Goal: Task Accomplishment & Management: Manage account settings

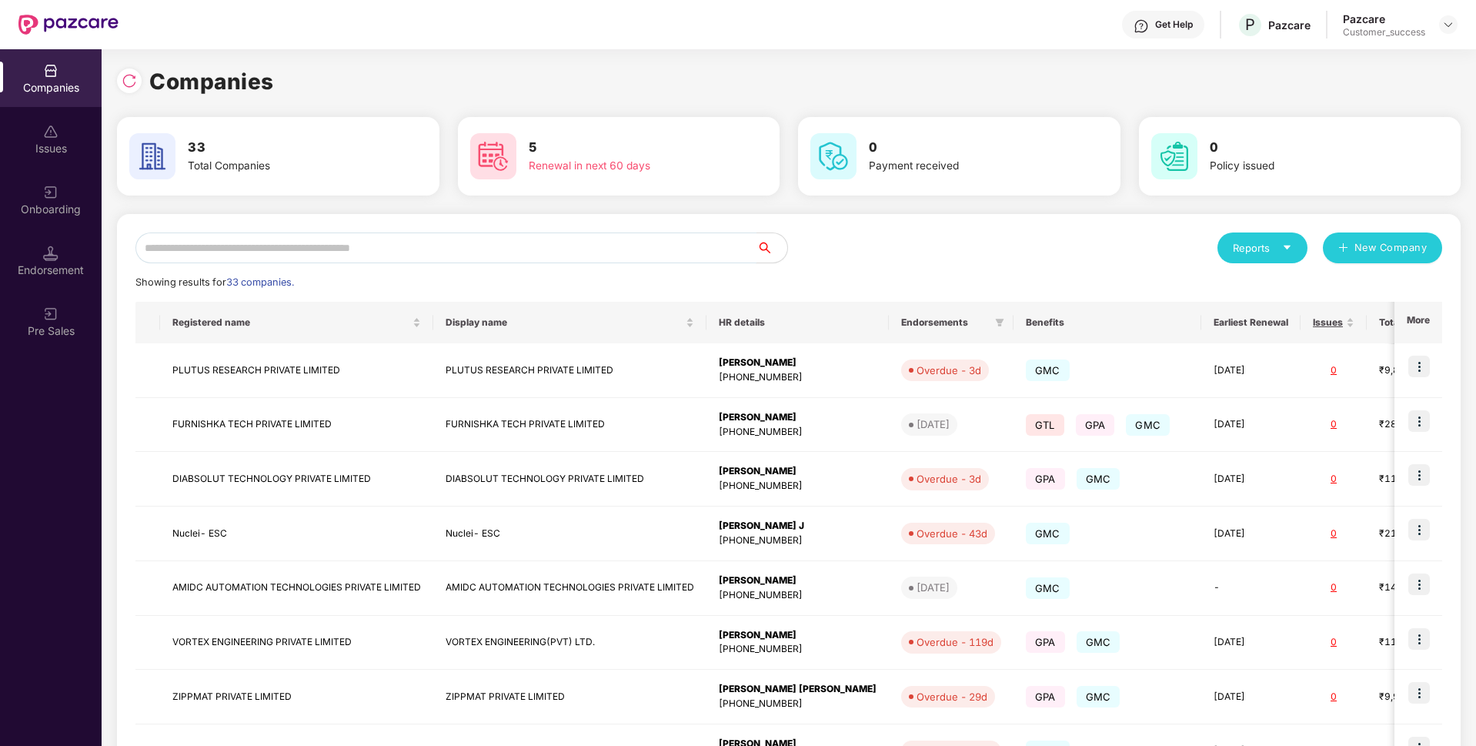
click at [409, 255] on input "text" at bounding box center [445, 247] width 621 height 31
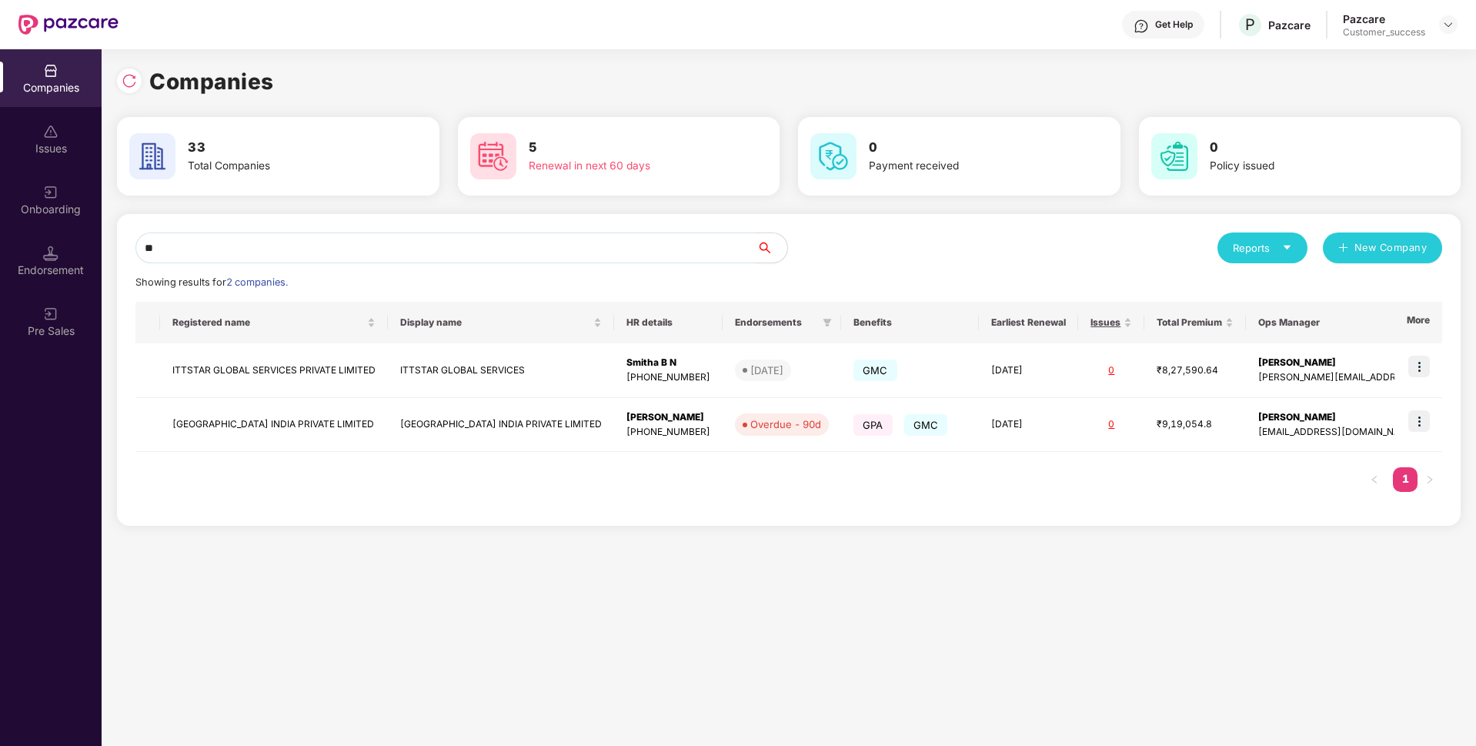
type input "**"
click at [1423, 369] on img at bounding box center [1419, 367] width 22 height 22
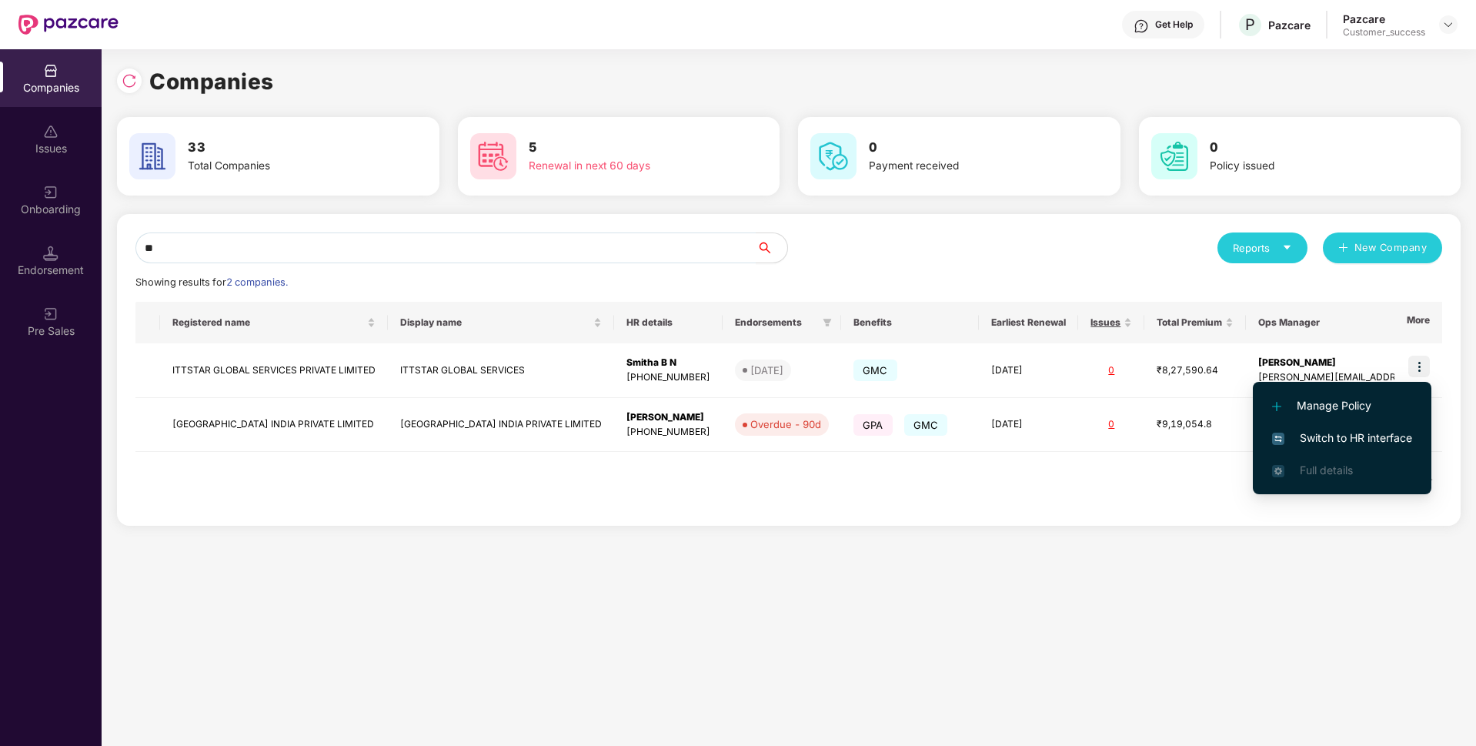
click at [1349, 433] on span "Switch to HR interface" at bounding box center [1342, 437] width 140 height 17
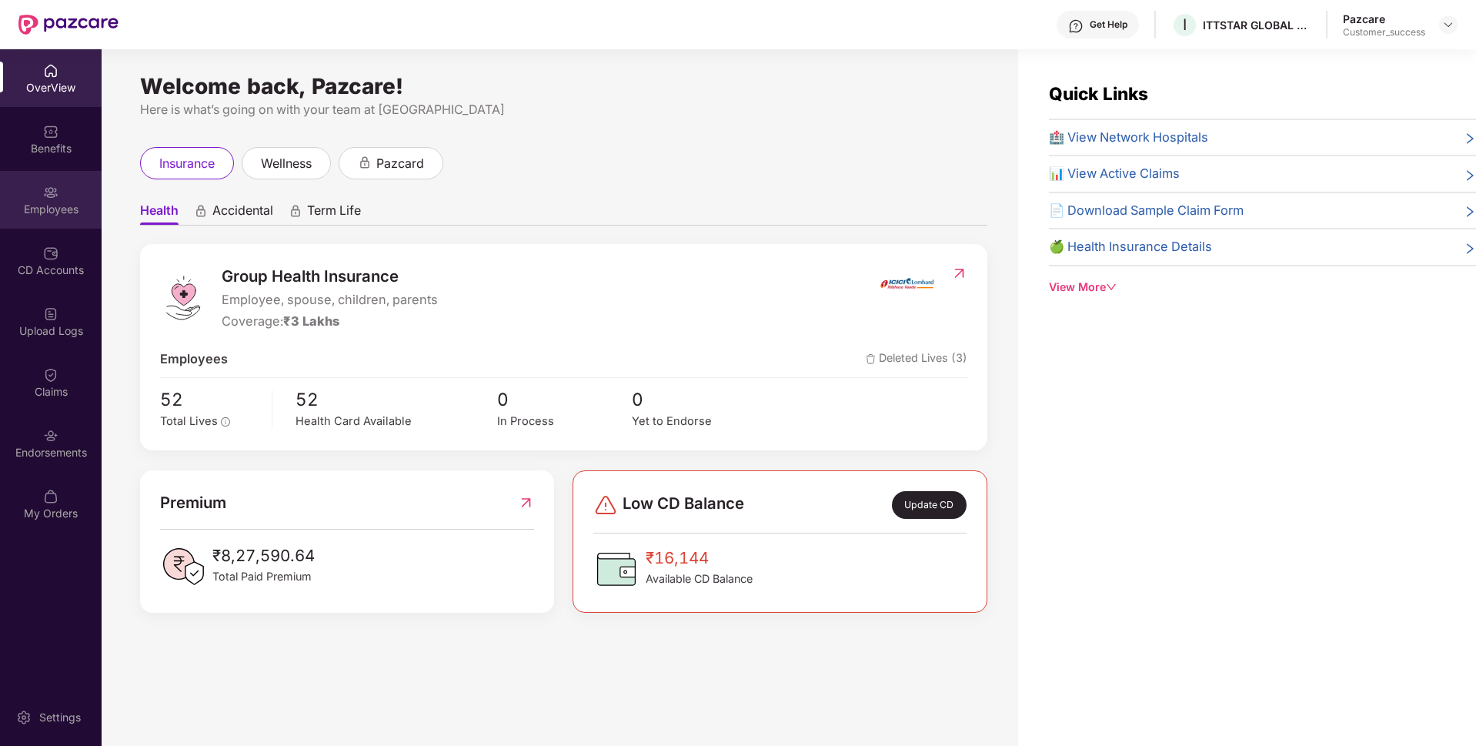
click at [0, 223] on div "Employees" at bounding box center [51, 200] width 102 height 58
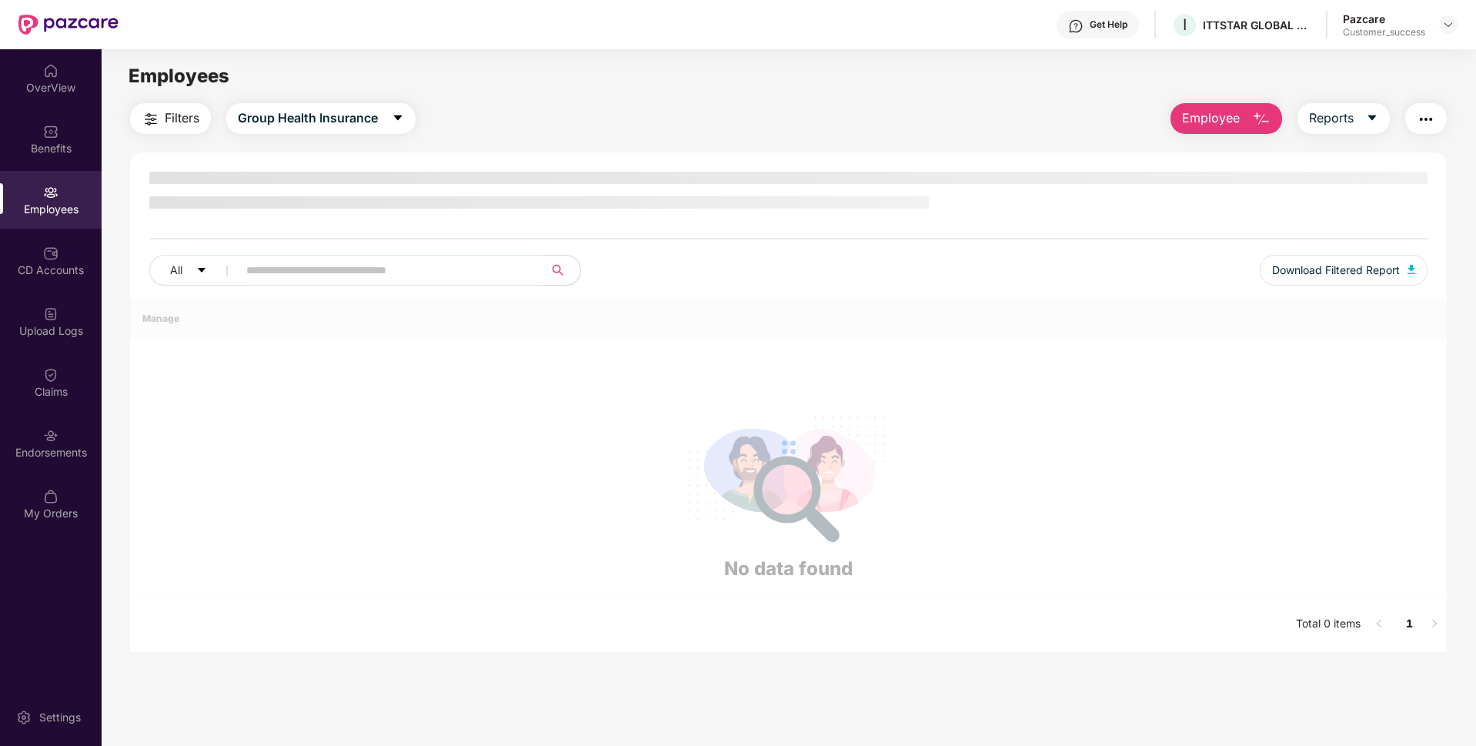
click at [0, 209] on div "Employees" at bounding box center [51, 200] width 102 height 58
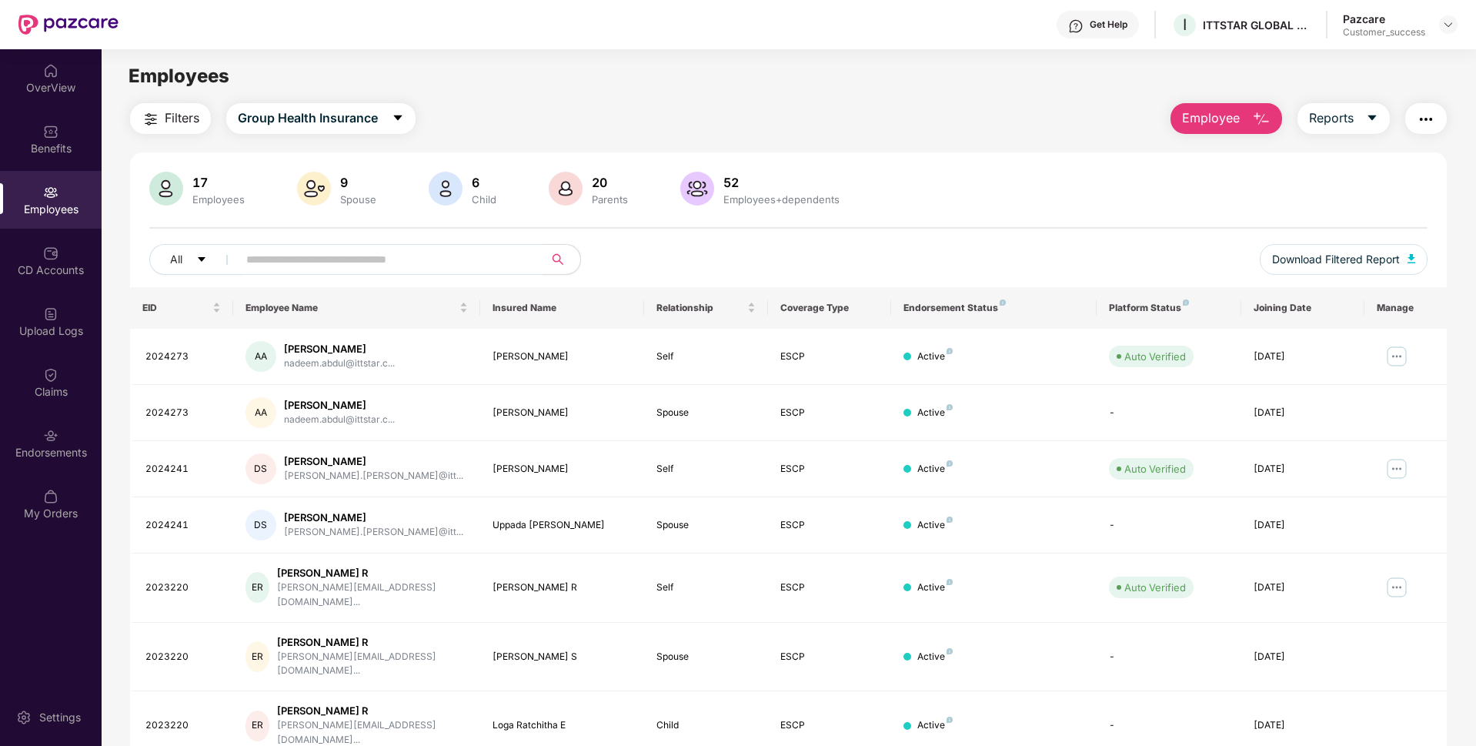
click at [1431, 118] on img "button" at bounding box center [1426, 119] width 18 height 18
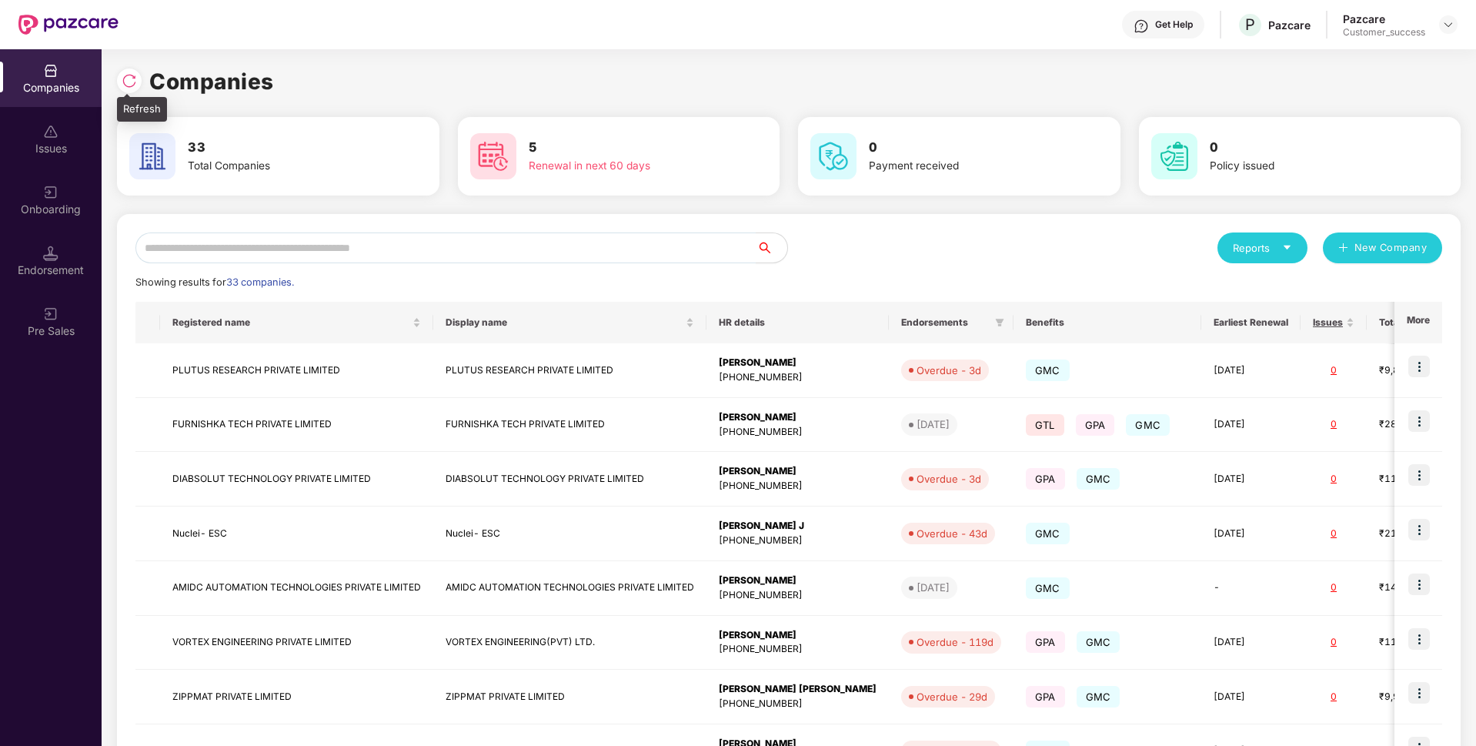
click at [132, 71] on div at bounding box center [129, 80] width 25 height 25
click at [1429, 419] on img at bounding box center [1419, 421] width 22 height 22
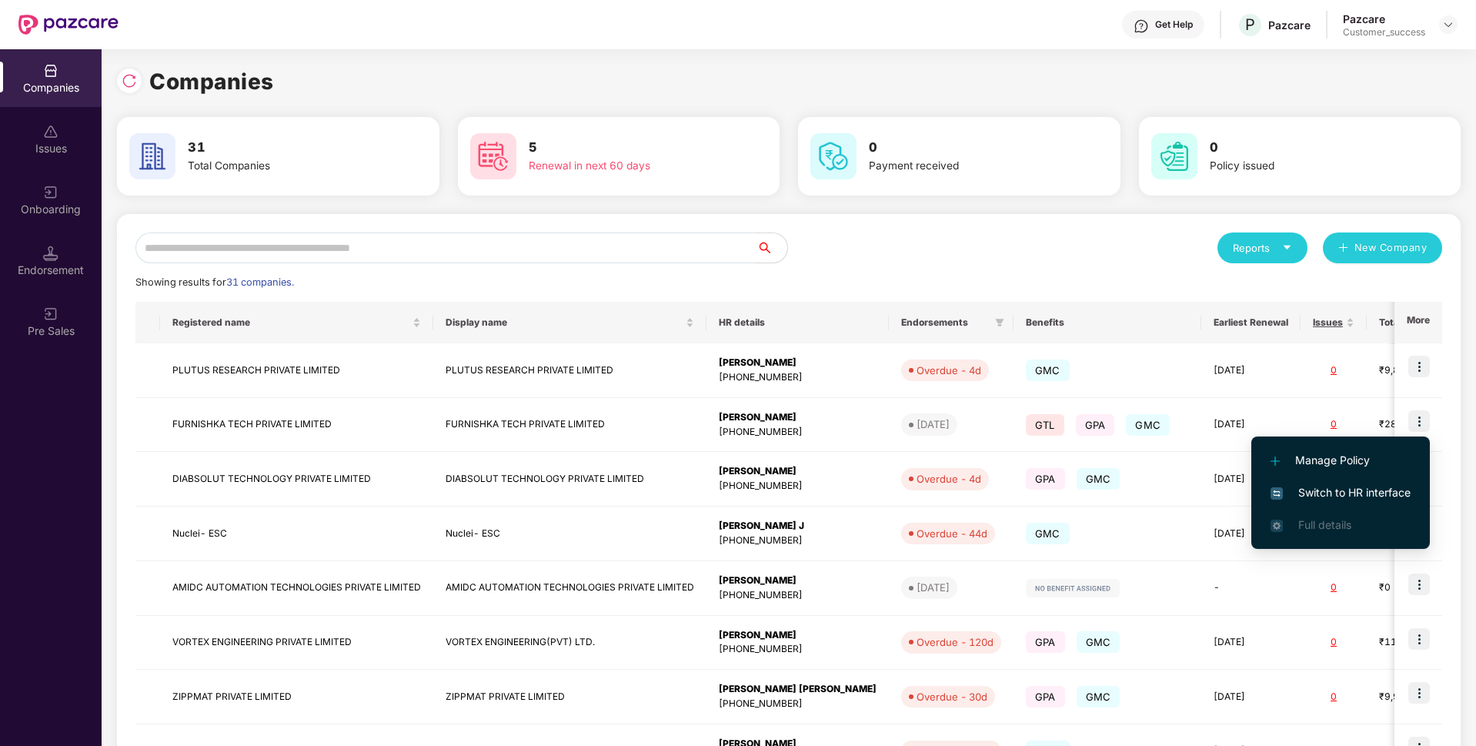
click at [1300, 496] on span "Switch to HR interface" at bounding box center [1341, 492] width 140 height 17
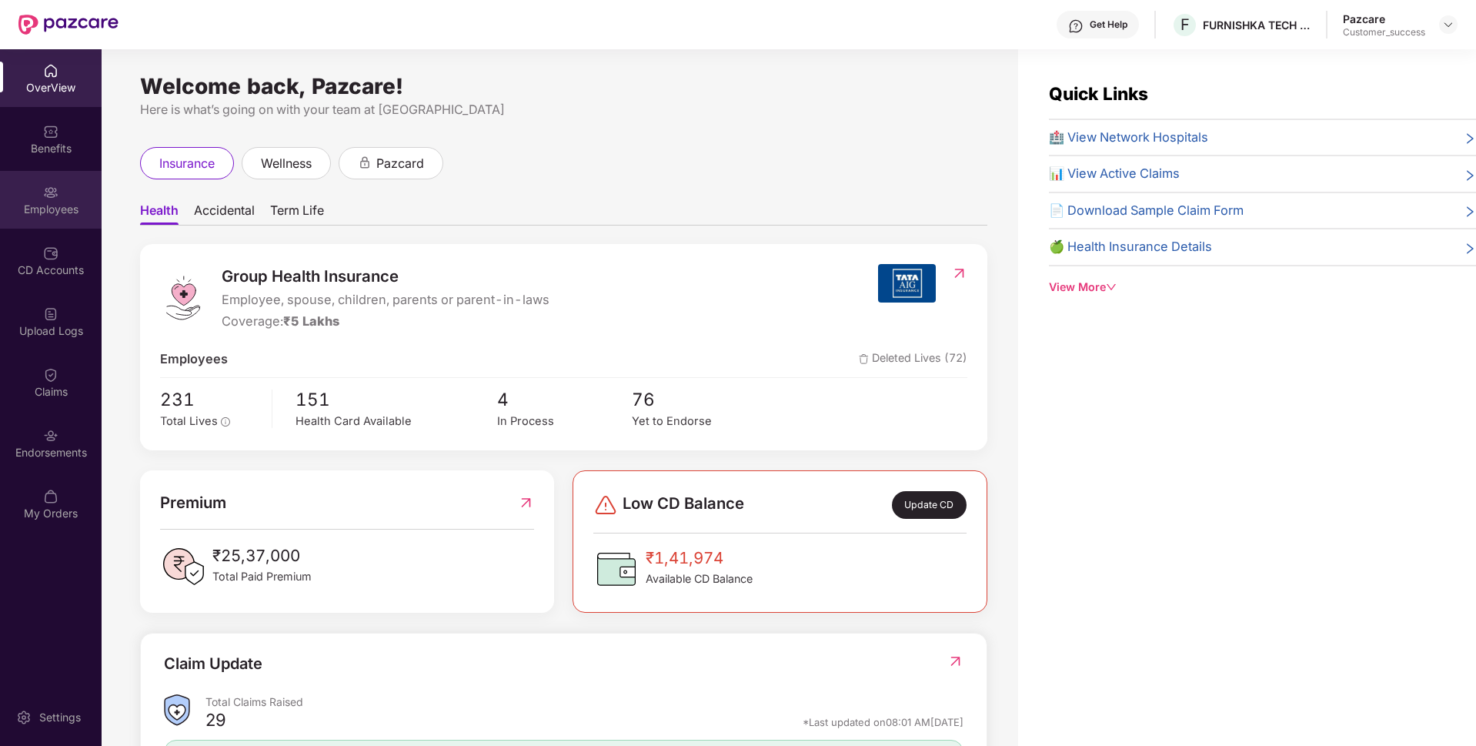
click at [0, 208] on div "Employees" at bounding box center [51, 209] width 102 height 15
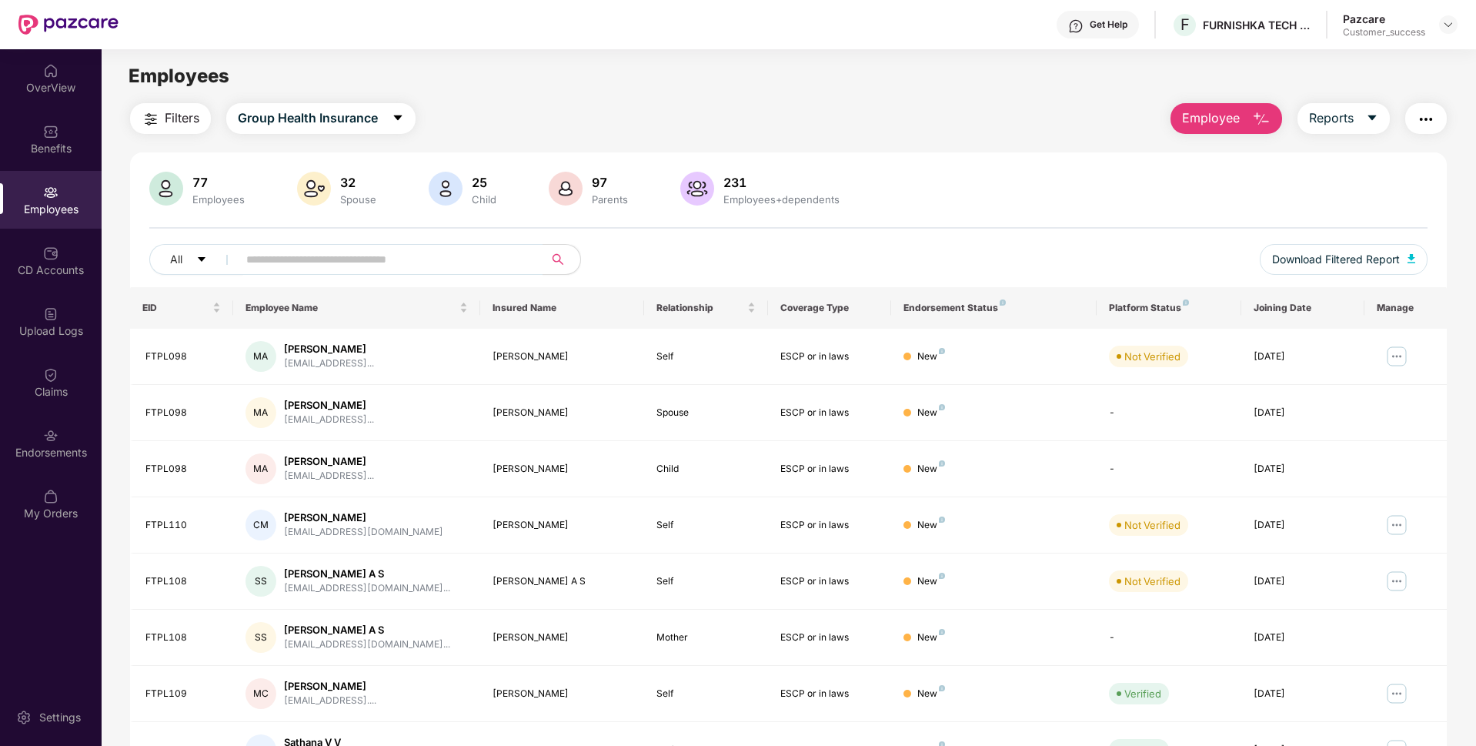
click at [1416, 129] on button "button" at bounding box center [1426, 118] width 42 height 31
click at [930, 189] on div "77 Employees 32 Spouse 25 Child [DEMOGRAPHIC_DATA] Parents 231 Employees+depend…" at bounding box center [788, 190] width 1278 height 37
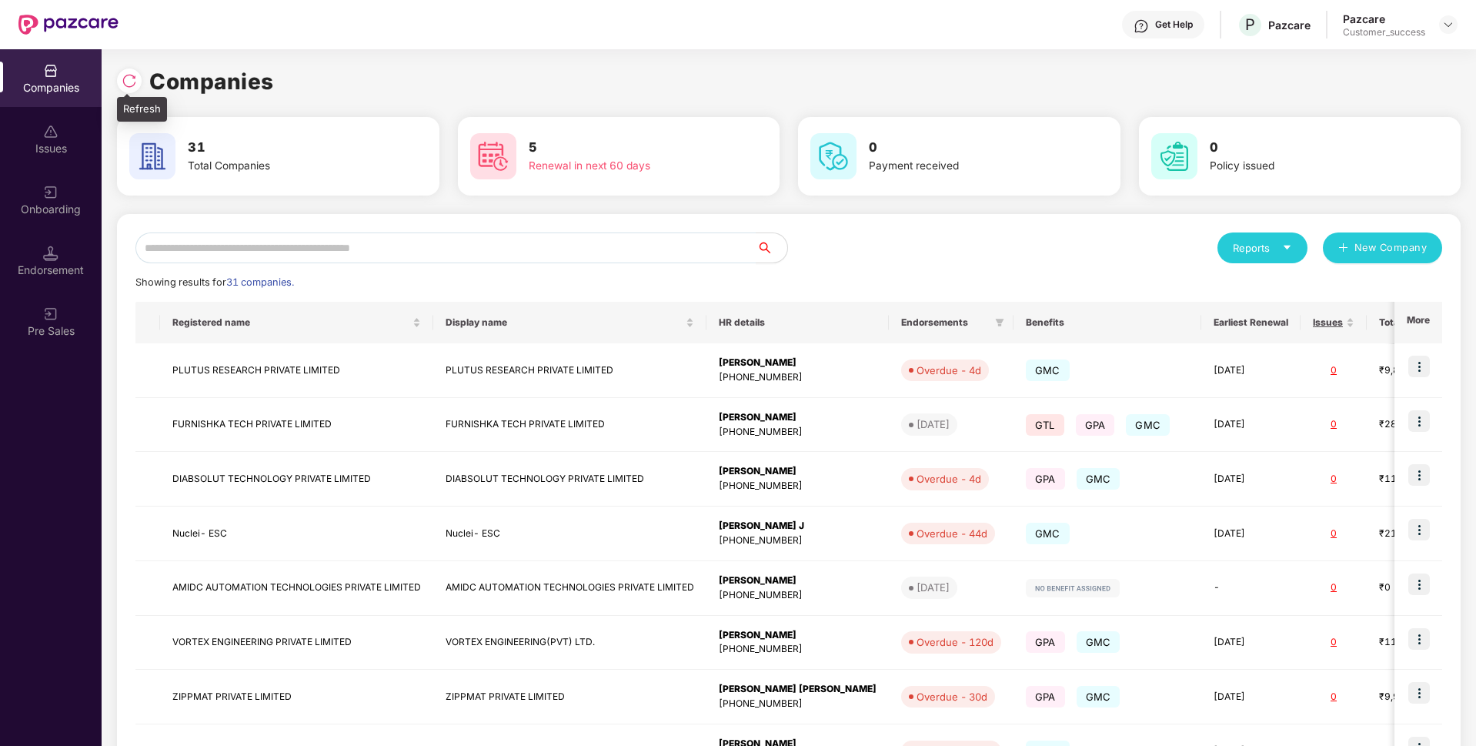
click at [135, 83] on img at bounding box center [129, 80] width 15 height 15
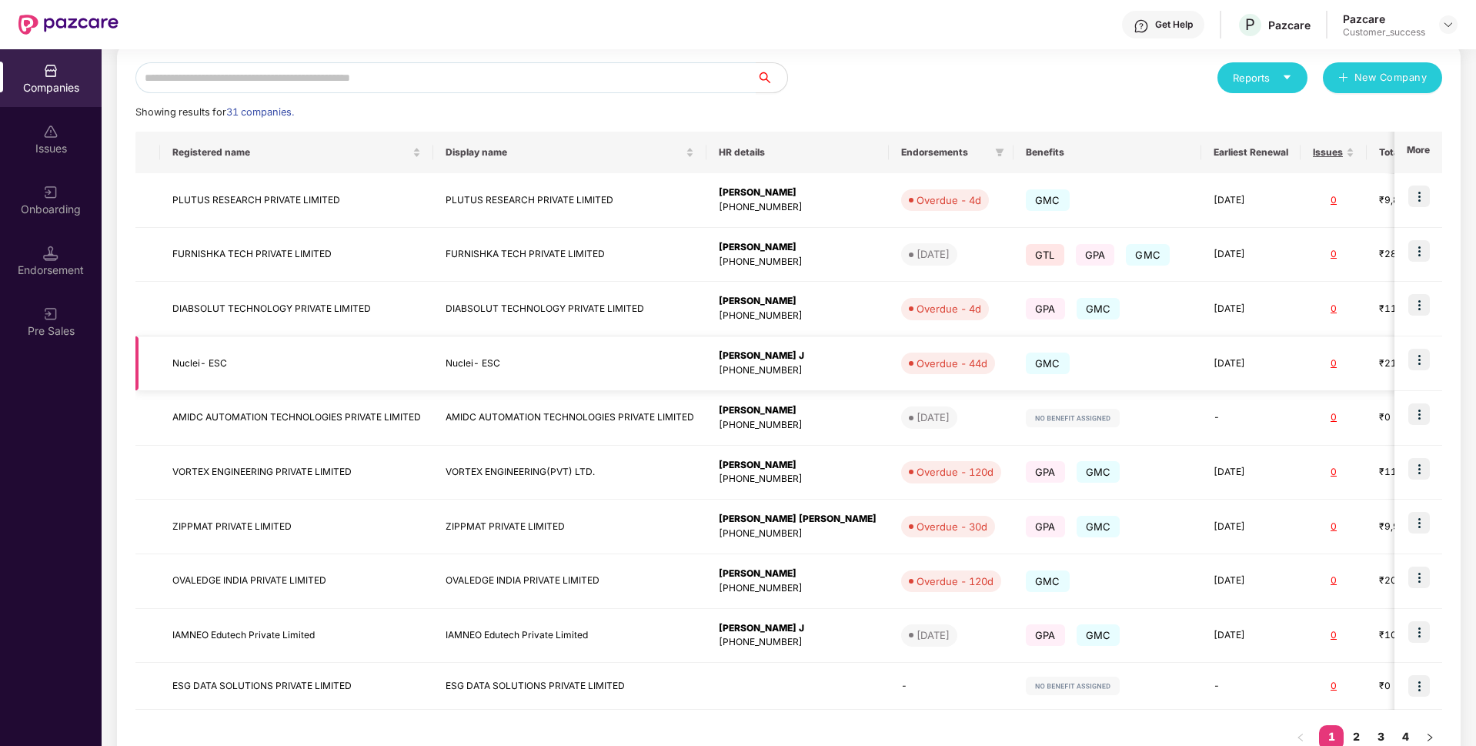
scroll to position [192, 0]
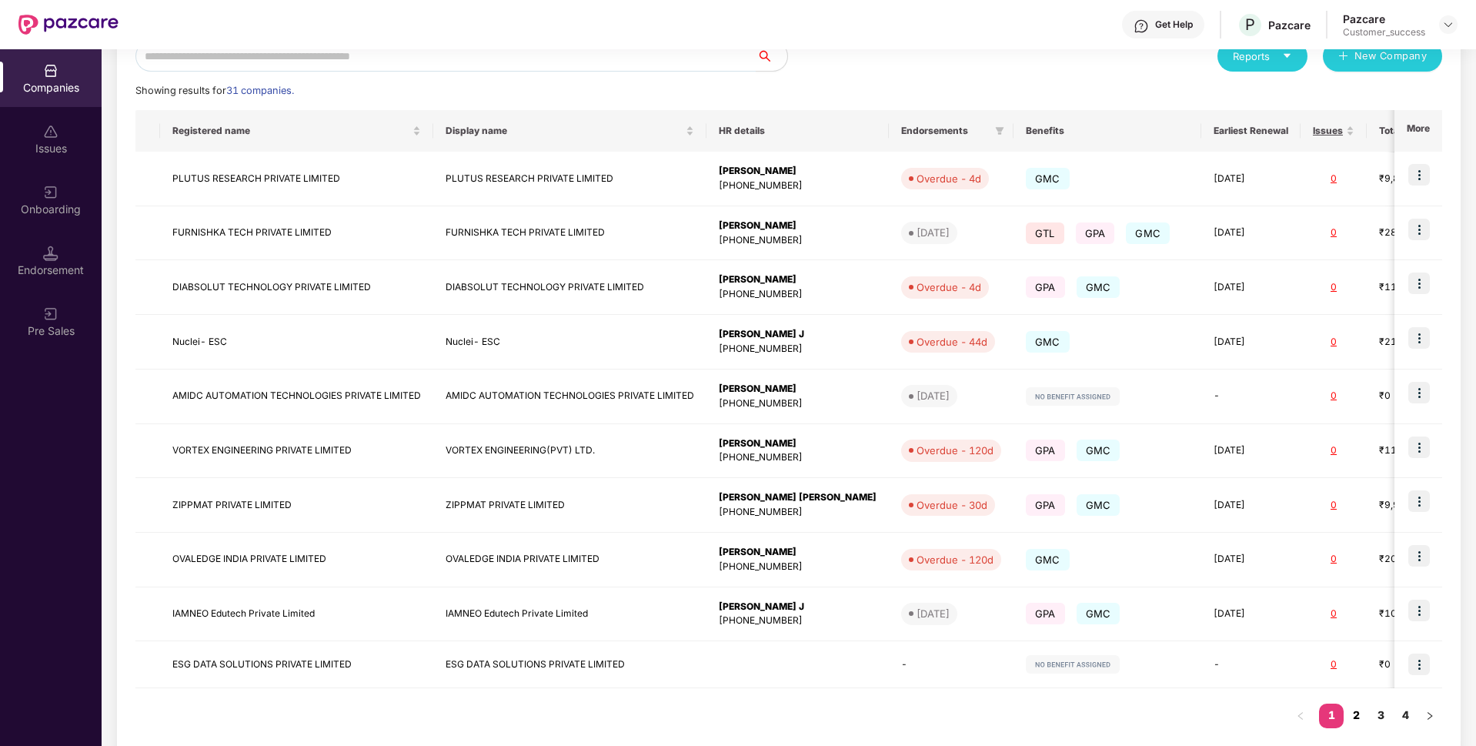
click at [1358, 720] on link "2" at bounding box center [1356, 714] width 25 height 23
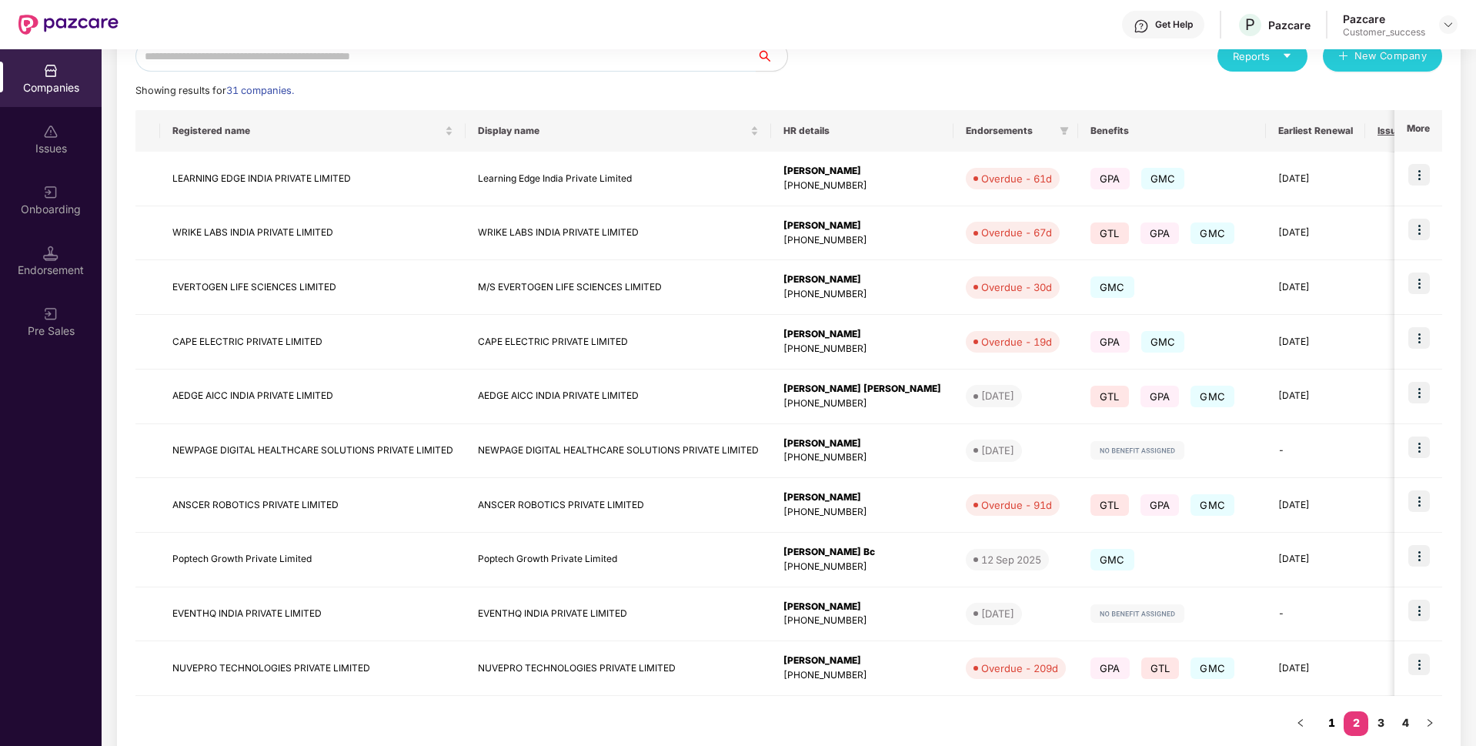
click at [1333, 714] on link "1" at bounding box center [1331, 722] width 25 height 23
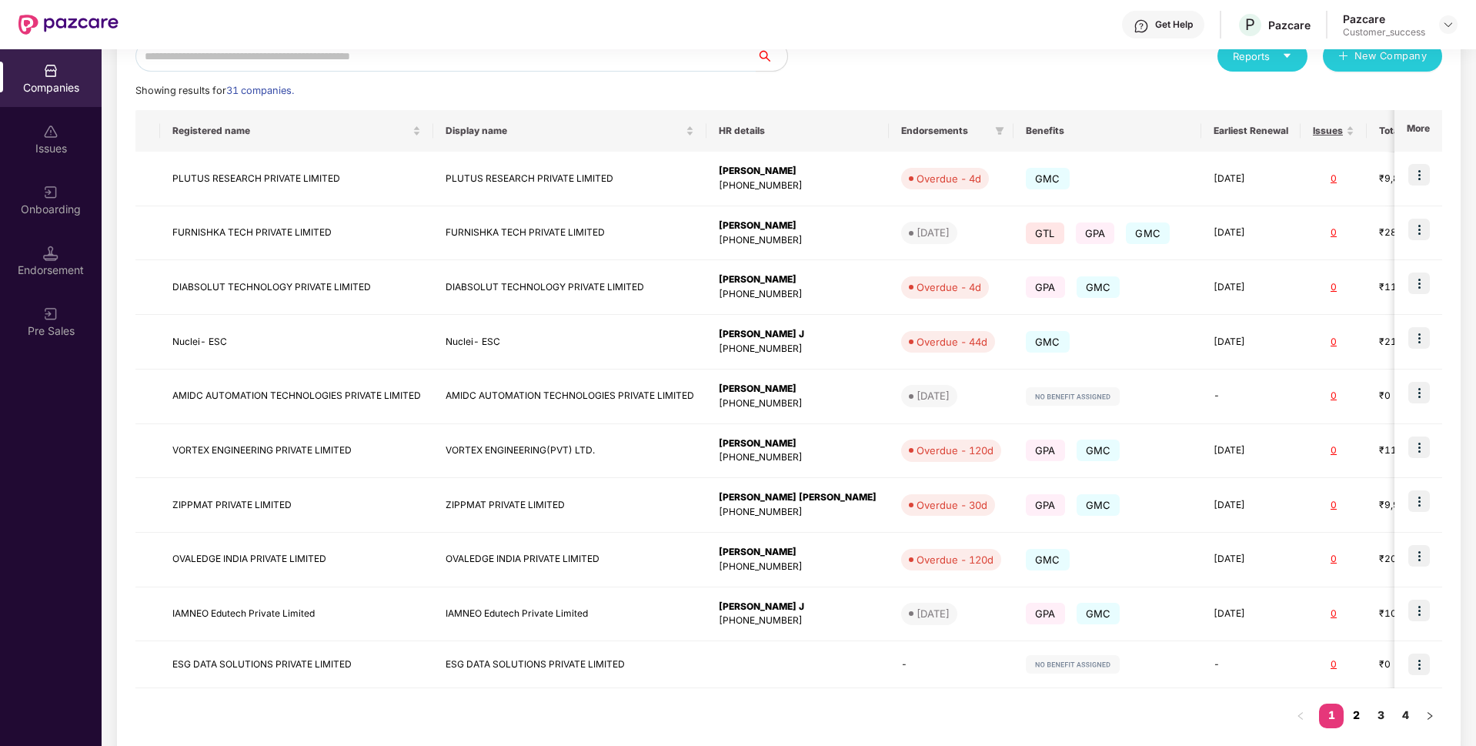
click at [1353, 723] on link "2" at bounding box center [1356, 714] width 25 height 23
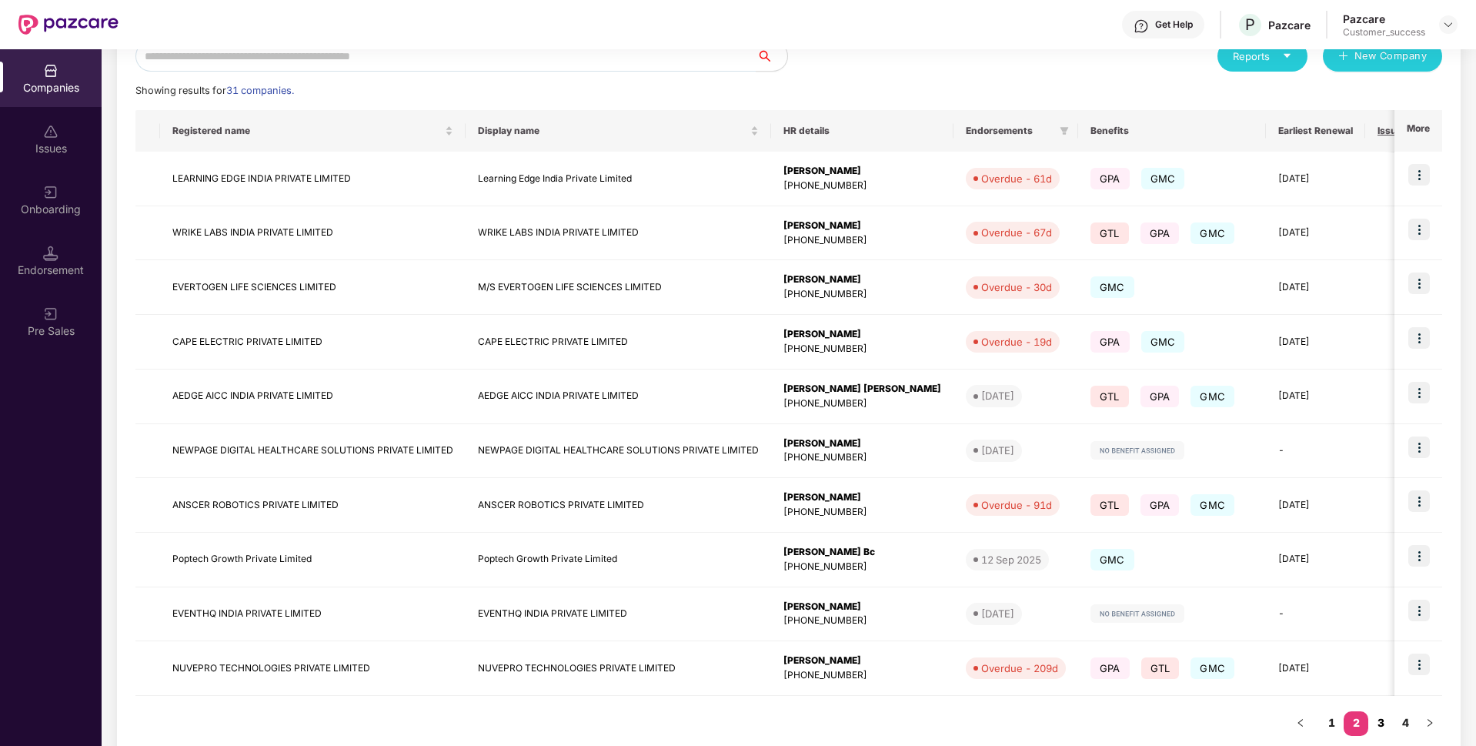
click at [1379, 726] on link "3" at bounding box center [1380, 722] width 25 height 23
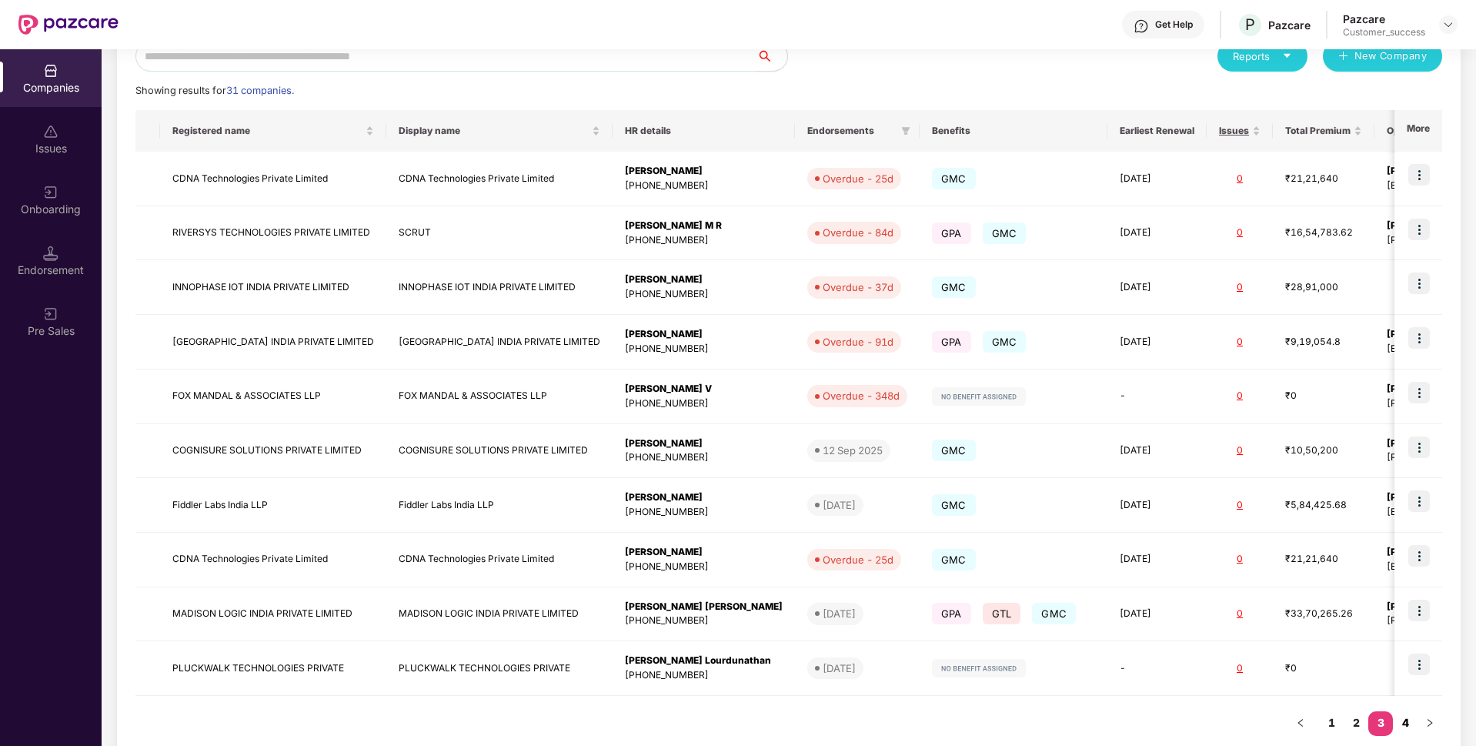
click at [1407, 711] on link "4" at bounding box center [1405, 722] width 25 height 23
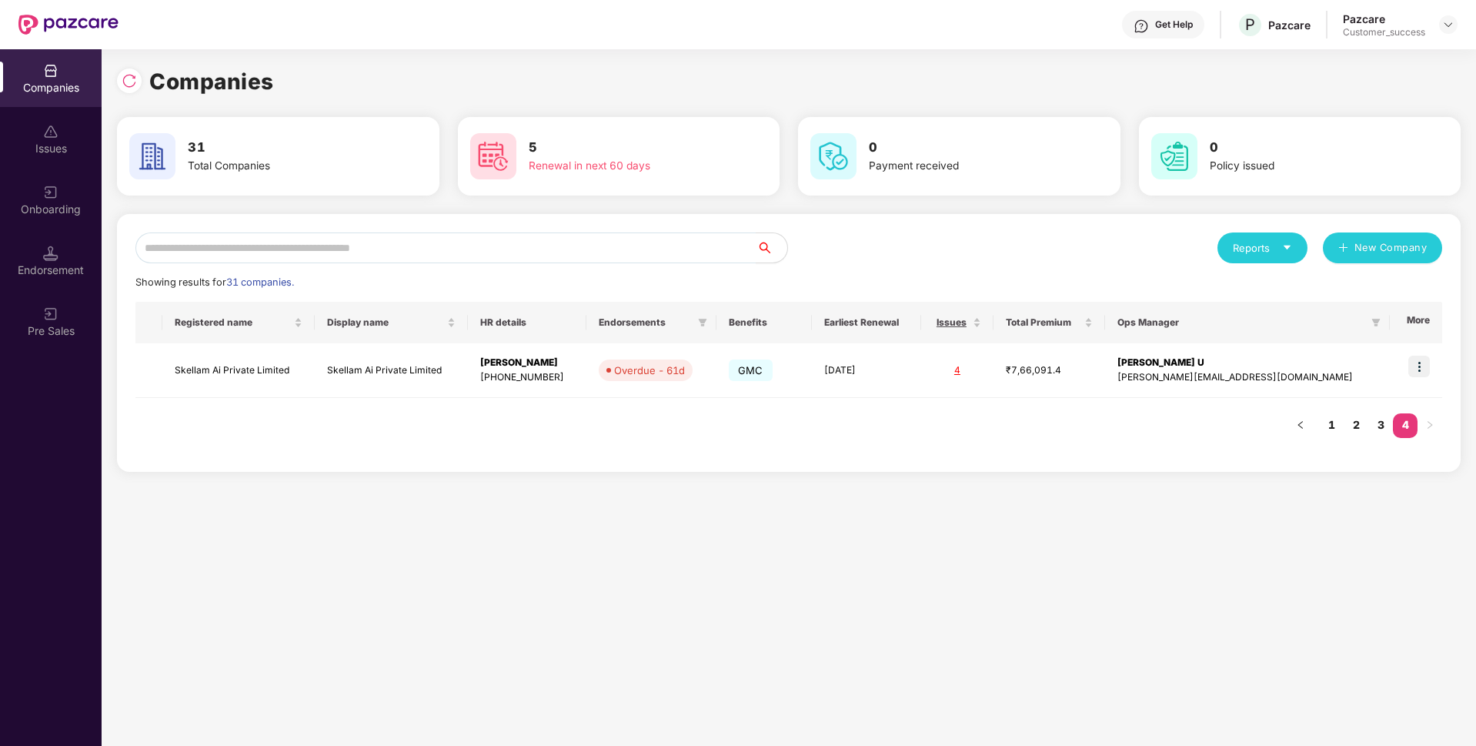
scroll to position [0, 0]
click at [536, 261] on input "text" at bounding box center [445, 247] width 621 height 31
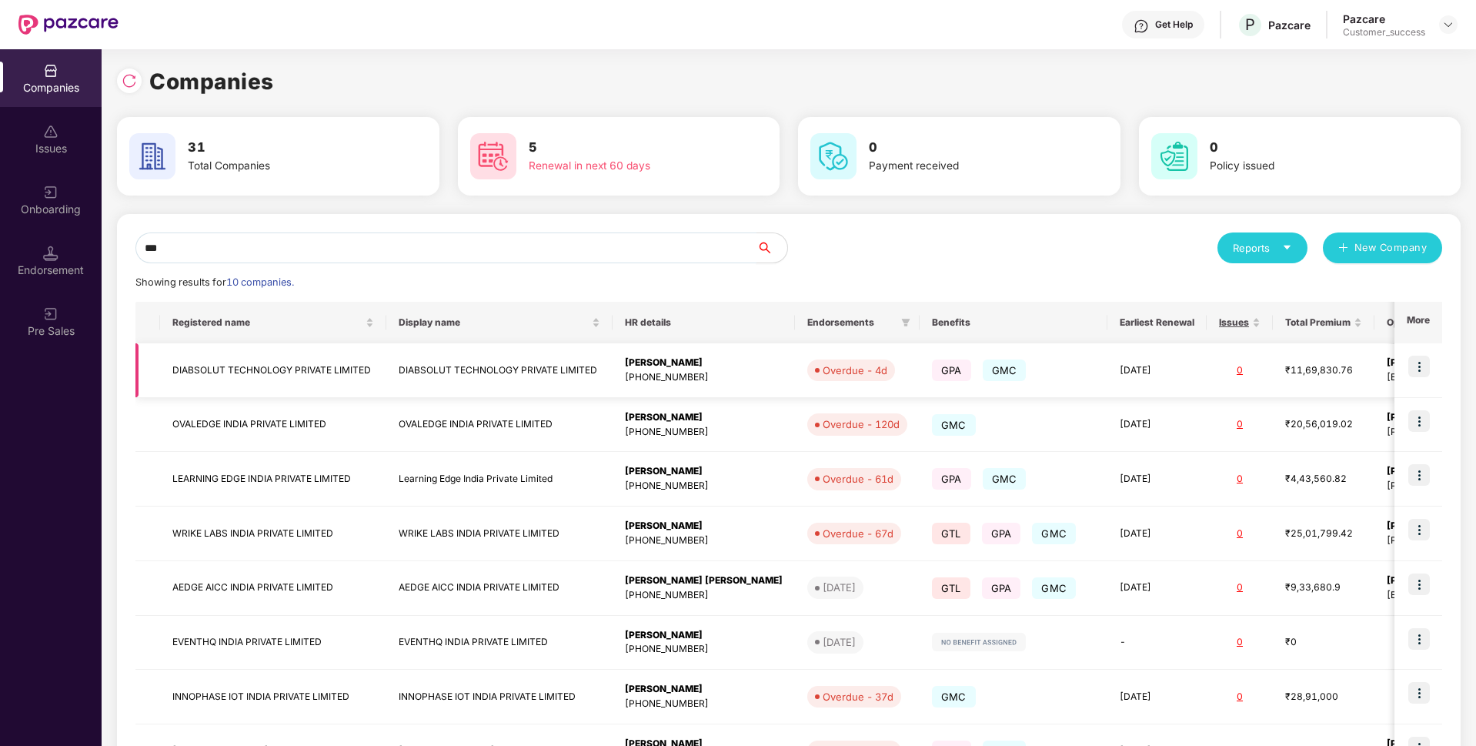
type input "***"
click at [1421, 356] on img at bounding box center [1419, 367] width 22 height 22
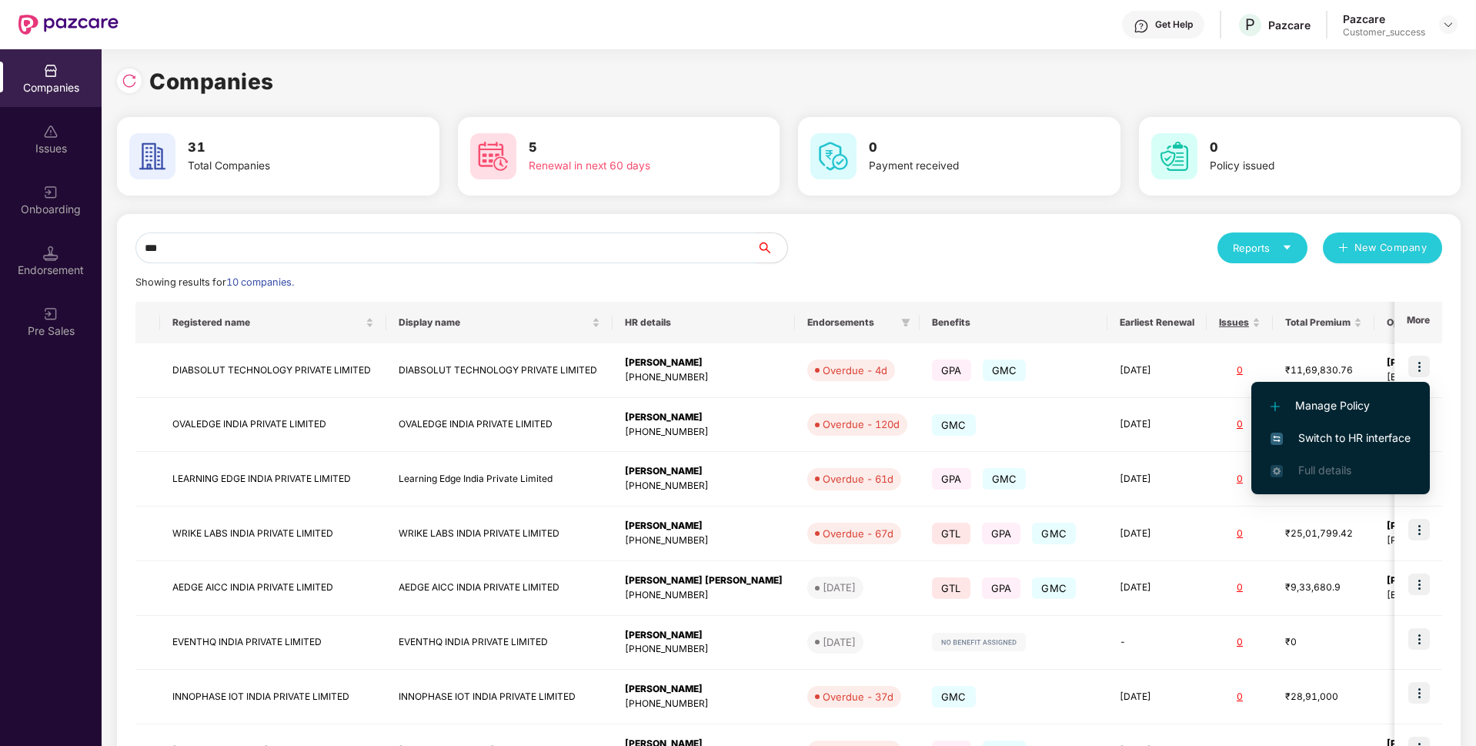
click at [1339, 437] on span "Switch to HR interface" at bounding box center [1341, 437] width 140 height 17
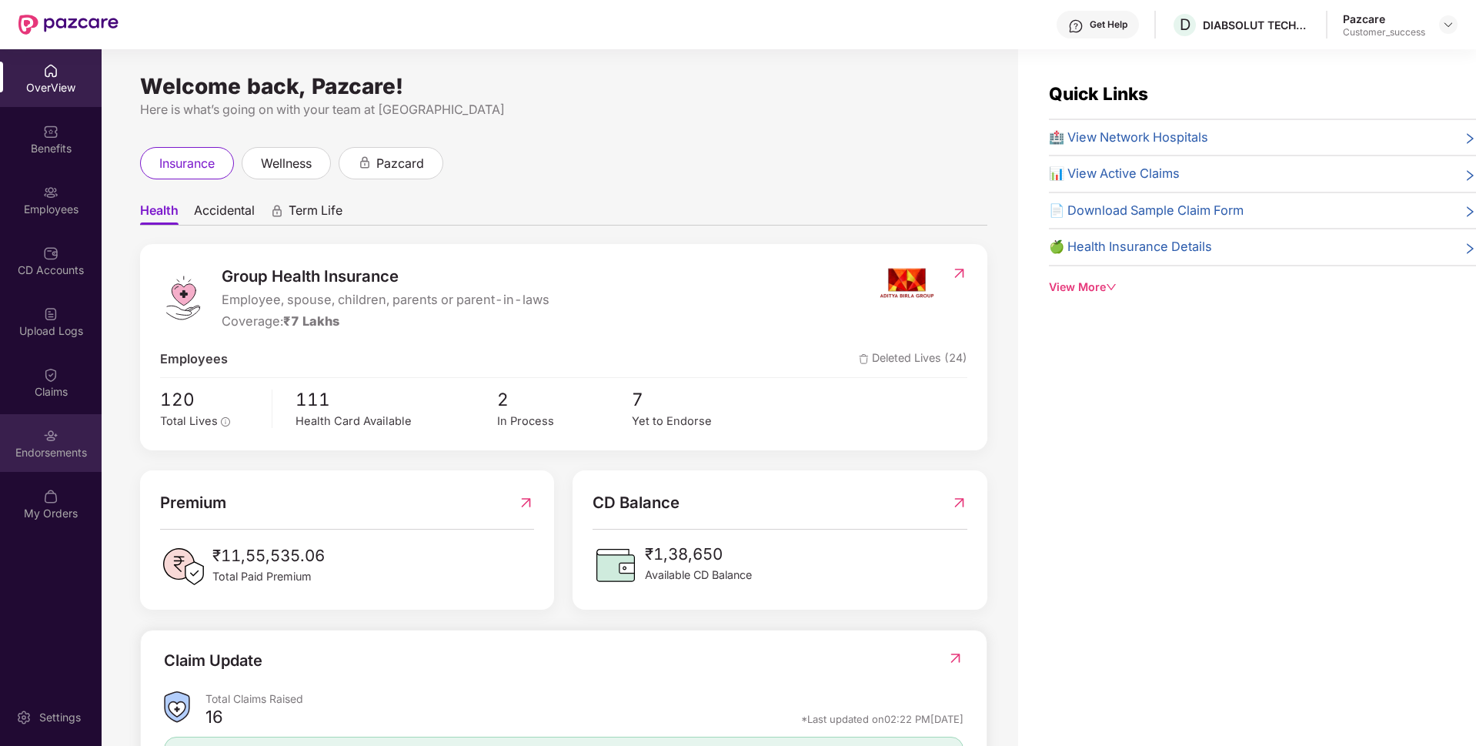
click at [27, 453] on div "Endorsements" at bounding box center [51, 452] width 102 height 15
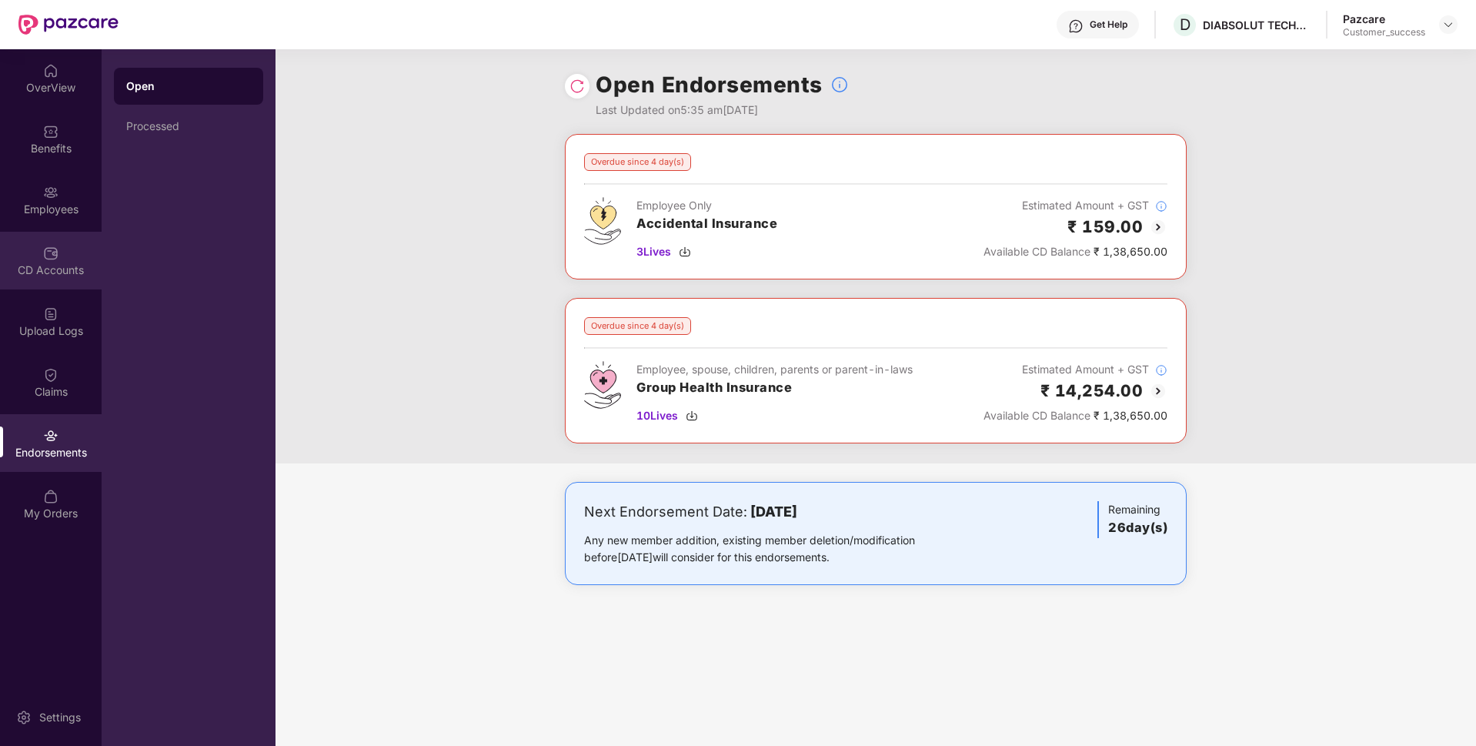
click at [26, 274] on div "CD Accounts" at bounding box center [51, 269] width 102 height 15
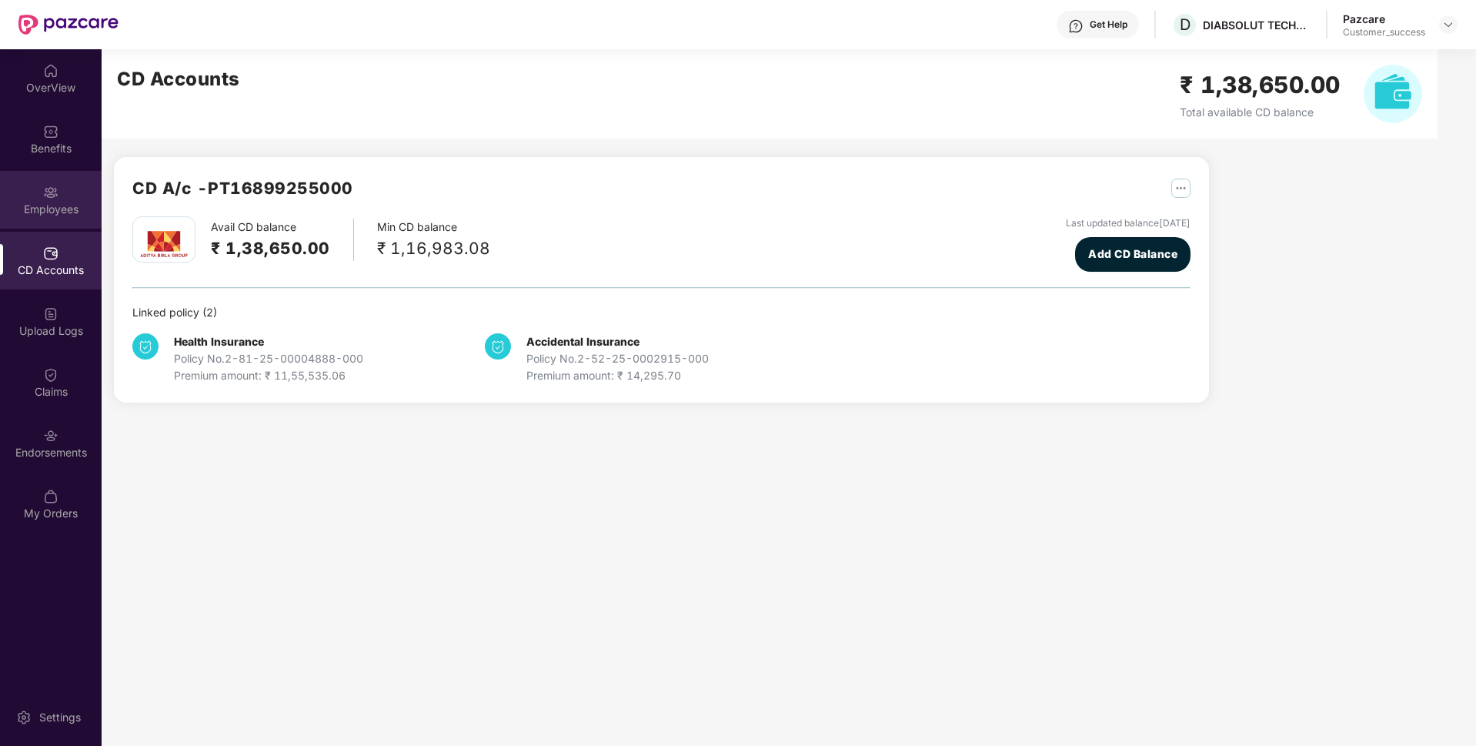
click at [21, 217] on div "Employees" at bounding box center [51, 200] width 102 height 58
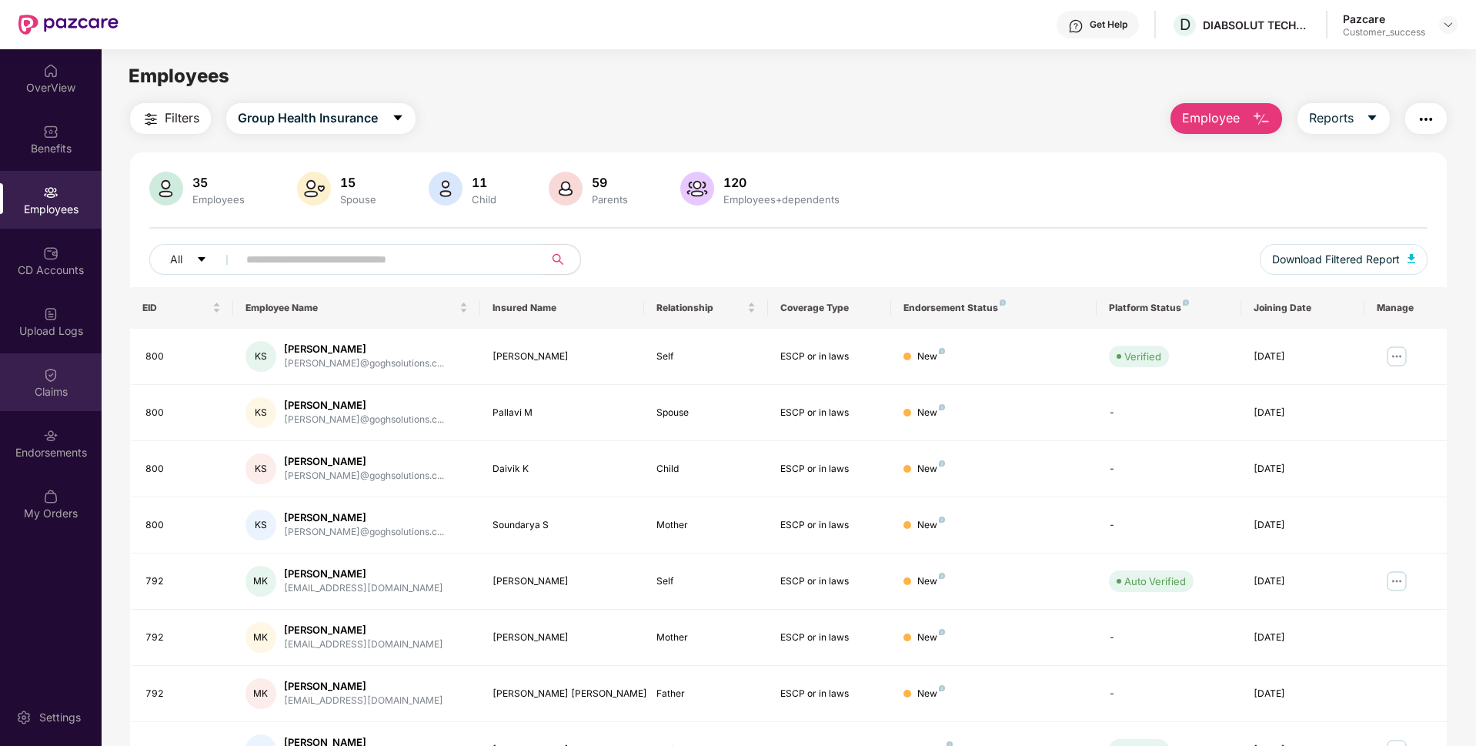
click at [24, 390] on div "Claims" at bounding box center [51, 391] width 102 height 15
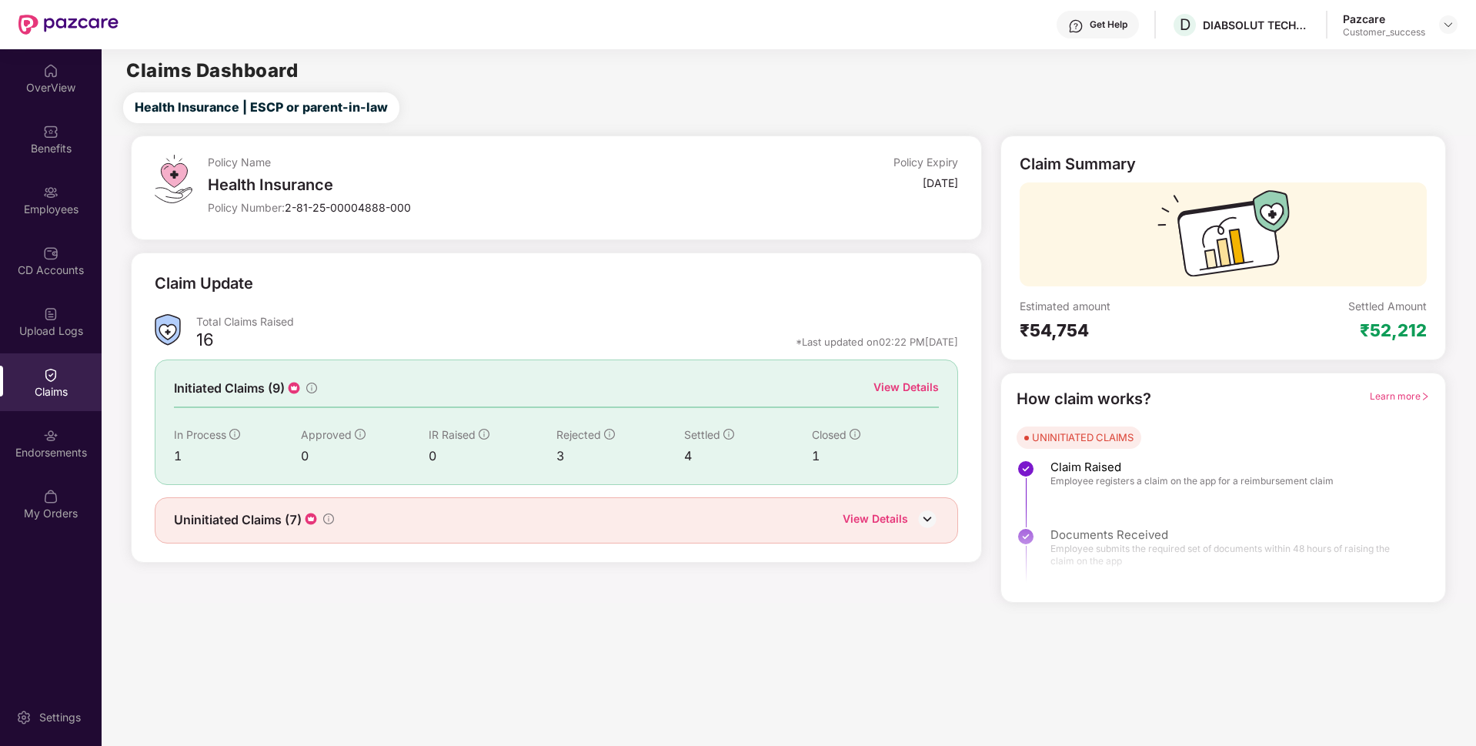
click at [917, 375] on div "Initiated Claims (9) View Details In Process 1 Approved 0 IR Raised 0 Rejected …" at bounding box center [557, 421] width 804 height 125
click at [897, 385] on div "View Details" at bounding box center [905, 387] width 65 height 17
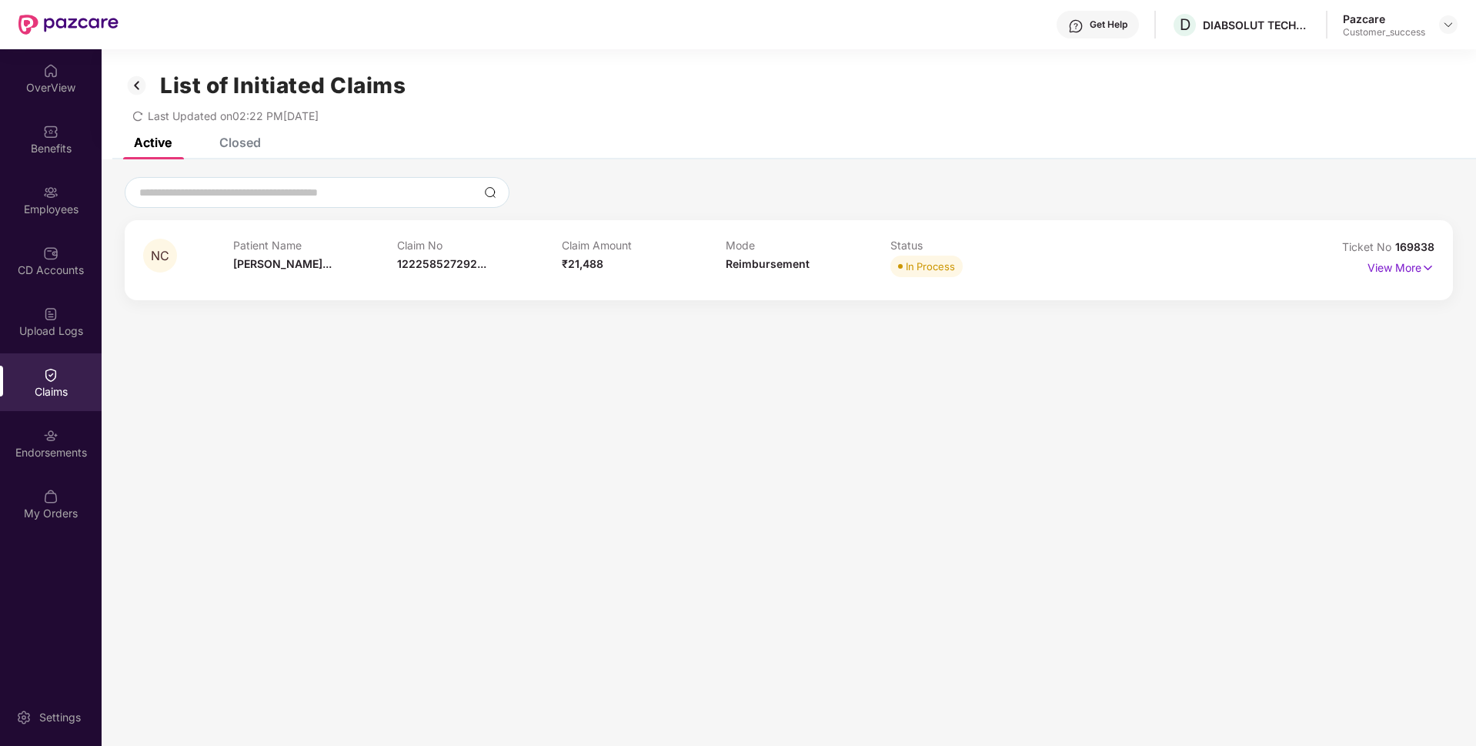
click at [239, 139] on div "Closed" at bounding box center [240, 142] width 42 height 15
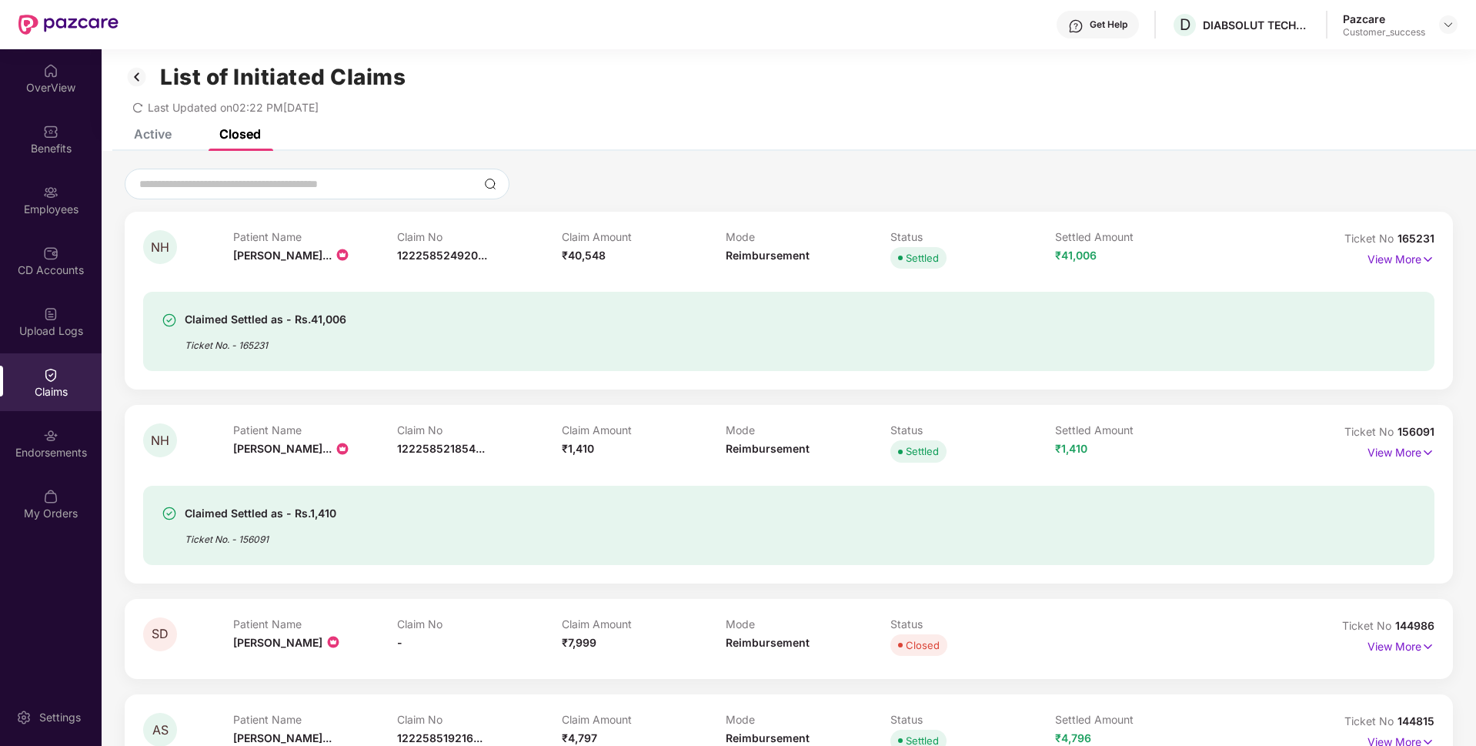
scroll to position [7, 0]
click at [424, 292] on div "1222585249206" at bounding box center [447, 290] width 102 height 26
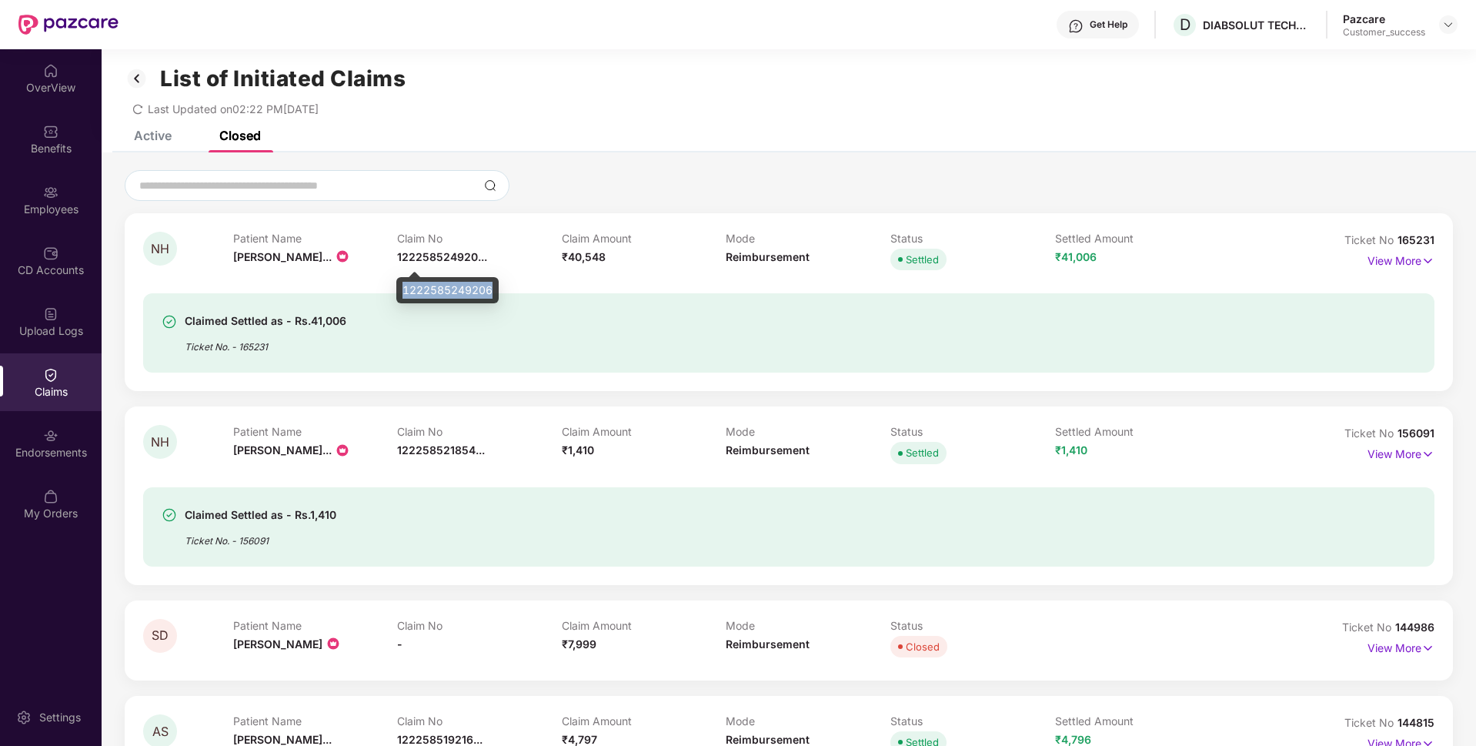
click at [424, 292] on div "1222585249206" at bounding box center [447, 290] width 102 height 26
copy div "1222585249206"
click at [16, 172] on div "Employees" at bounding box center [51, 200] width 102 height 58
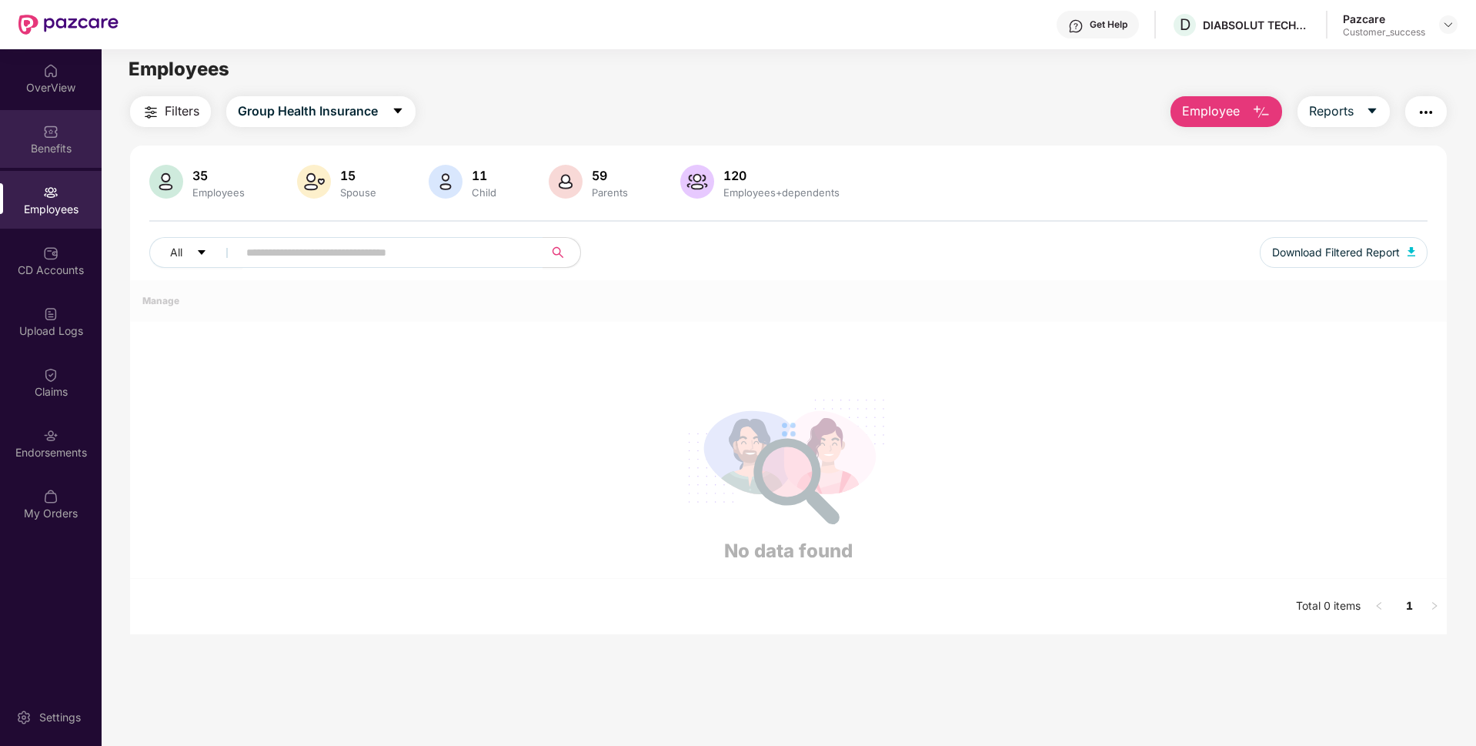
click at [2, 153] on div "Benefits" at bounding box center [51, 148] width 102 height 15
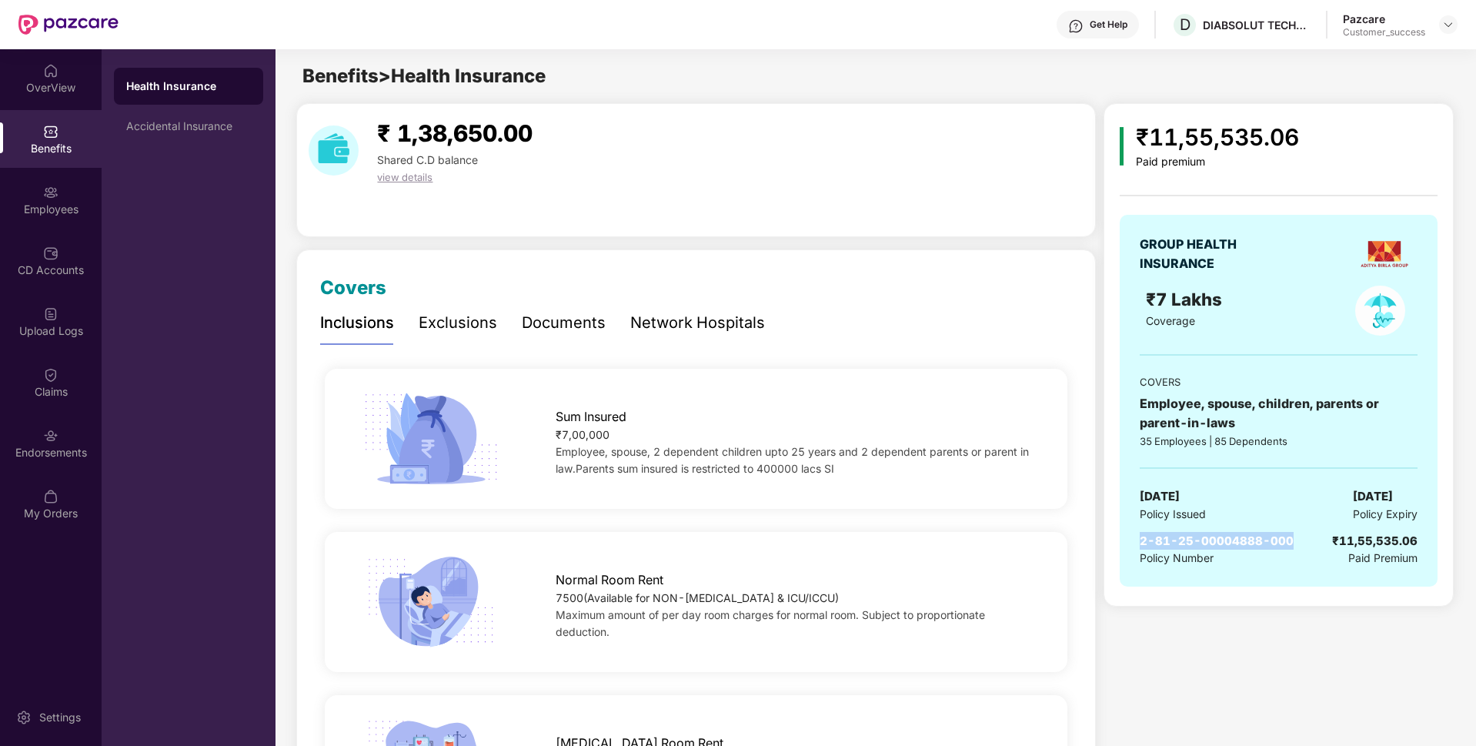
drag, startPoint x: 1144, startPoint y: 537, endPoint x: 1298, endPoint y: 532, distance: 154.8
click at [1298, 532] on div "2-81-25-00004888-000 Policy Number ₹11,55,535.06 Paid Premium" at bounding box center [1278, 549] width 277 height 35
copy span "2-81-25-00004888-000"
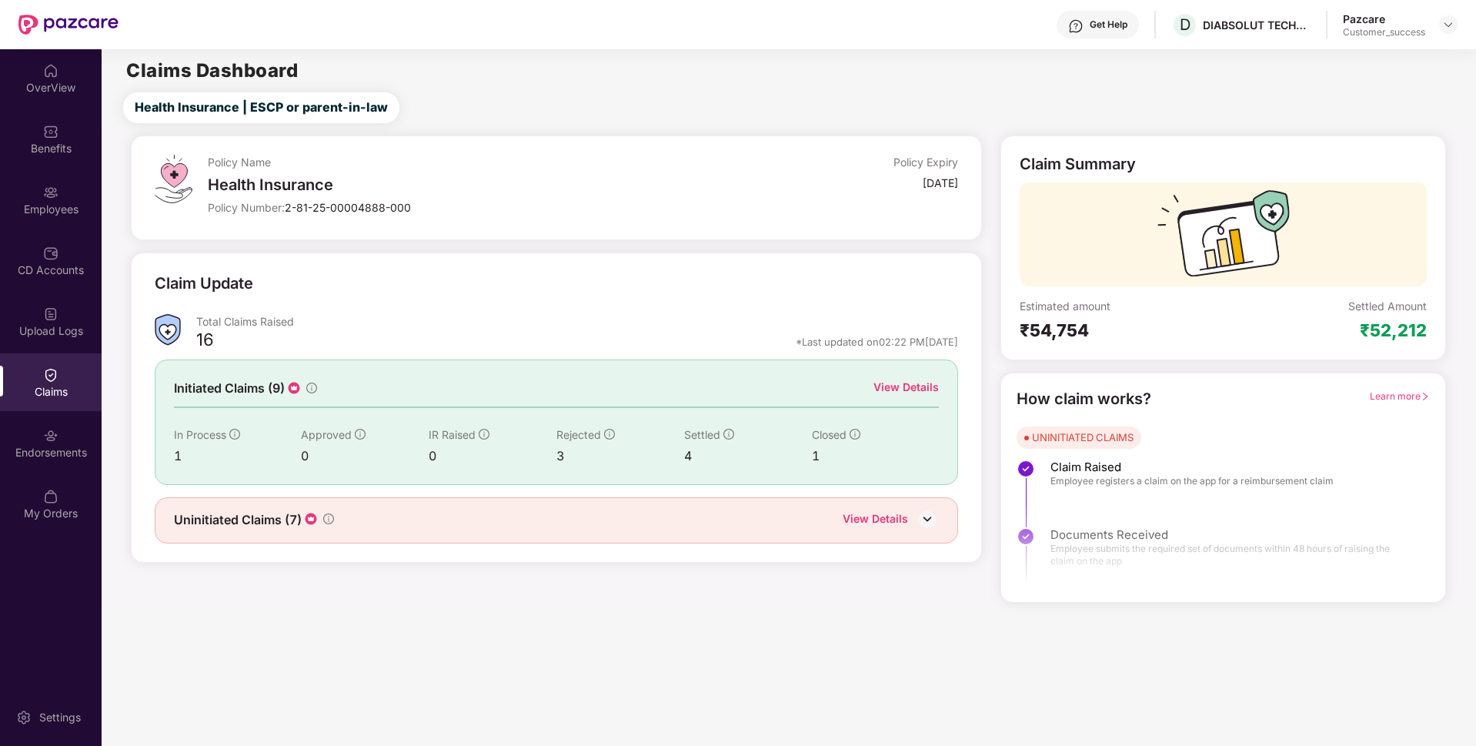
click at [885, 519] on div "View Details" at bounding box center [875, 520] width 65 height 20
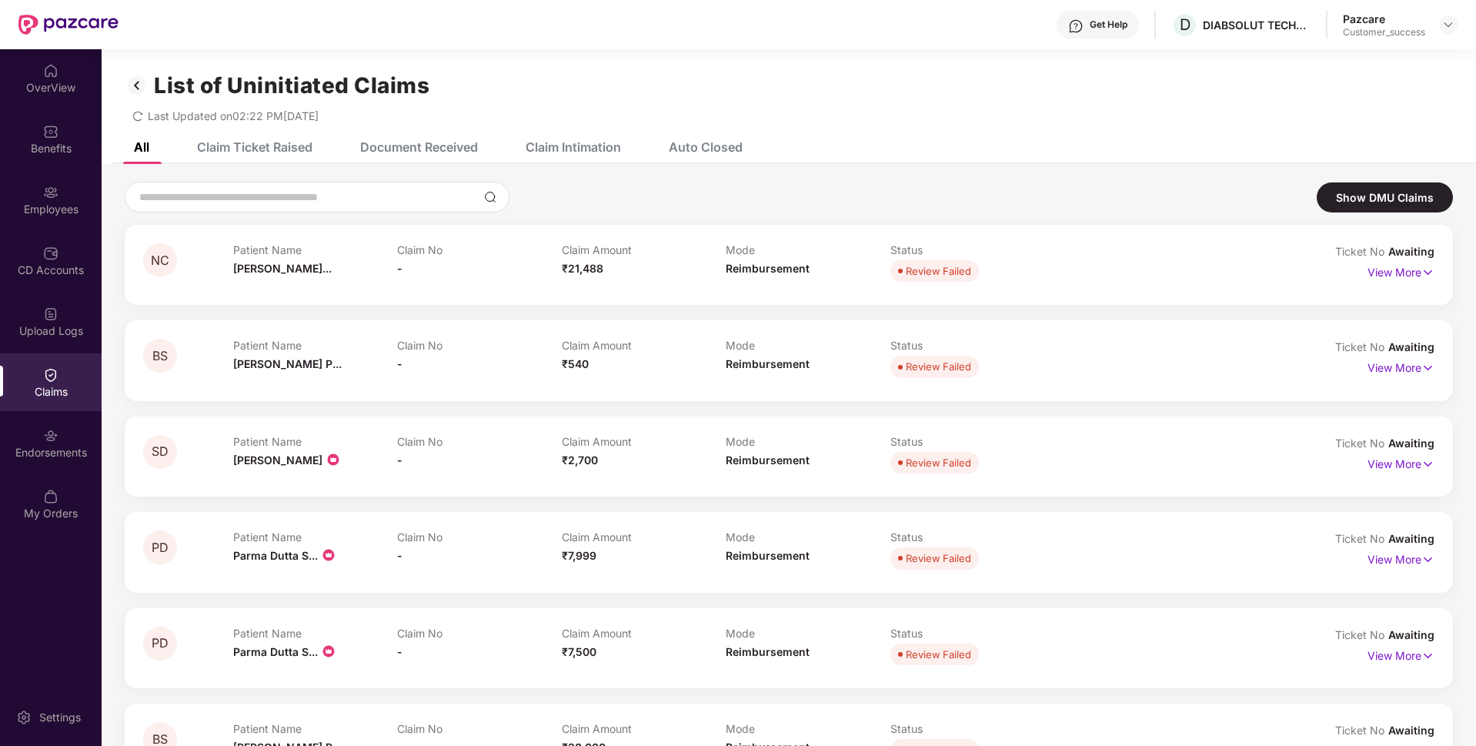
click at [30, 384] on div "Claims" at bounding box center [51, 391] width 102 height 15
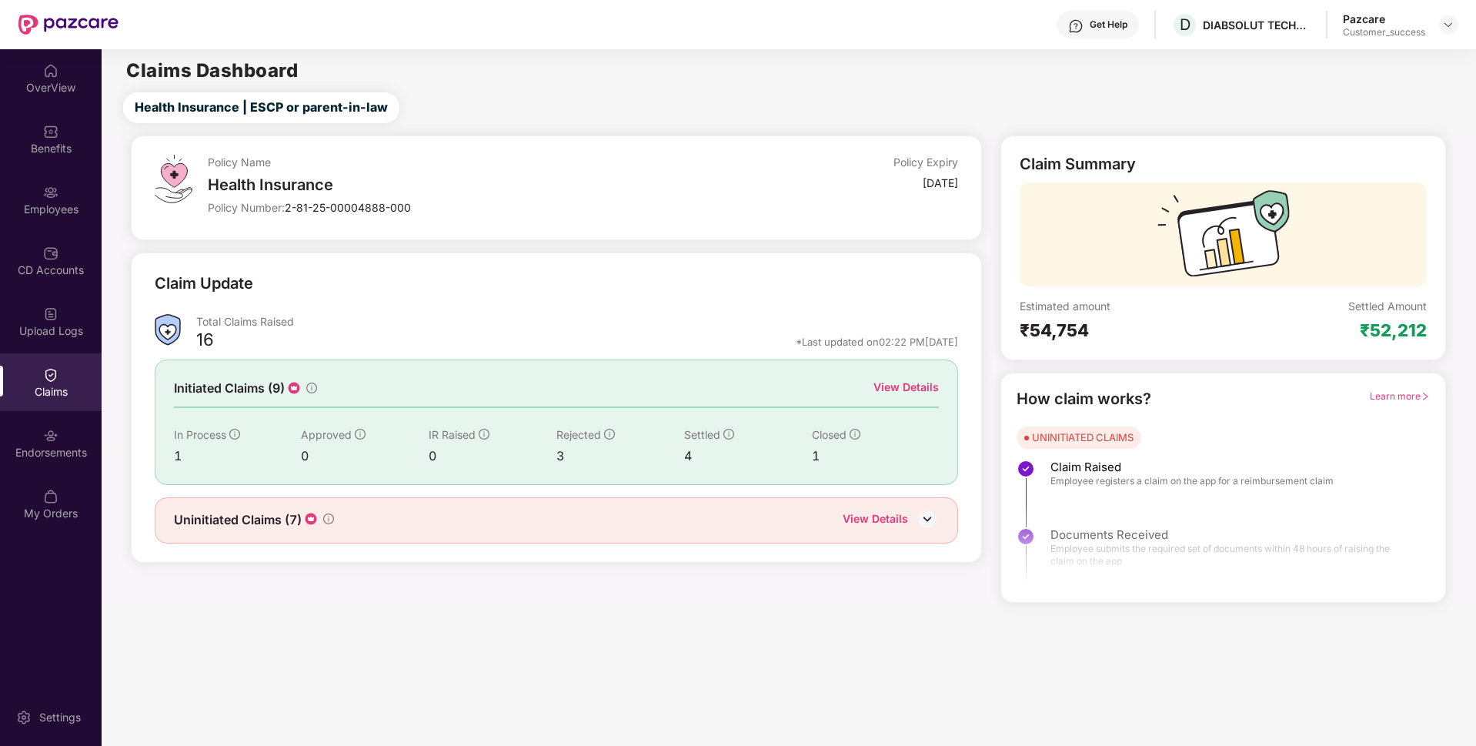
click at [922, 381] on div "View Details" at bounding box center [905, 387] width 65 height 17
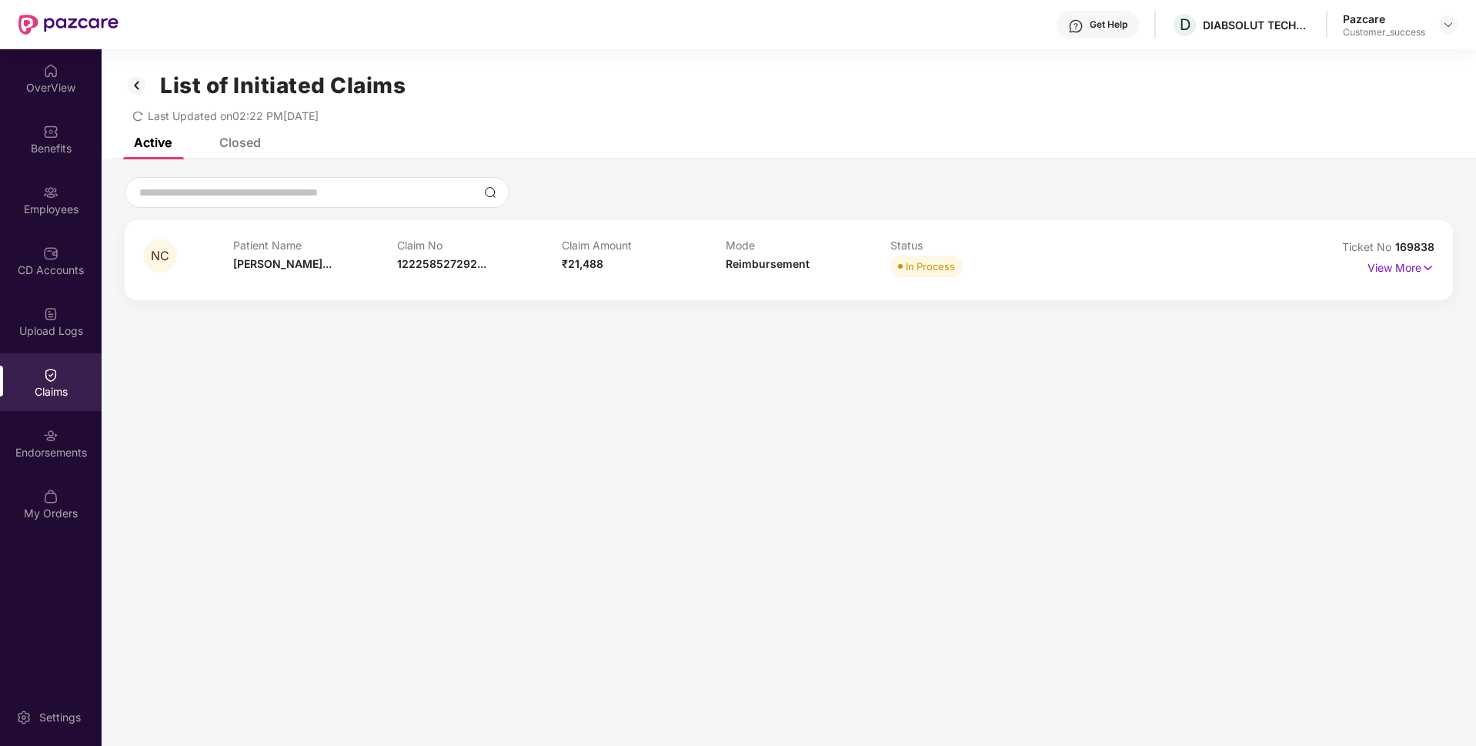
click at [263, 135] on div "List of Initiated Claims Last Updated on 02:22 PM[DATE]" at bounding box center [789, 93] width 1374 height 89
click at [251, 141] on div "Closed" at bounding box center [240, 142] width 42 height 15
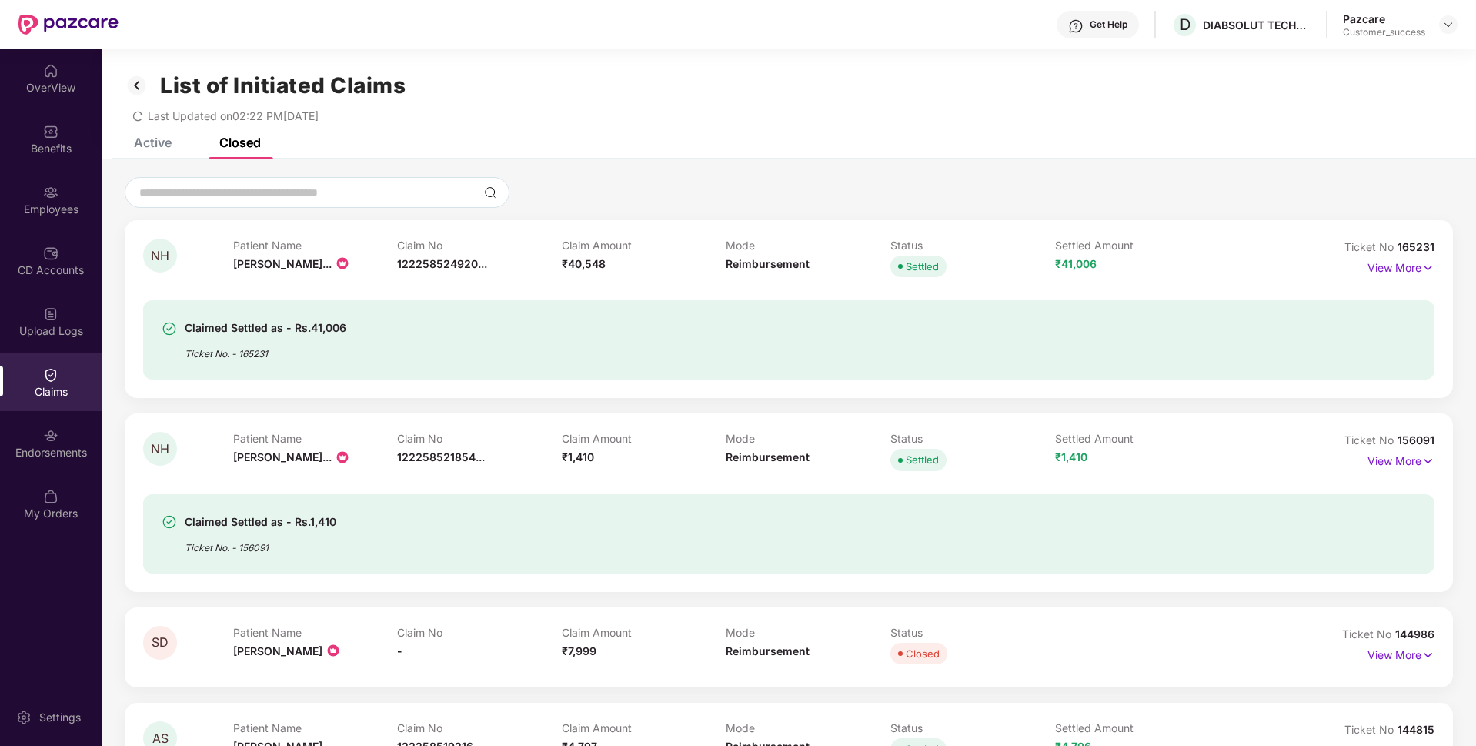
drag, startPoint x: 165, startPoint y: 161, endPoint x: 159, endPoint y: 149, distance: 13.1
click at [159, 149] on div "Active" at bounding box center [153, 142] width 38 height 15
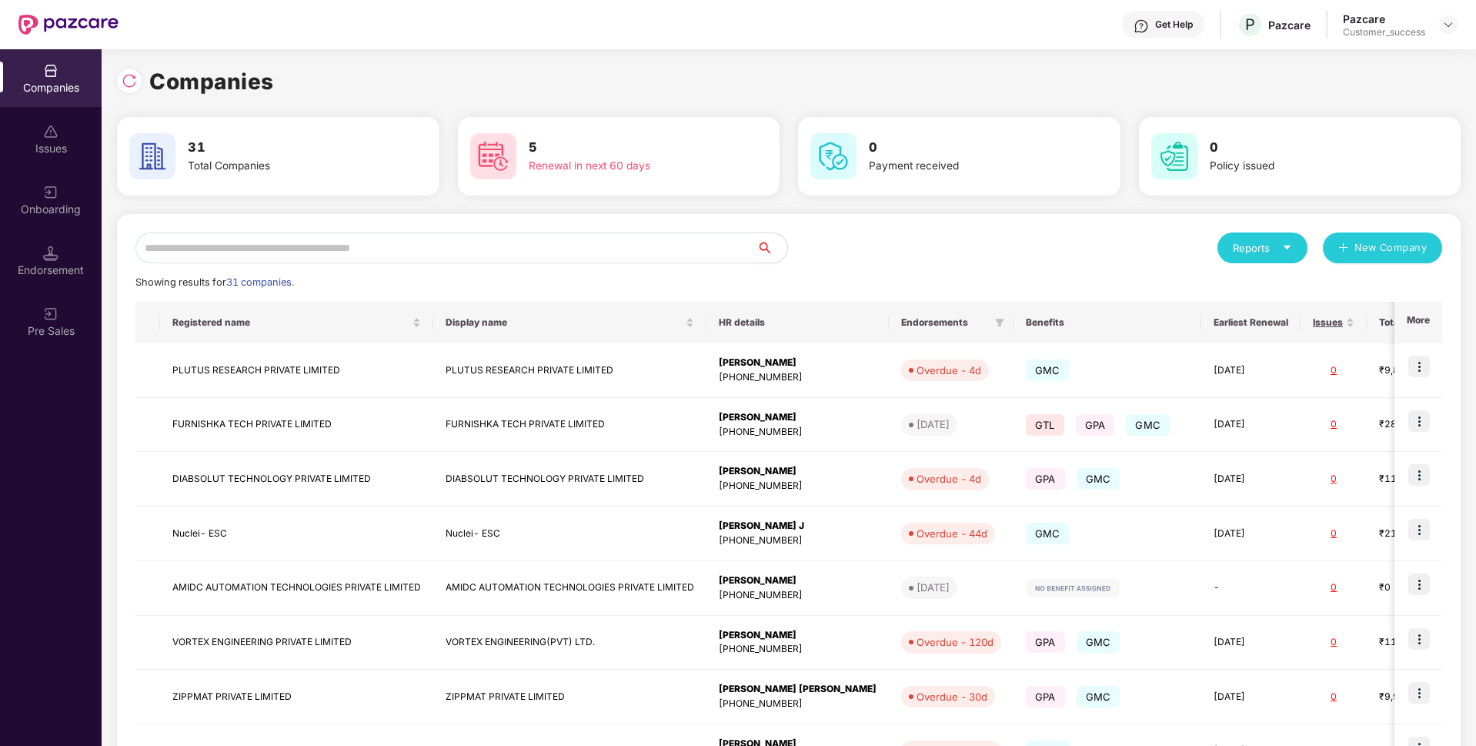
click at [472, 251] on input "text" at bounding box center [445, 247] width 621 height 31
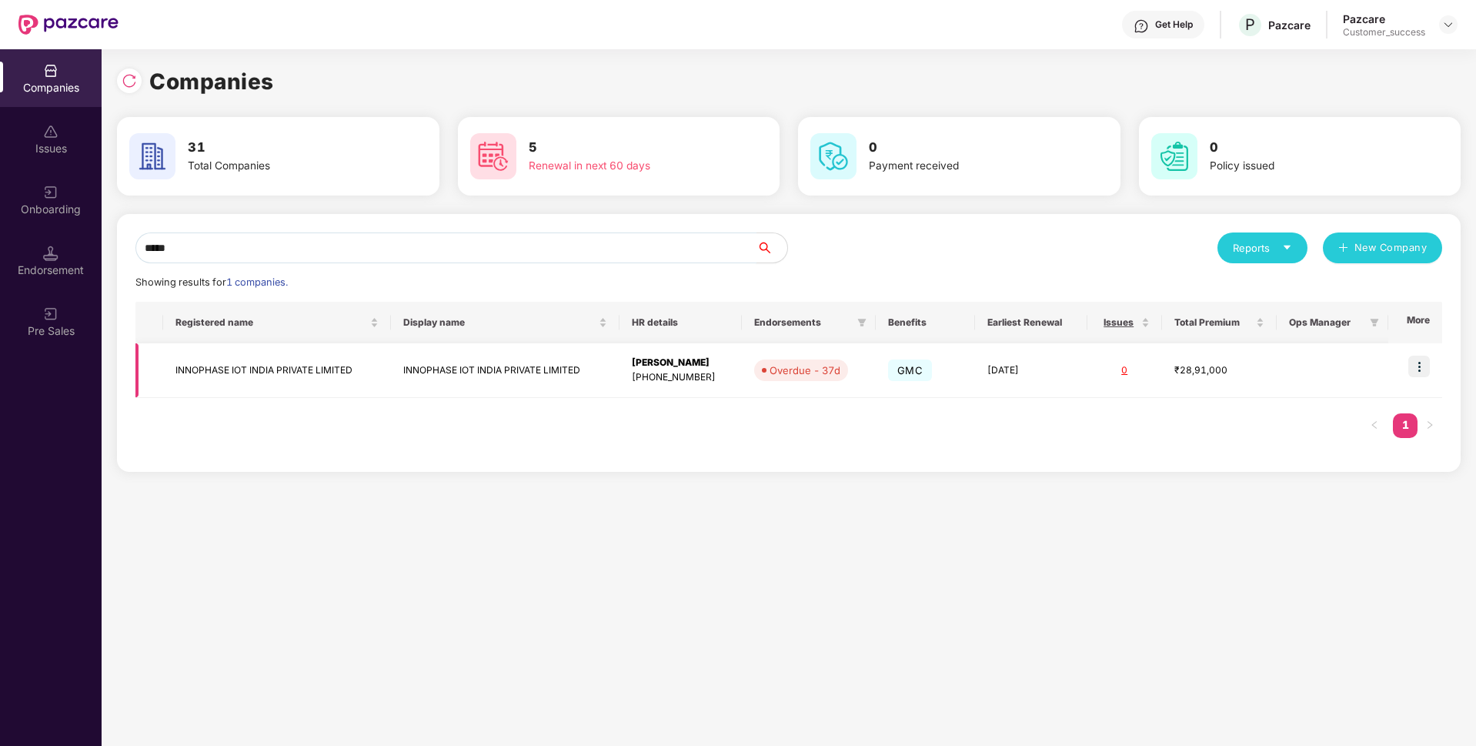
type input "*****"
click at [255, 359] on td "INNOPHASE IOT INDIA PRIVATE LIMITED" at bounding box center [277, 370] width 228 height 55
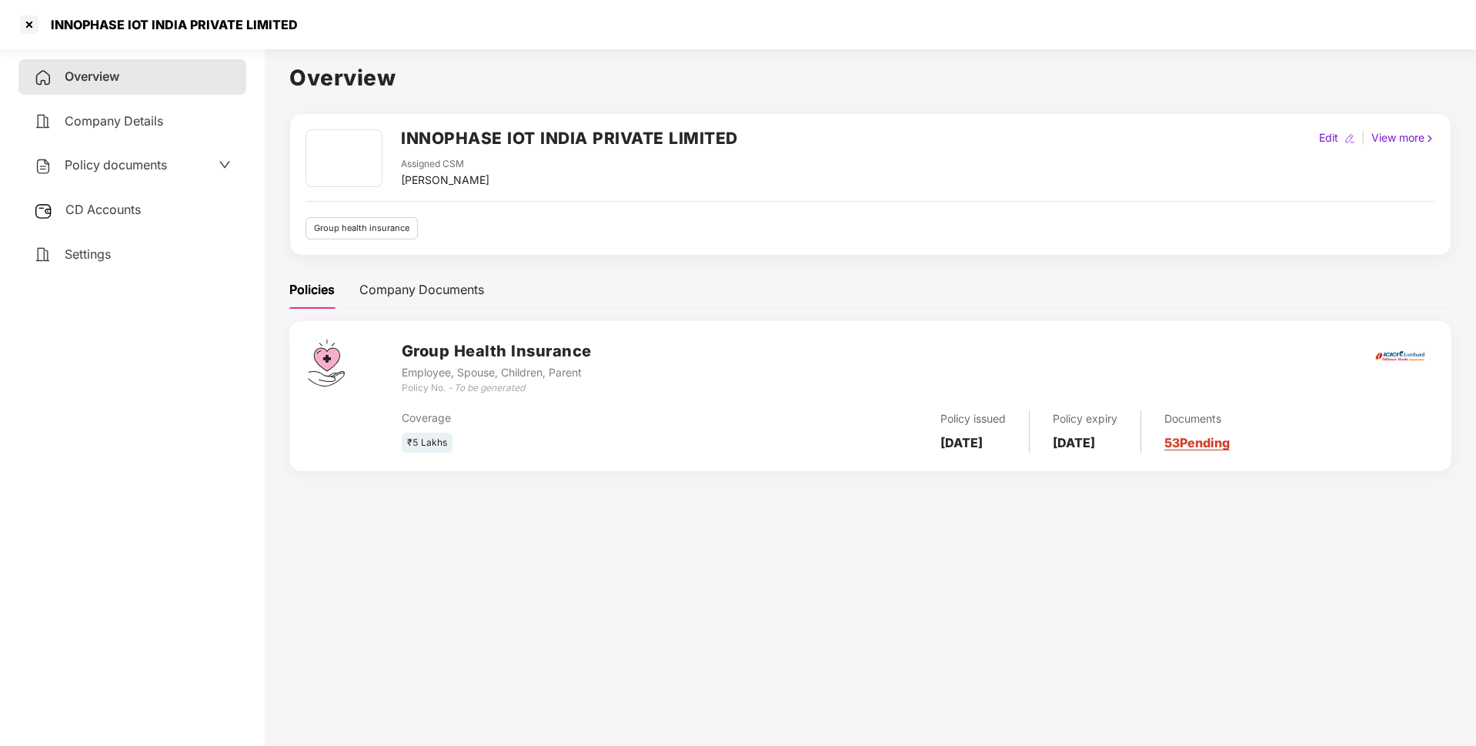
click at [139, 26] on div "INNOPHASE IOT INDIA PRIVATE LIMITED" at bounding box center [170, 24] width 256 height 15
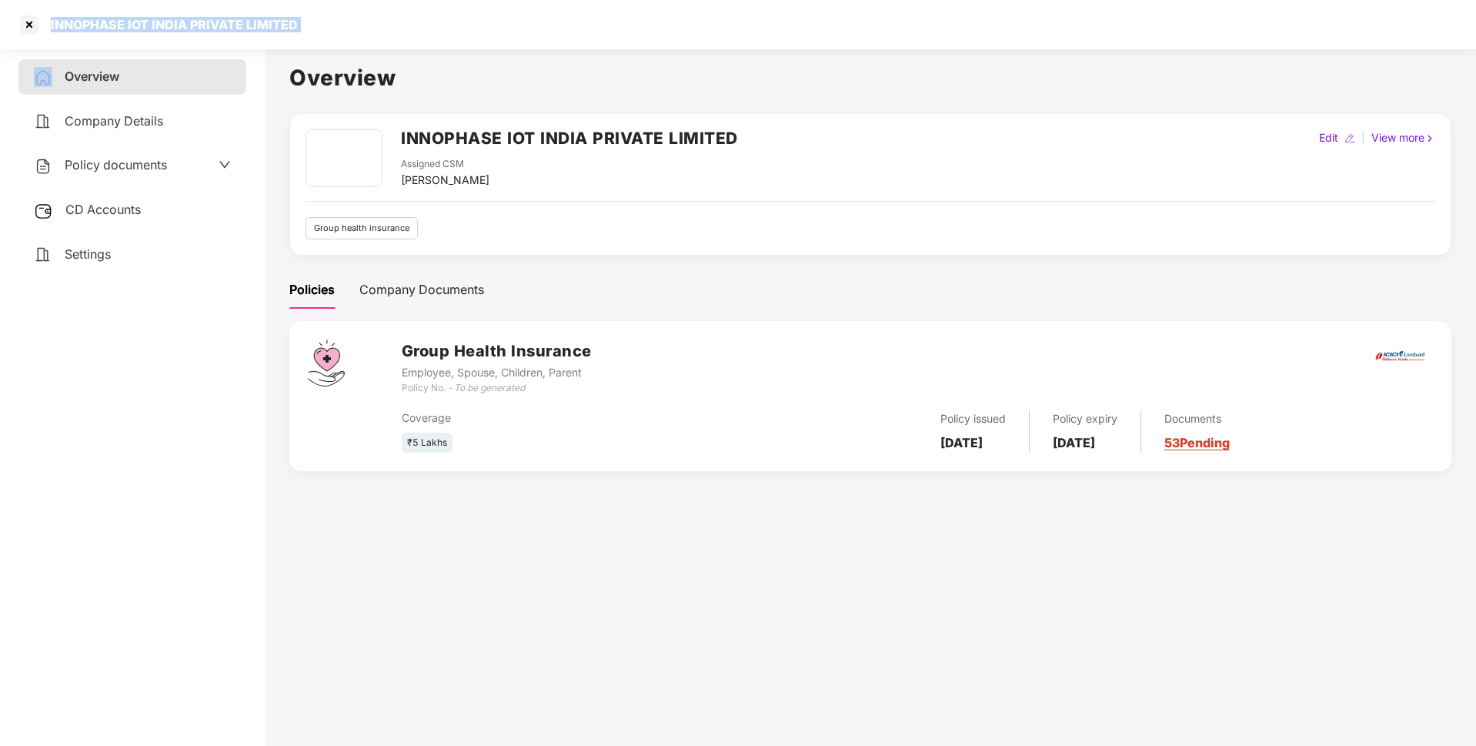
copy div "INNOPHASE IOT INDIA PRIVATE LIMITED"
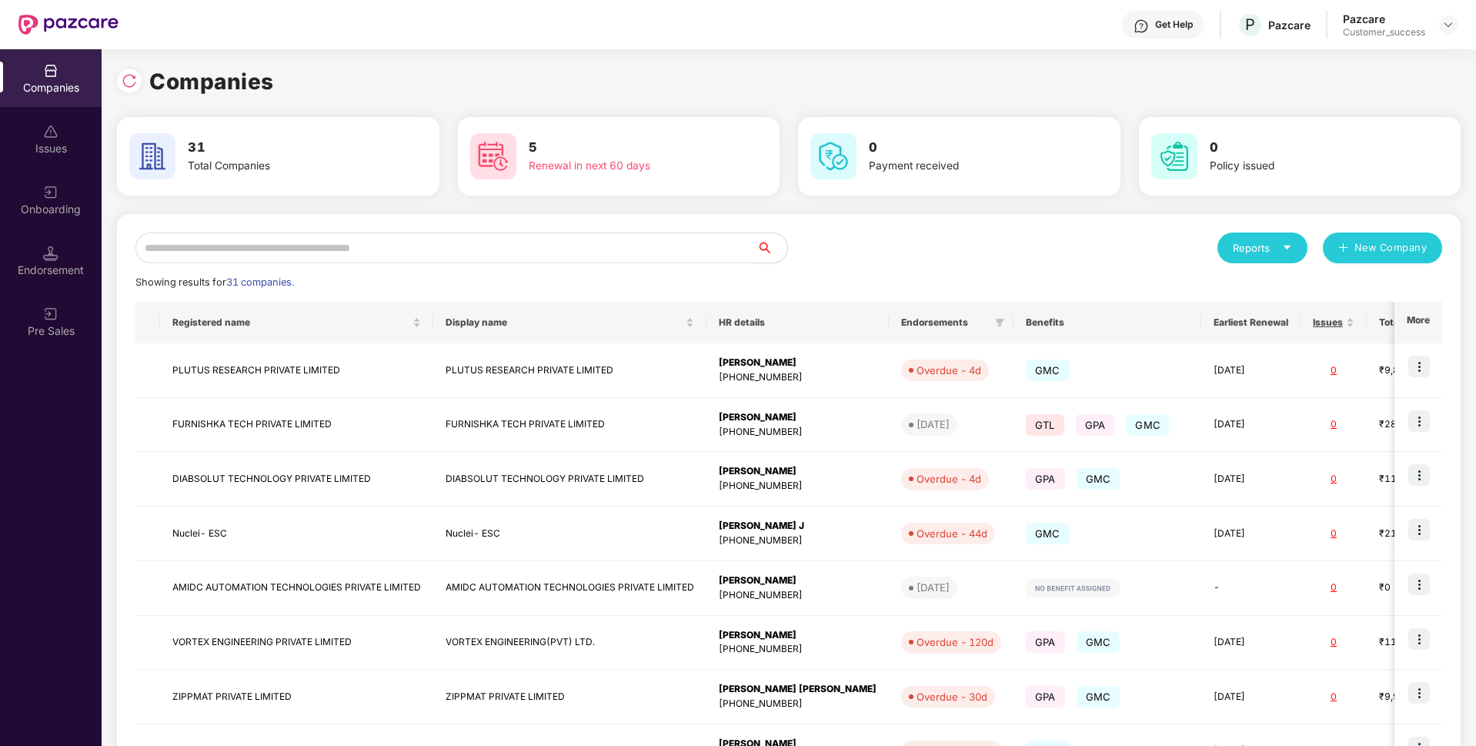
click at [336, 246] on input "text" at bounding box center [445, 247] width 621 height 31
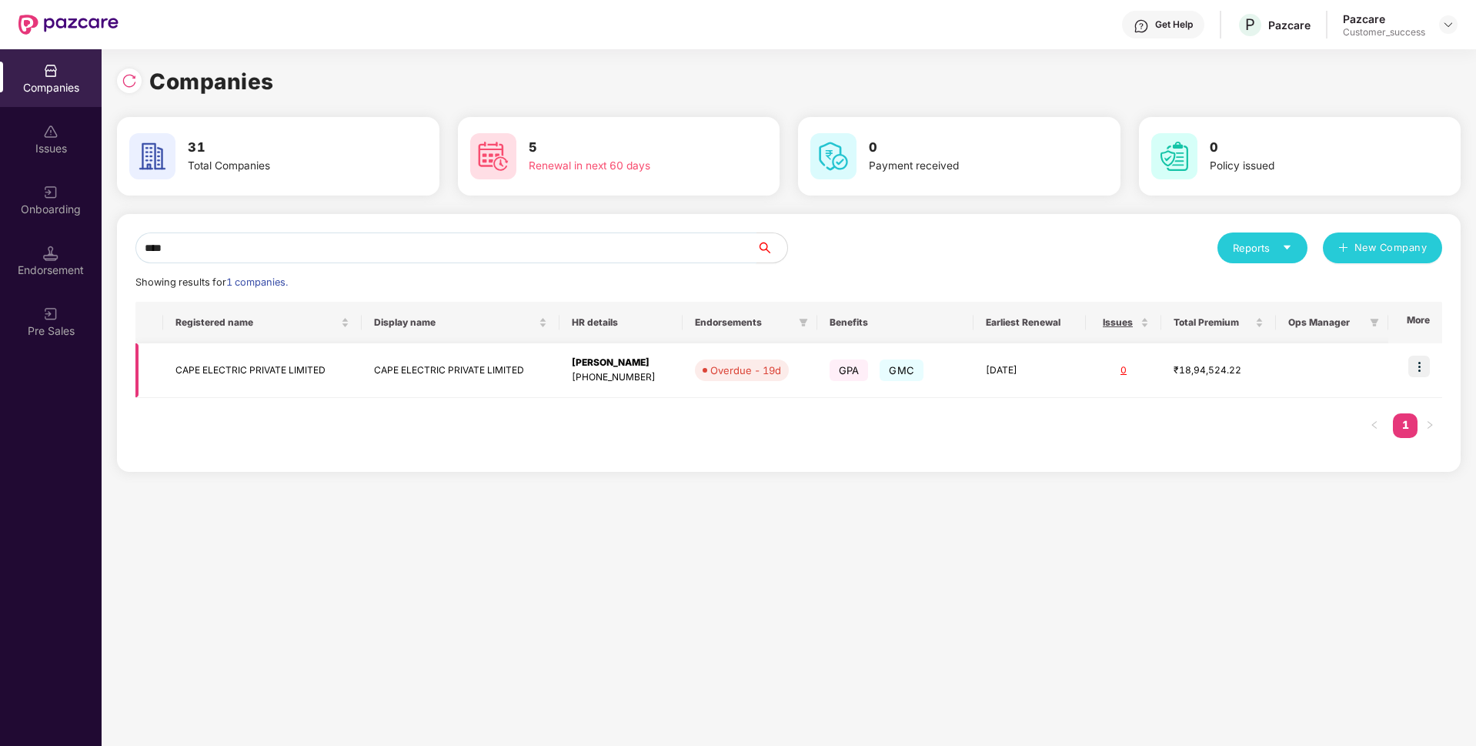
type input "****"
click at [290, 379] on td "CAPE ELECTRIC PRIVATE LIMITED" at bounding box center [262, 370] width 198 height 55
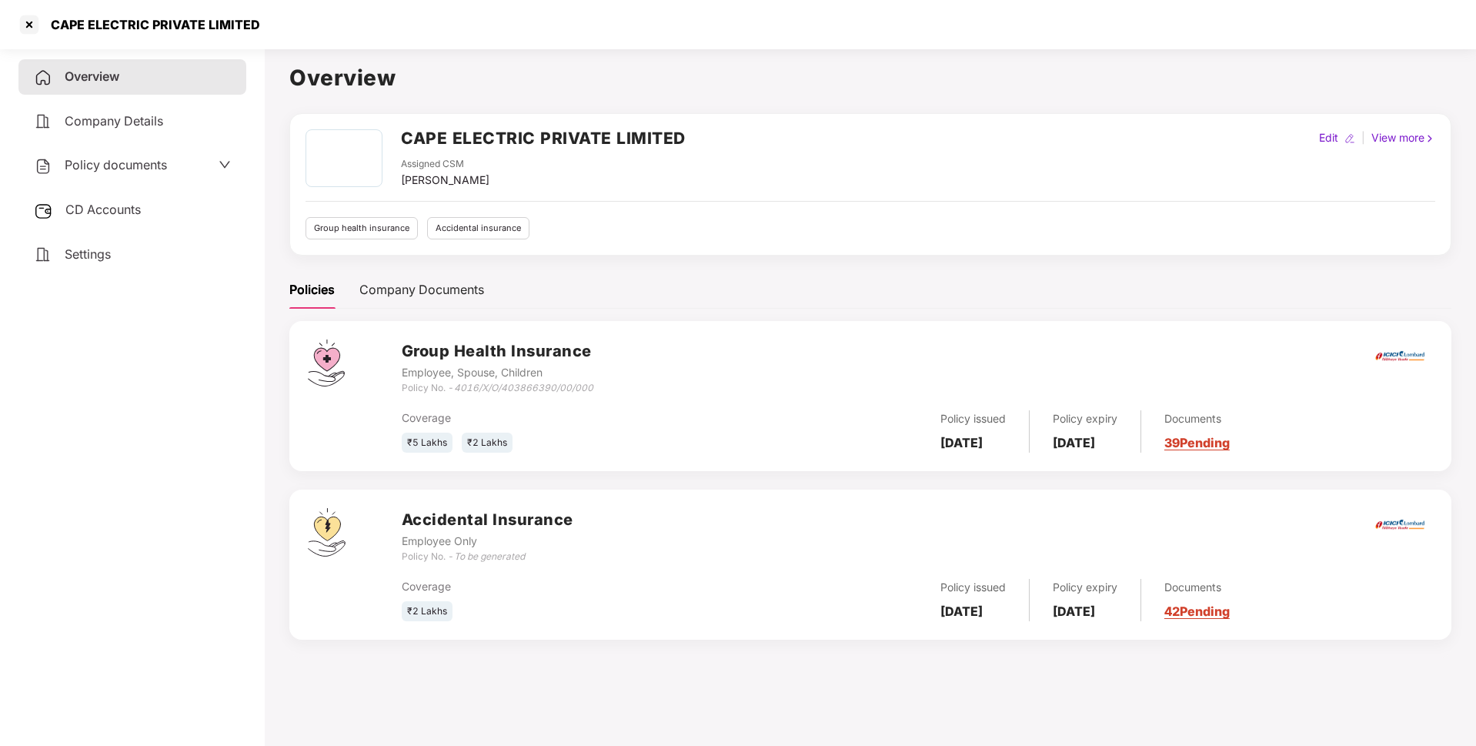
click at [99, 167] on span "Policy documents" at bounding box center [116, 164] width 102 height 15
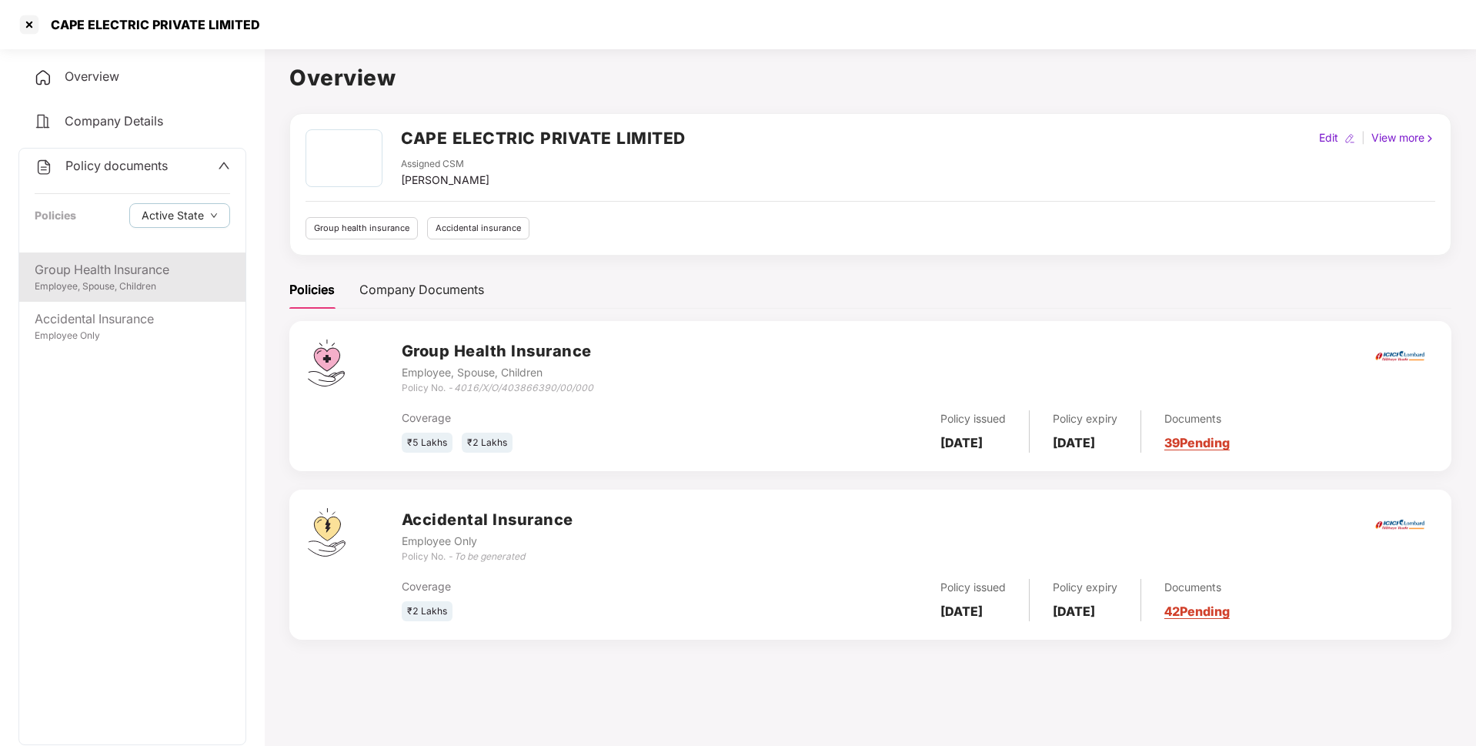
click at [172, 267] on div "Group Health Insurance" at bounding box center [132, 269] width 195 height 19
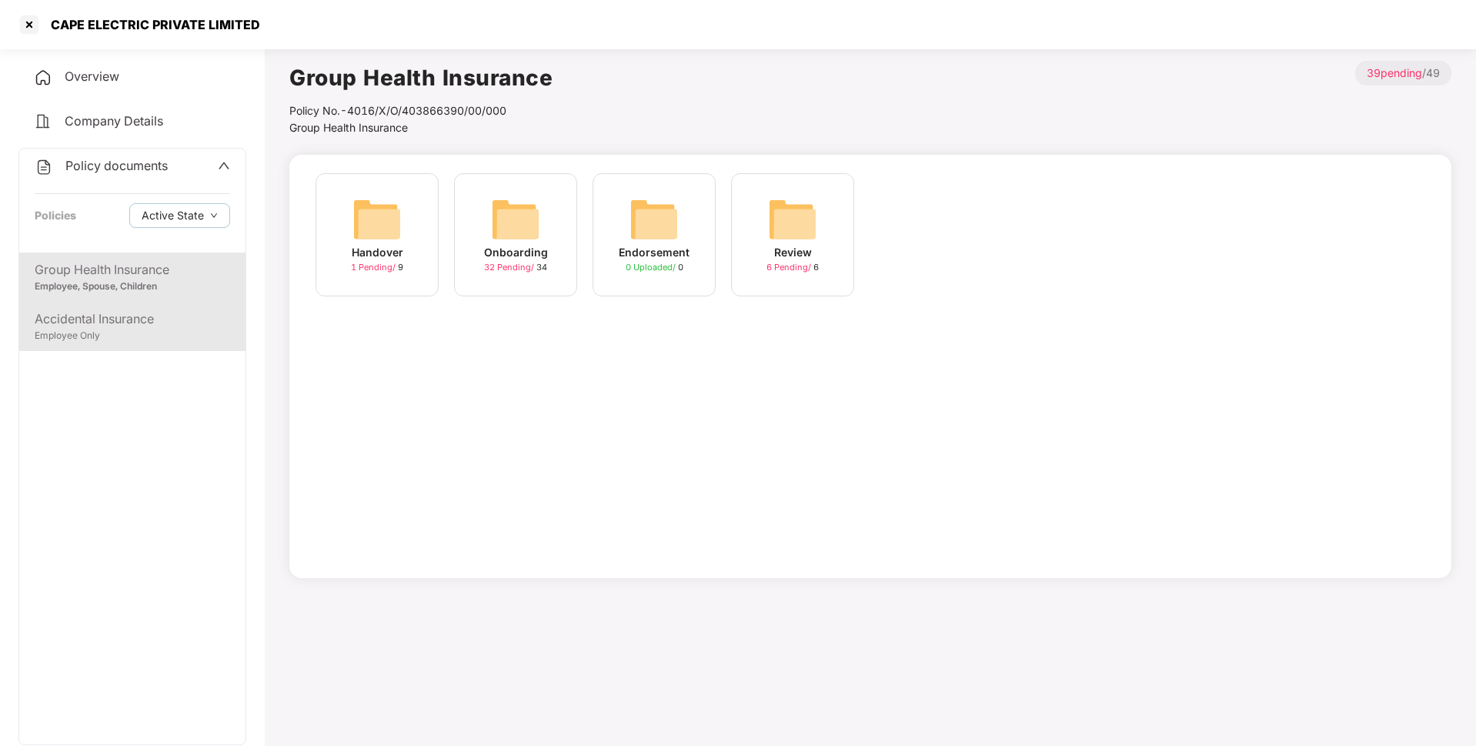
click at [106, 336] on div "Employee Only" at bounding box center [132, 336] width 195 height 15
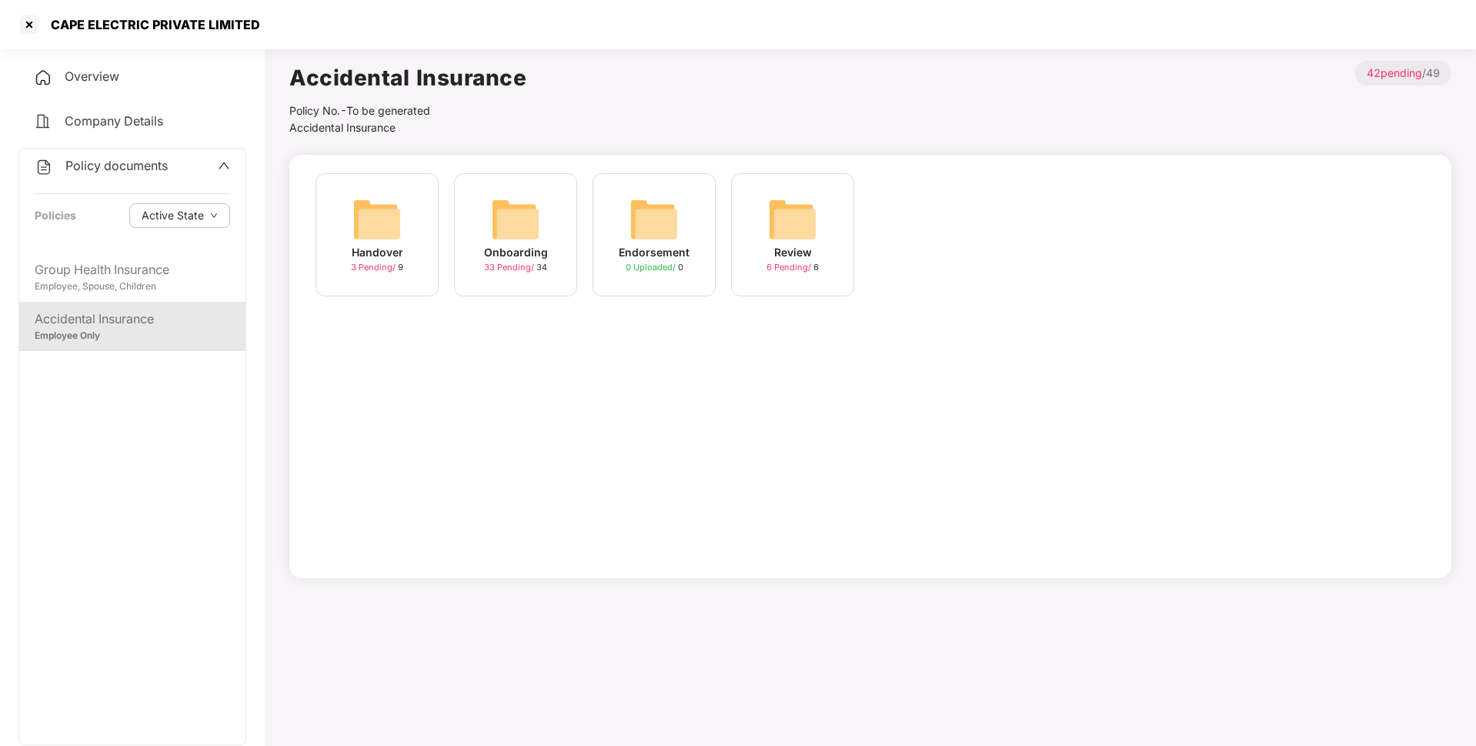
click at [530, 248] on div "Onboarding" at bounding box center [516, 252] width 64 height 17
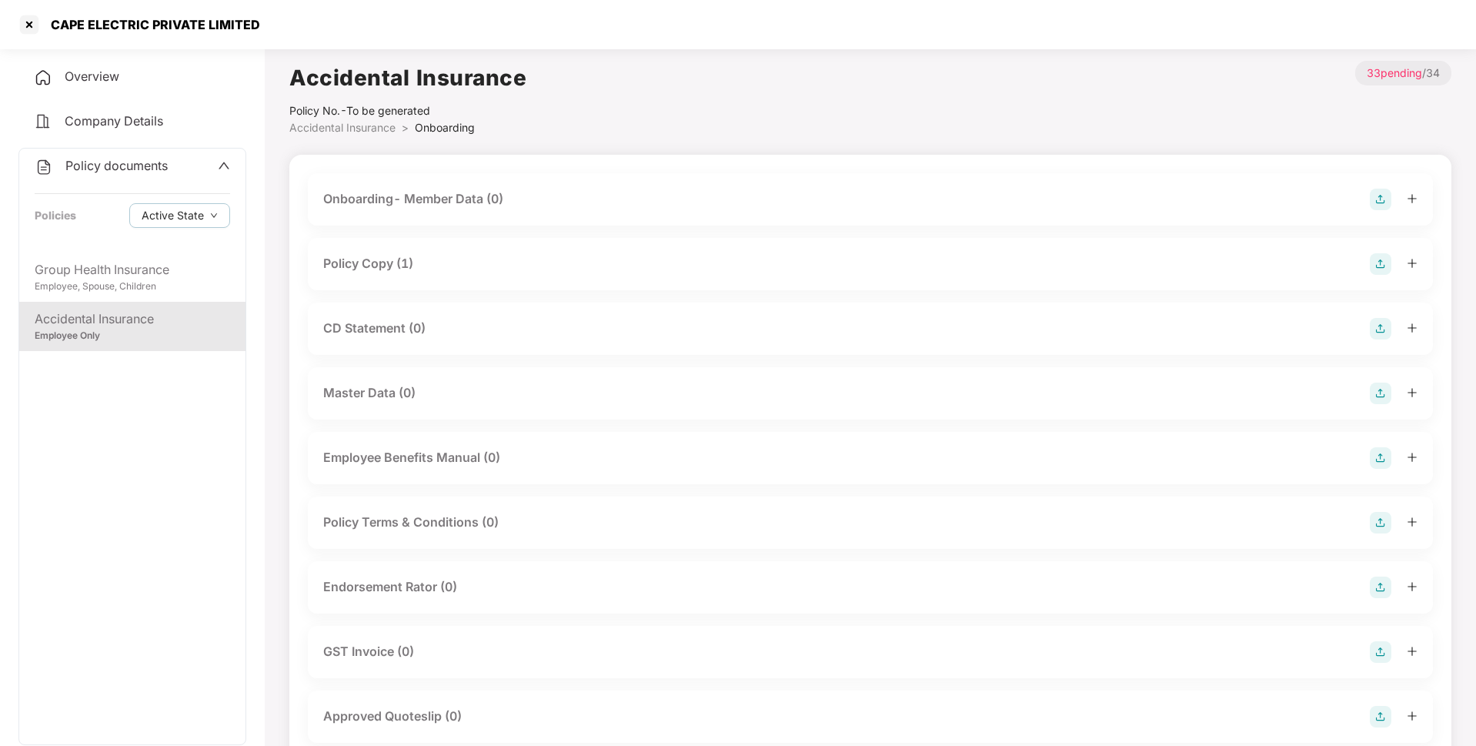
click at [439, 251] on div "Policy Copy (1)" at bounding box center [870, 264] width 1125 height 52
click at [406, 264] on div "Policy Copy (1)" at bounding box center [368, 263] width 90 height 19
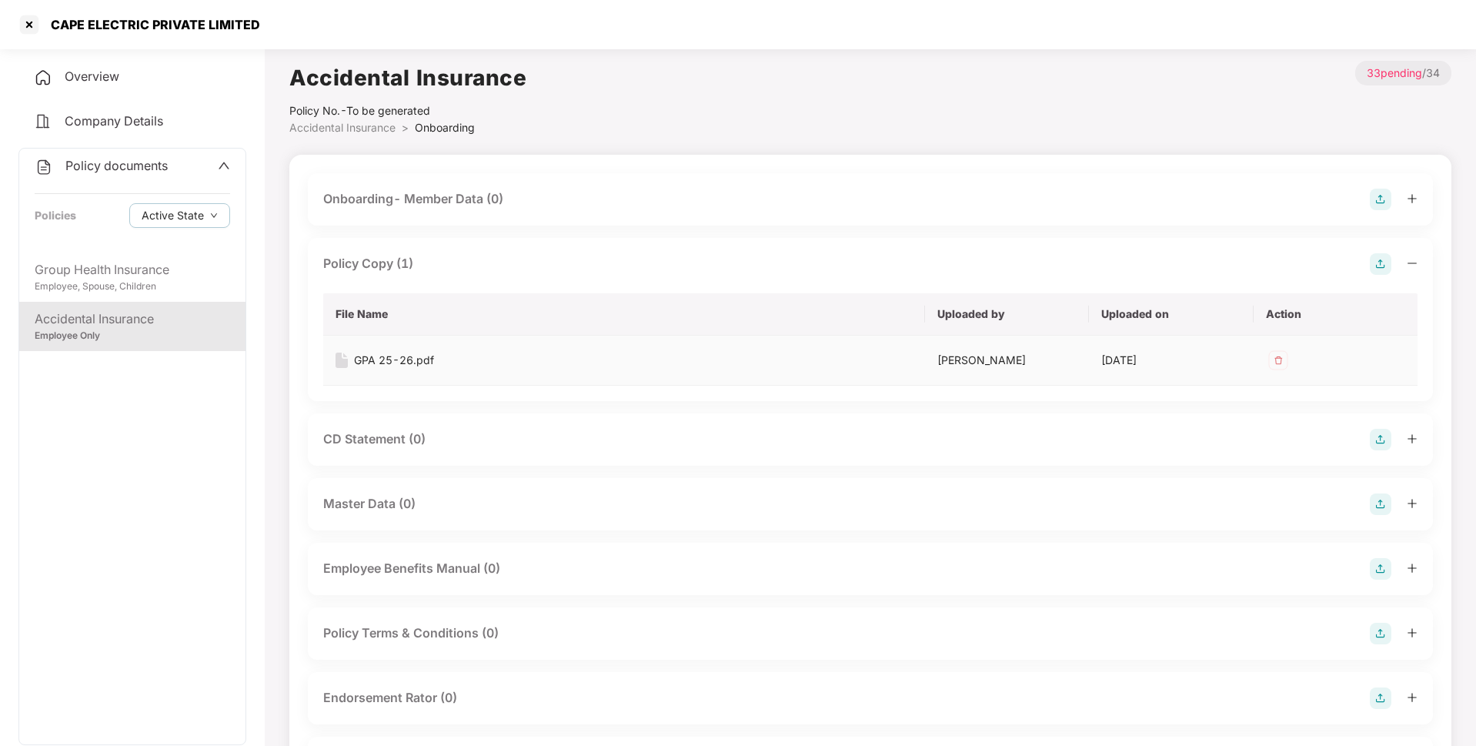
click at [413, 353] on div "GPA 25-26.pdf" at bounding box center [394, 360] width 80 height 17
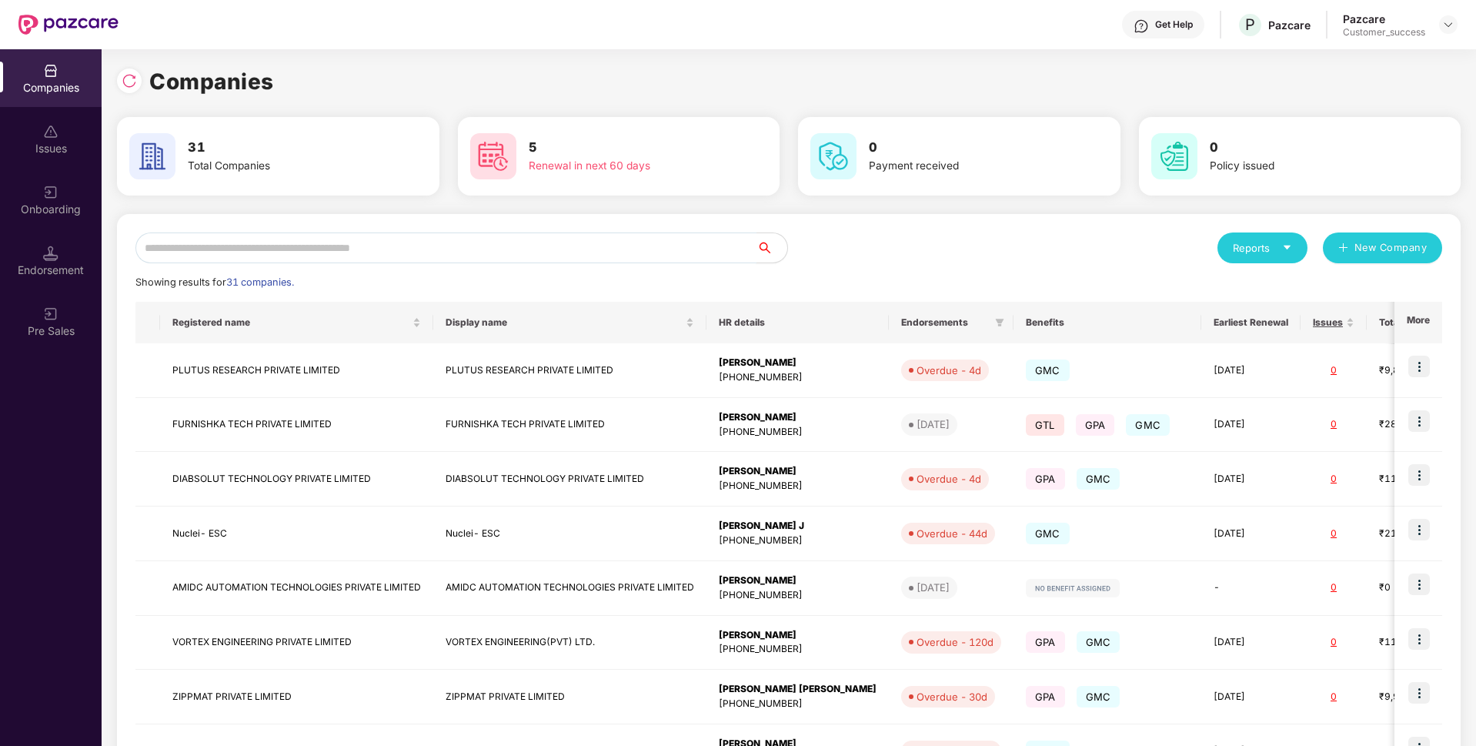
click at [460, 238] on input "text" at bounding box center [445, 247] width 621 height 31
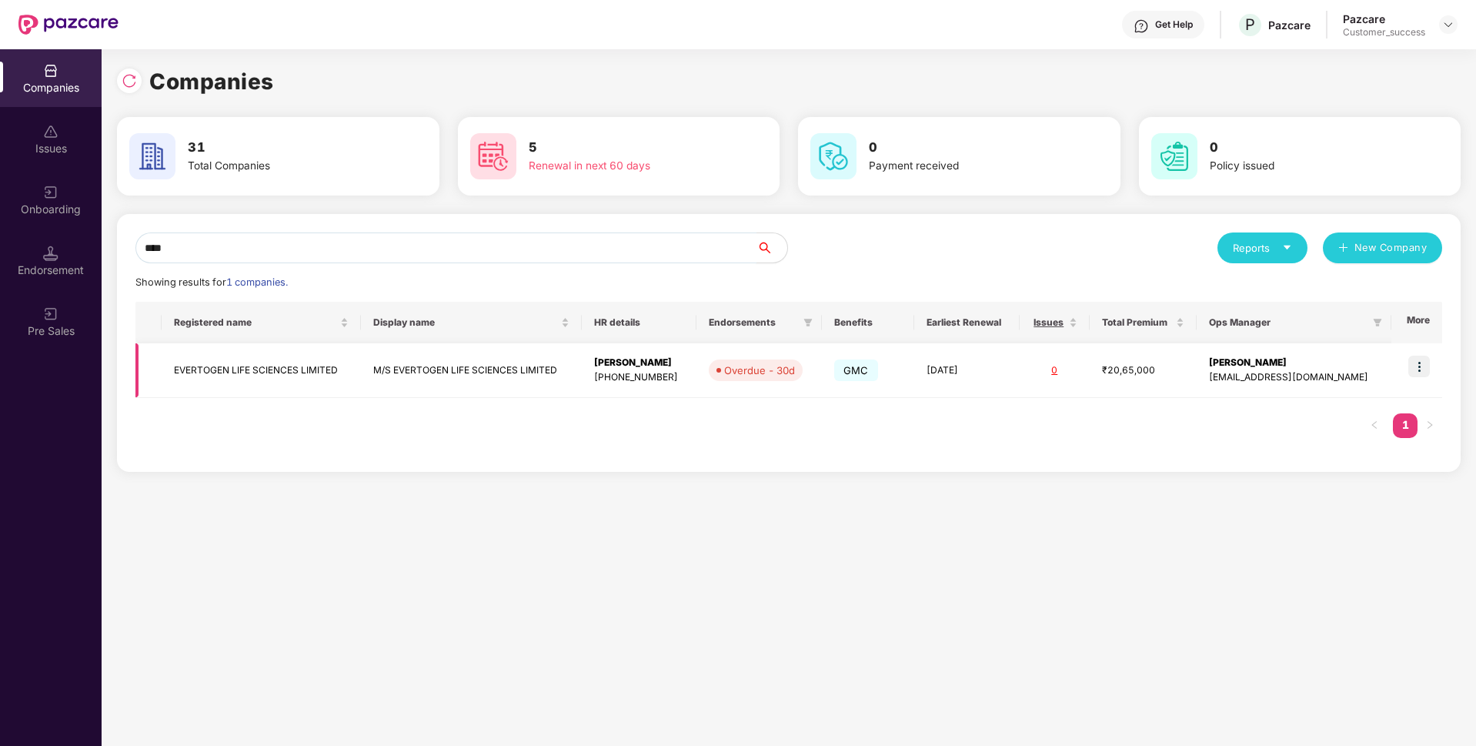
type input "****"
click at [1418, 369] on img at bounding box center [1419, 367] width 22 height 22
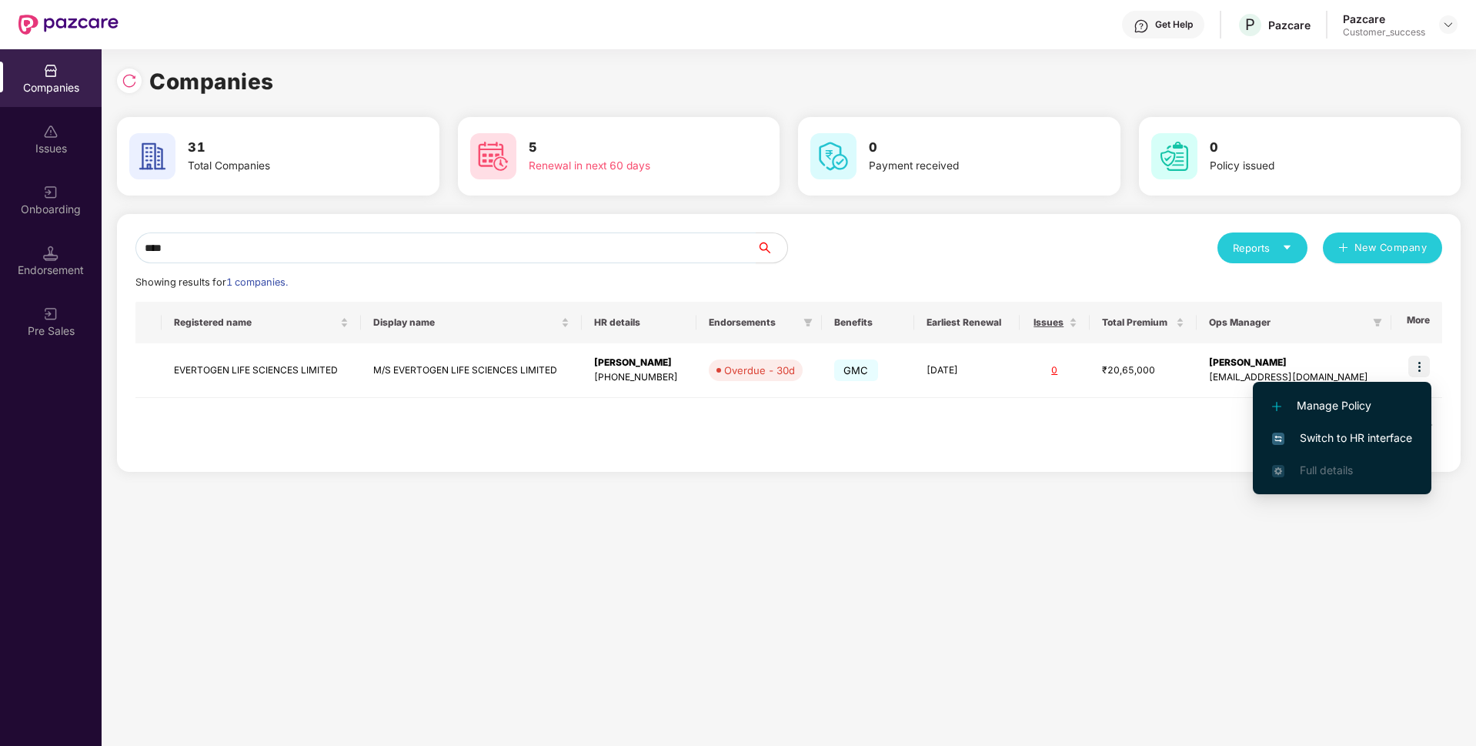
click at [1292, 437] on span "Switch to HR interface" at bounding box center [1342, 437] width 140 height 17
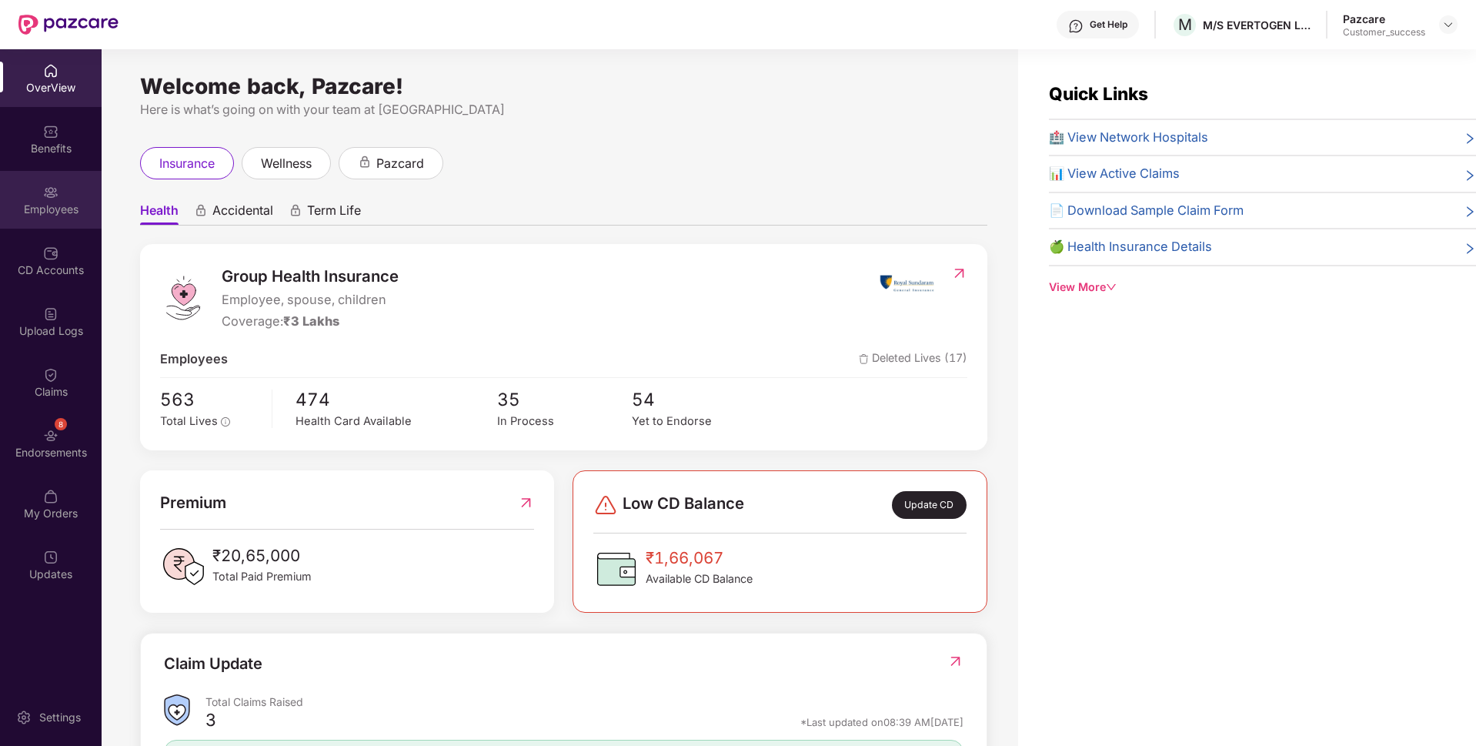
click at [12, 216] on div "Employees" at bounding box center [51, 209] width 102 height 15
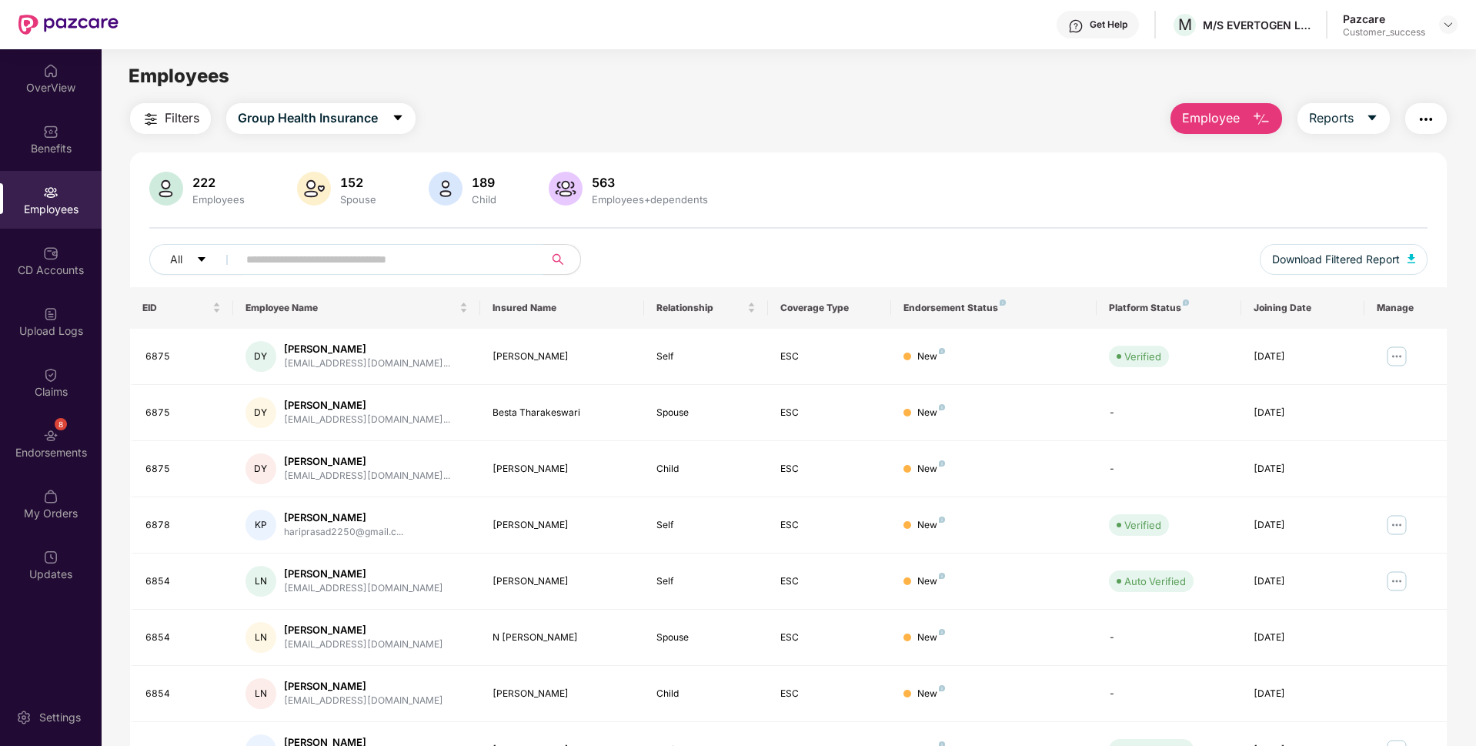
click at [376, 266] on input "text" at bounding box center [384, 259] width 276 height 23
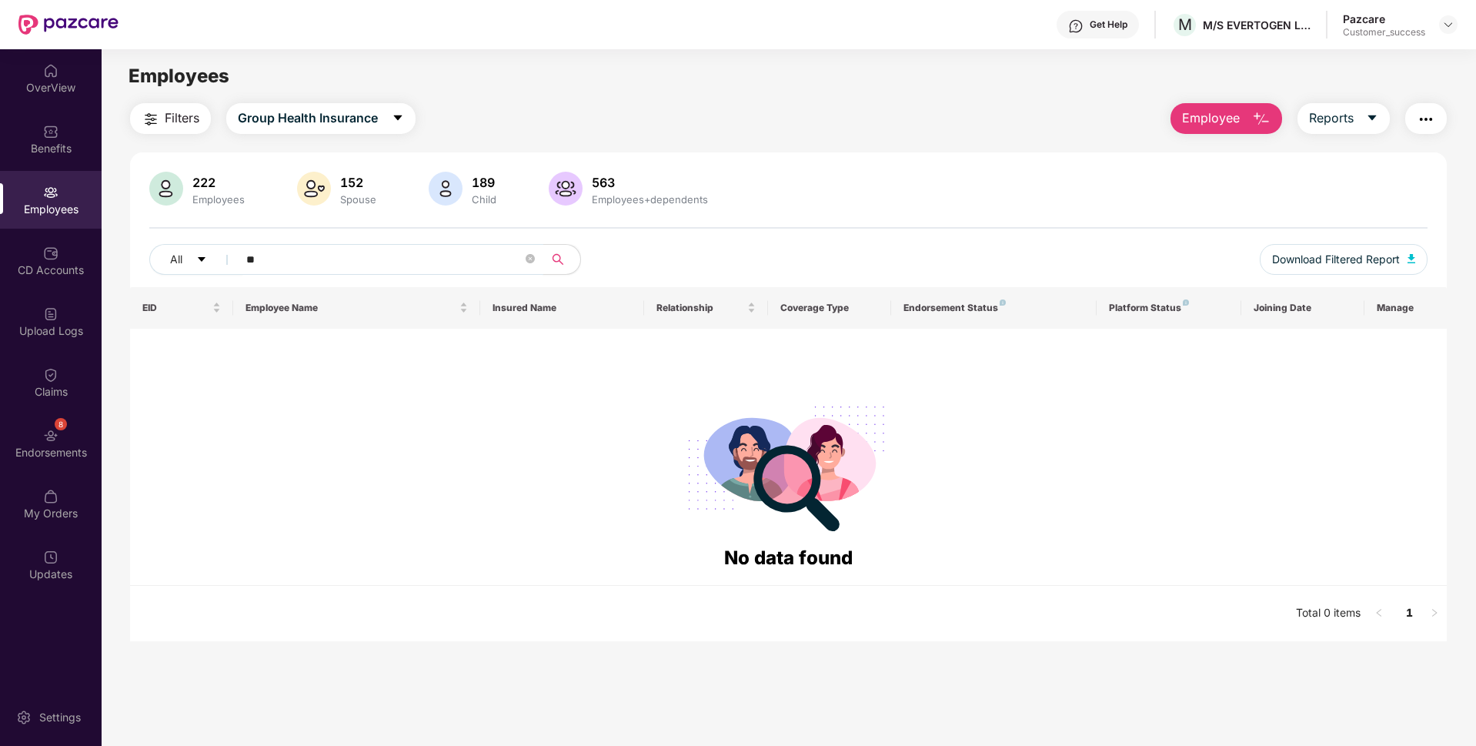
type input "*"
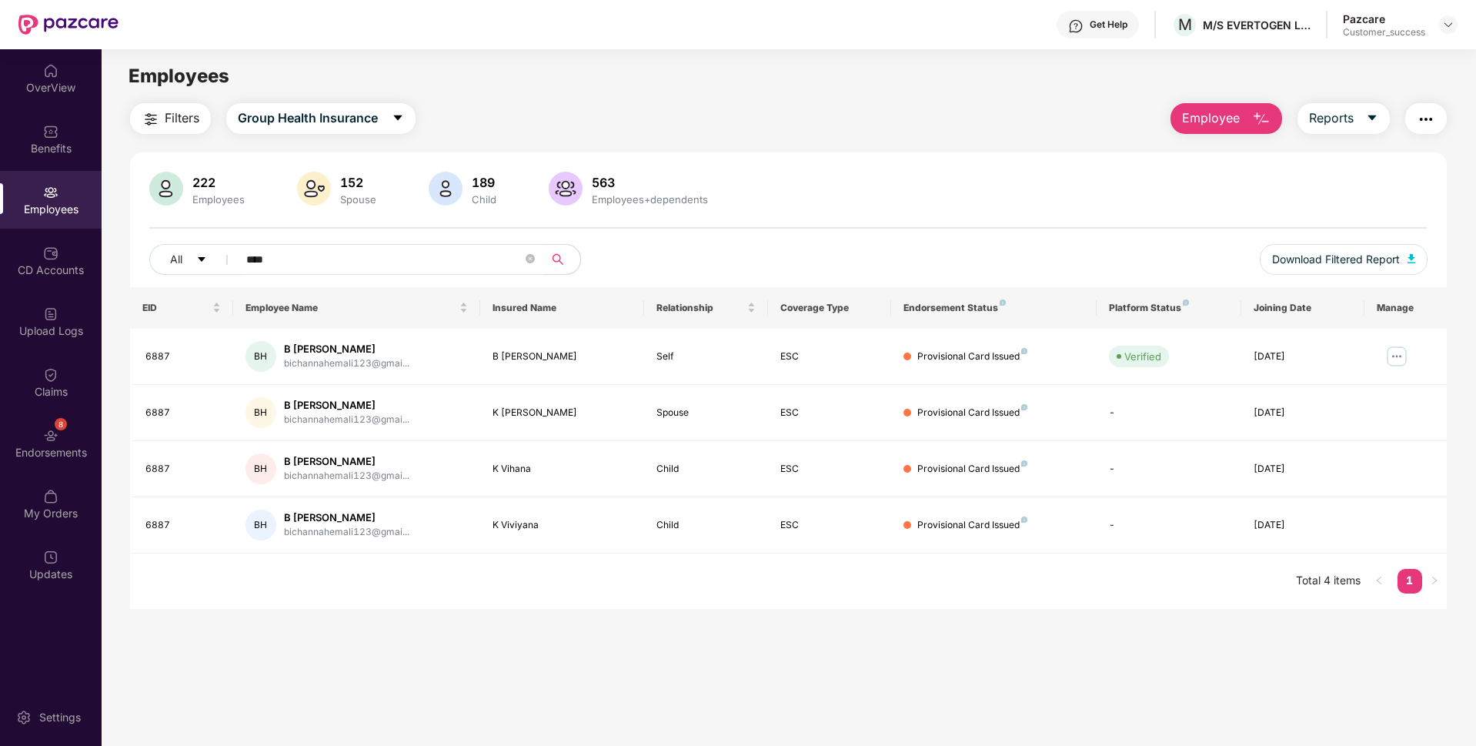
type input "****"
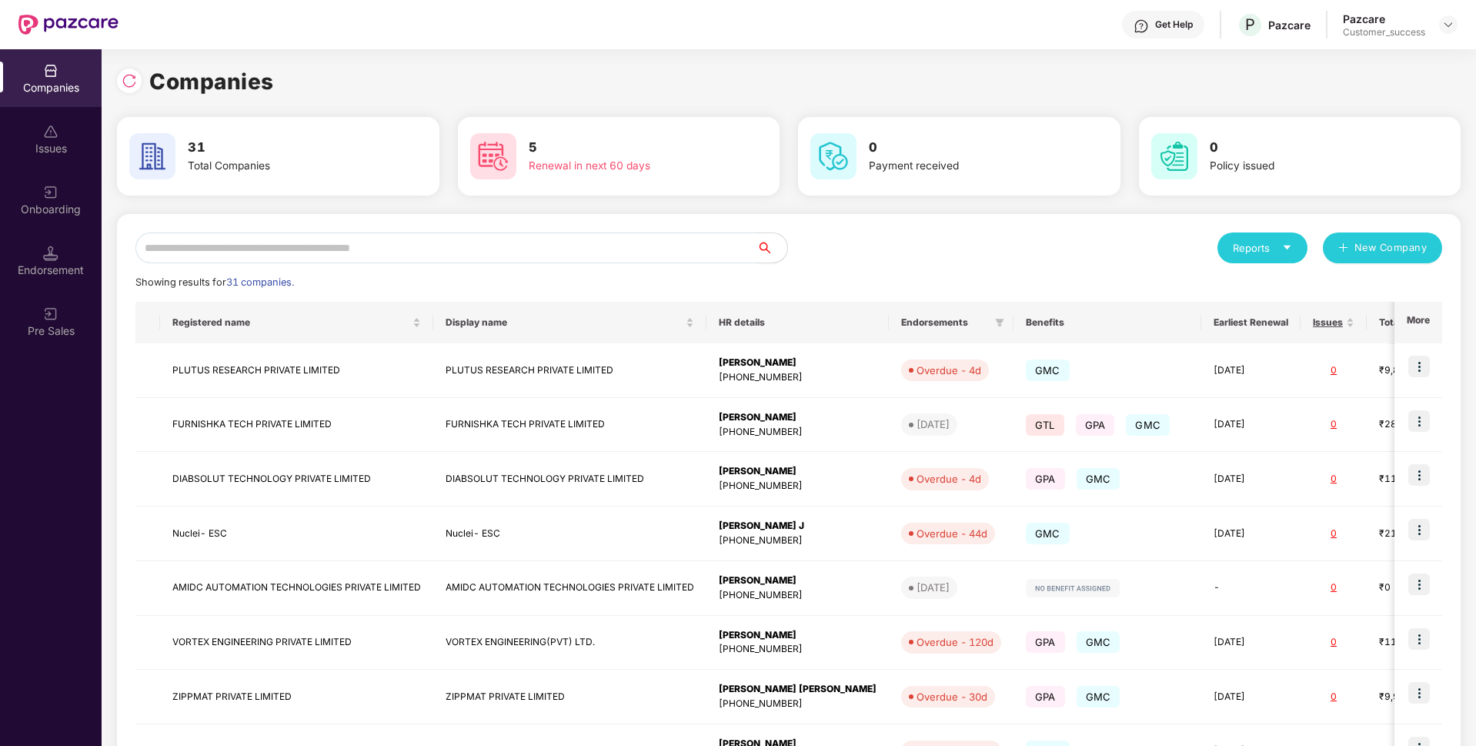
click at [280, 238] on input "text" at bounding box center [445, 247] width 621 height 31
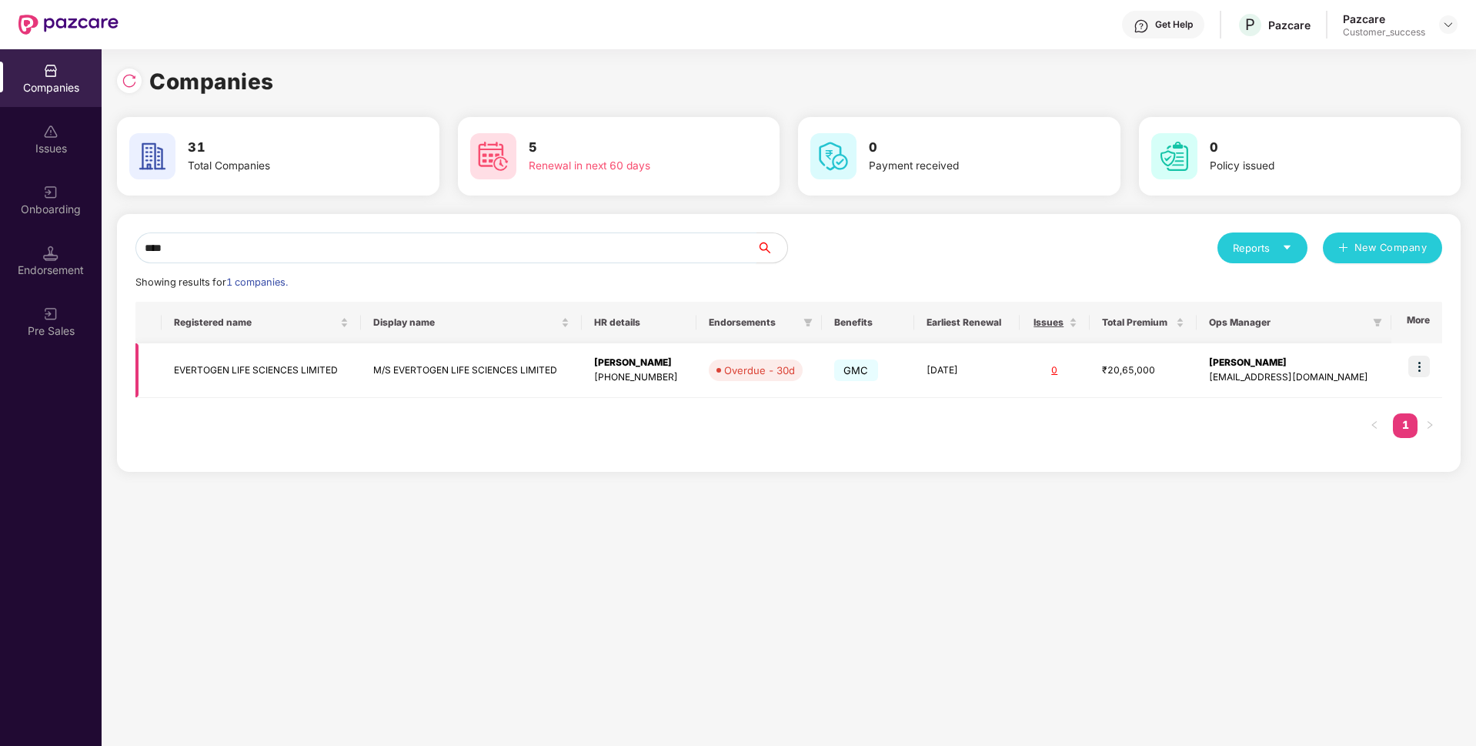
type input "****"
click at [1418, 363] on img at bounding box center [1419, 367] width 22 height 22
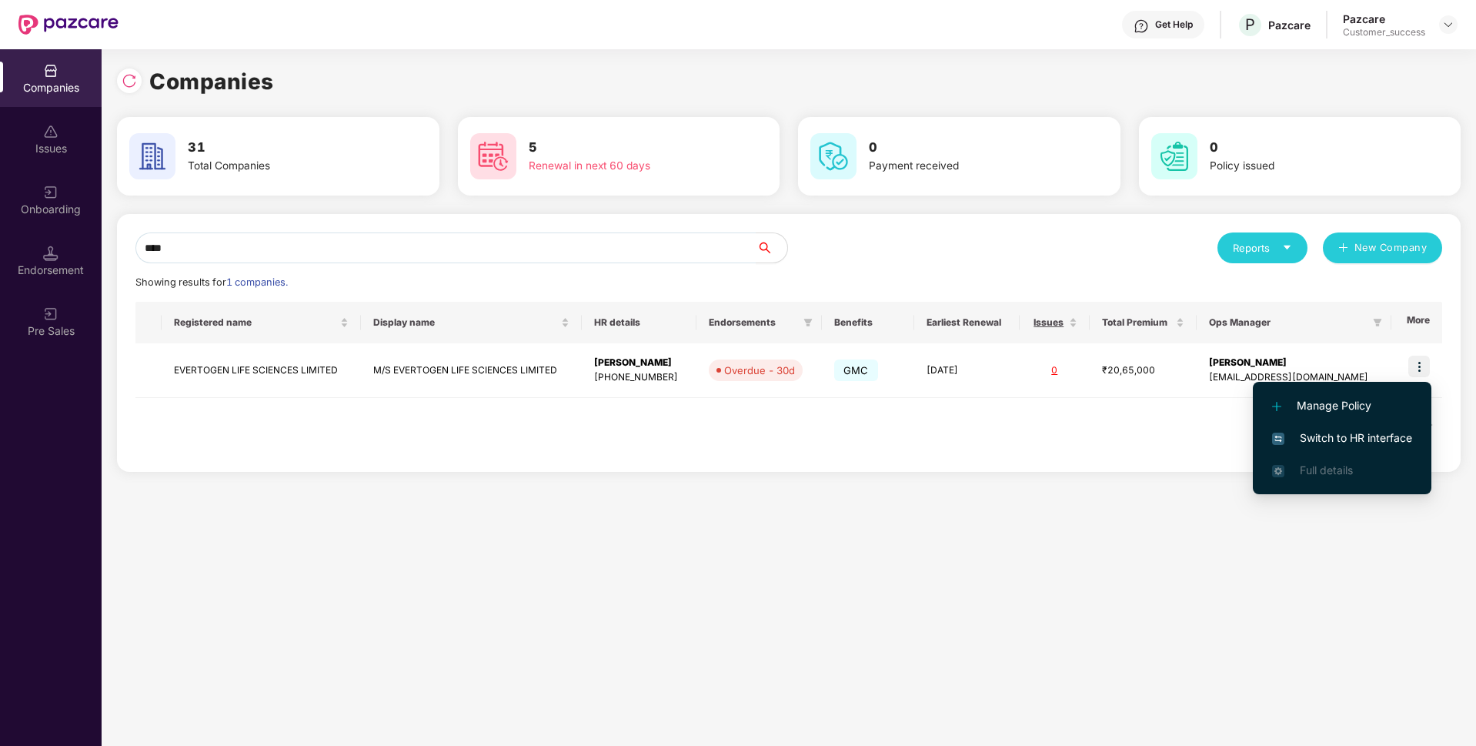
click at [1288, 439] on span "Switch to HR interface" at bounding box center [1342, 437] width 140 height 17
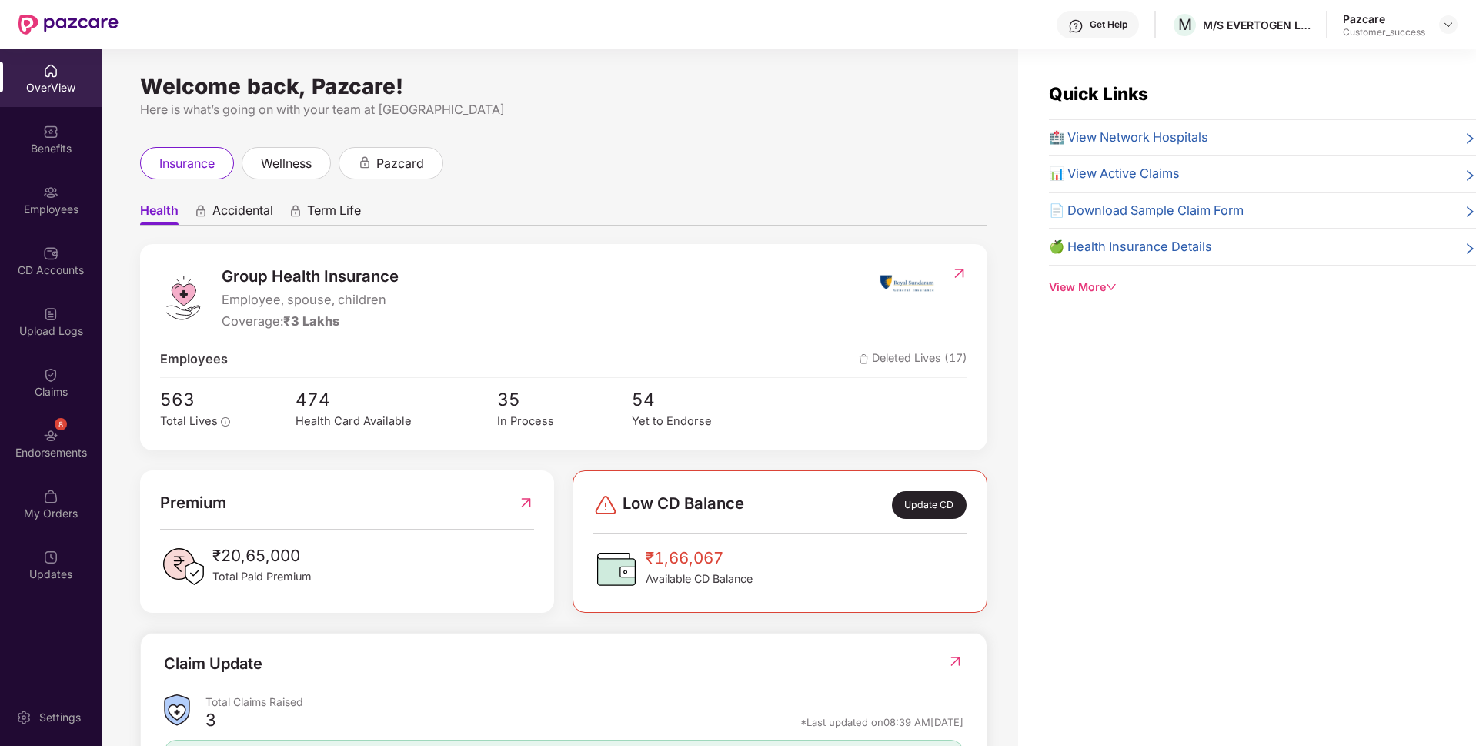
click at [2, 190] on div "Employees" at bounding box center [51, 200] width 102 height 58
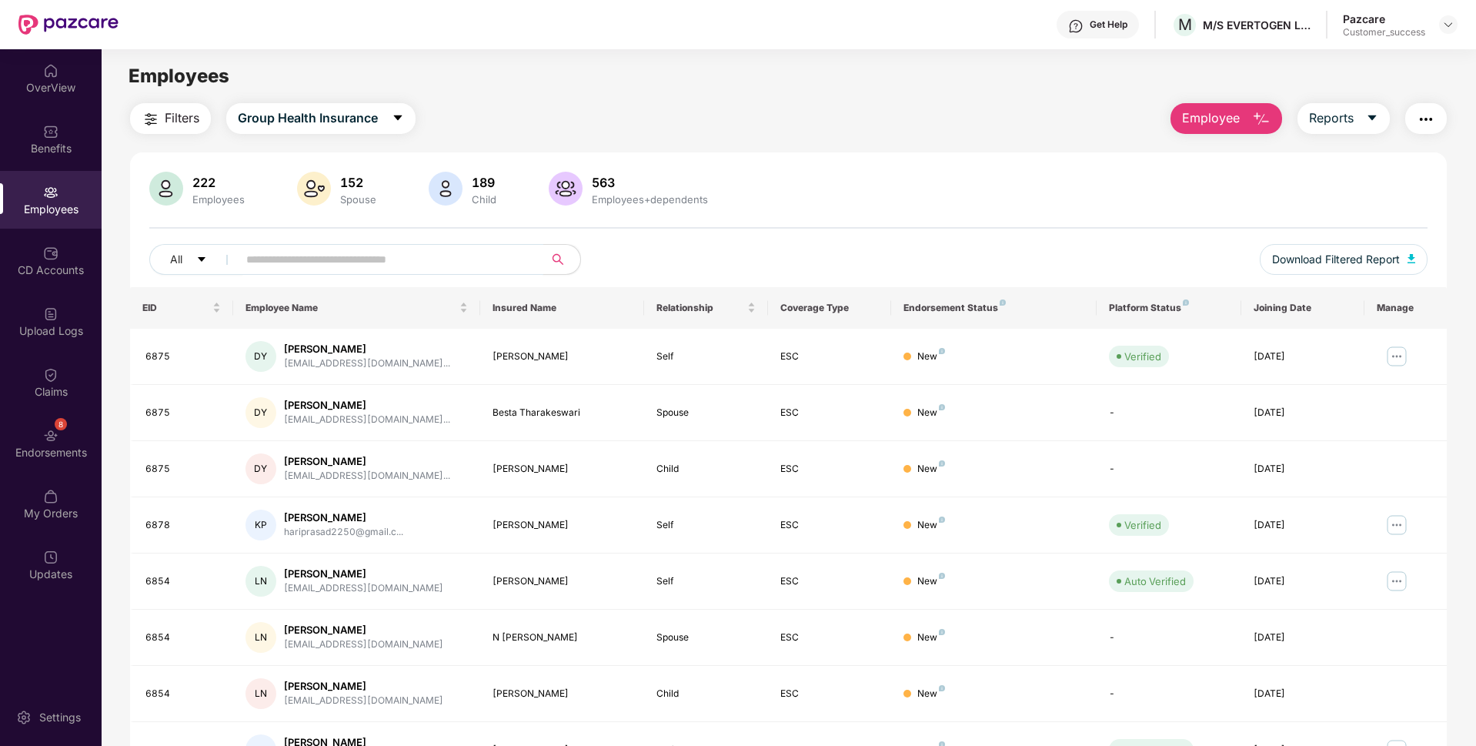
click at [310, 268] on input "text" at bounding box center [384, 259] width 276 height 23
paste input "**********"
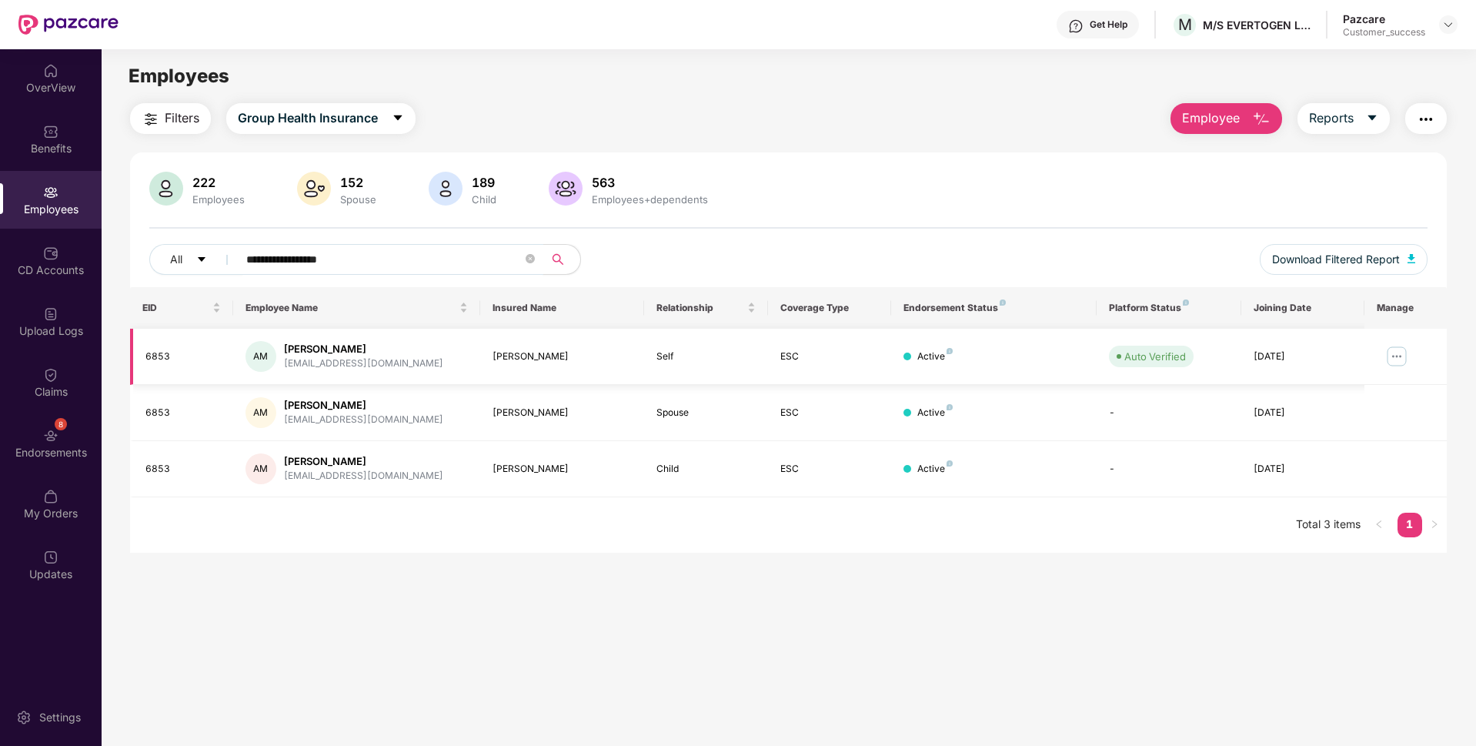
type input "**********"
click at [1392, 350] on img at bounding box center [1396, 356] width 25 height 25
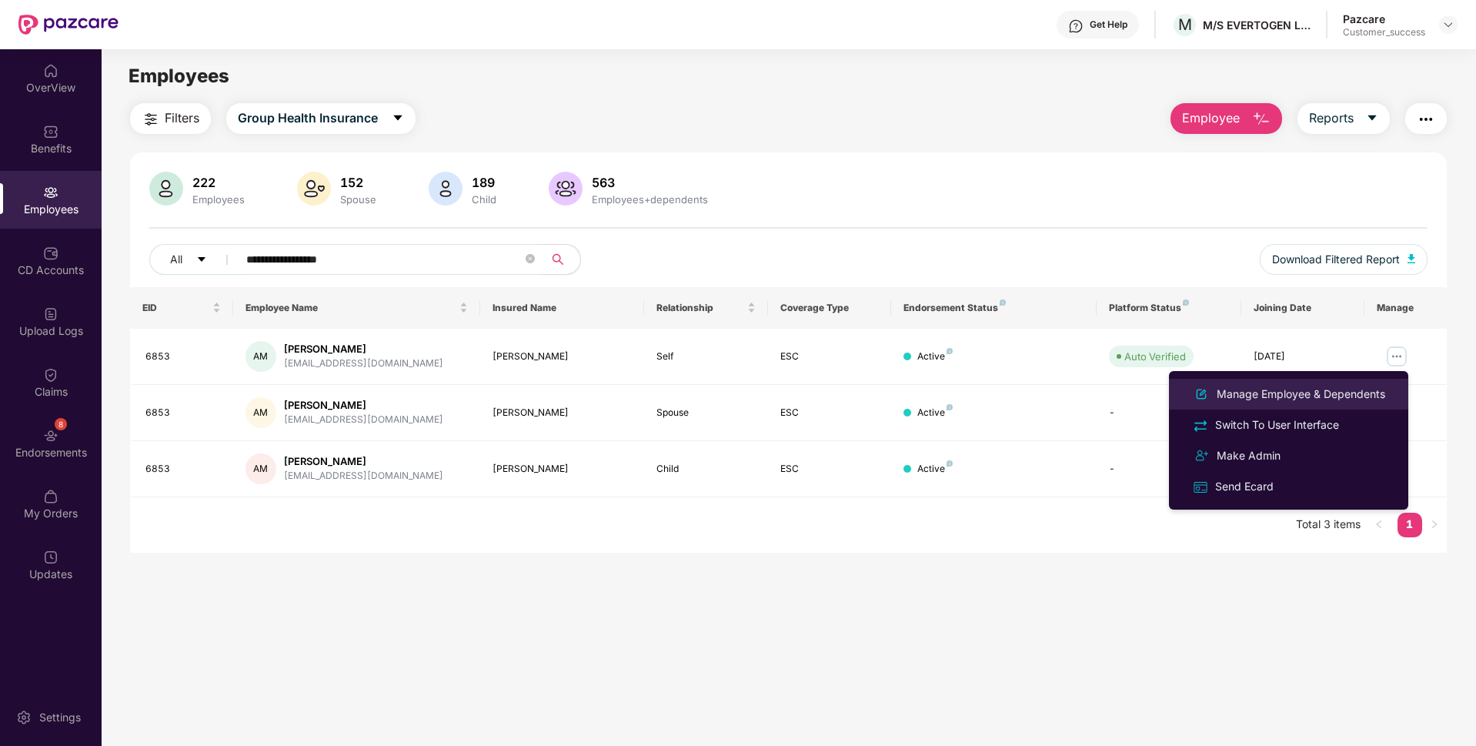
click at [1256, 388] on div "Manage Employee & Dependents" at bounding box center [1301, 394] width 175 height 17
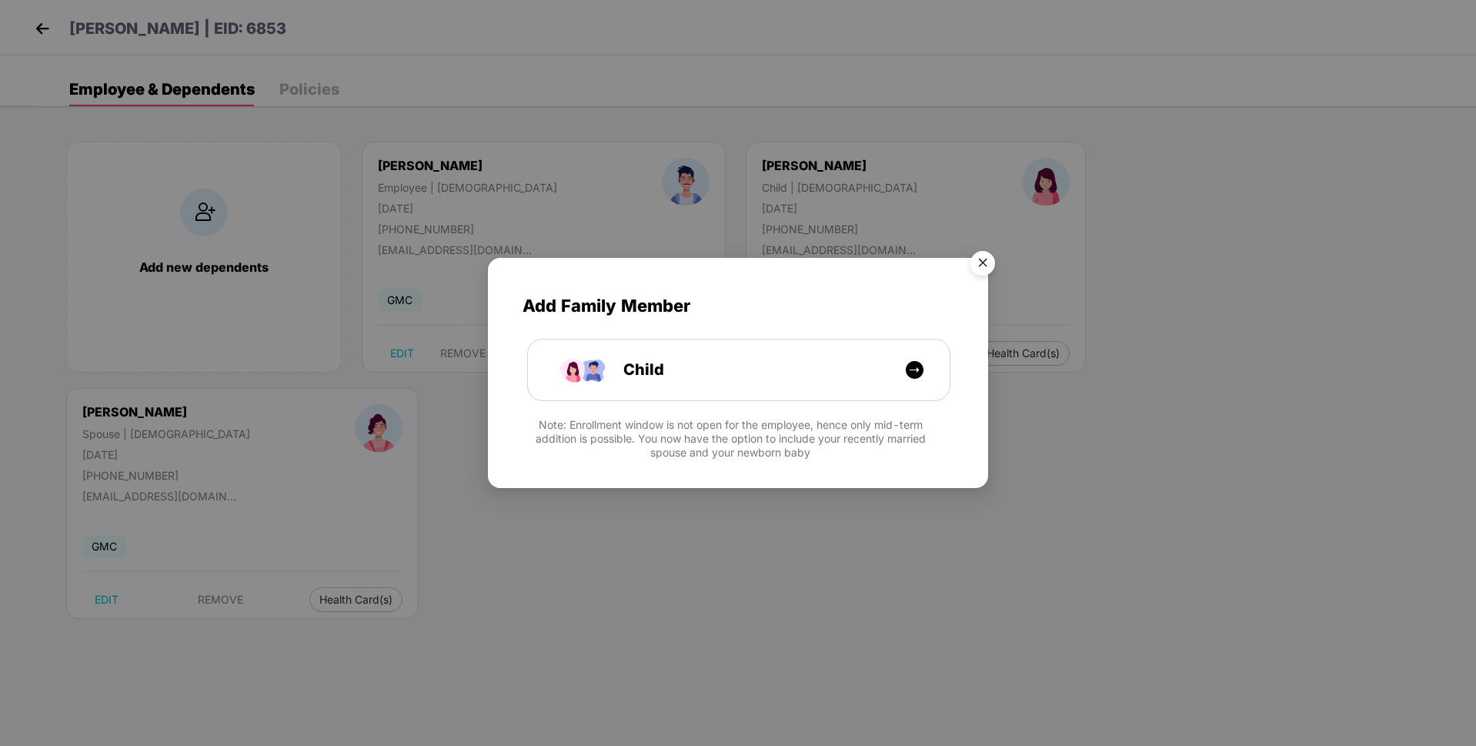
click at [982, 260] on img "Close" at bounding box center [982, 265] width 43 height 43
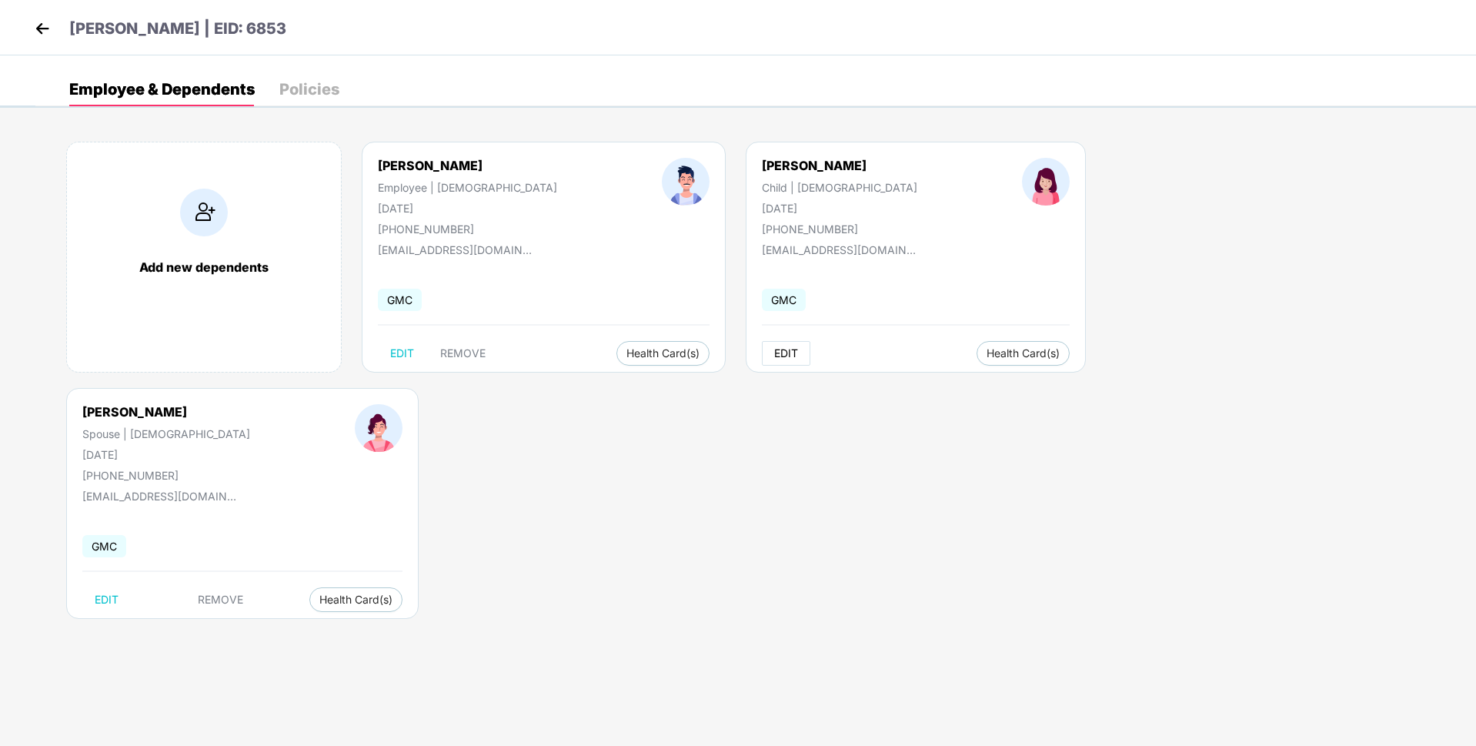
click at [774, 354] on span "EDIT" at bounding box center [786, 353] width 24 height 12
select select "*****"
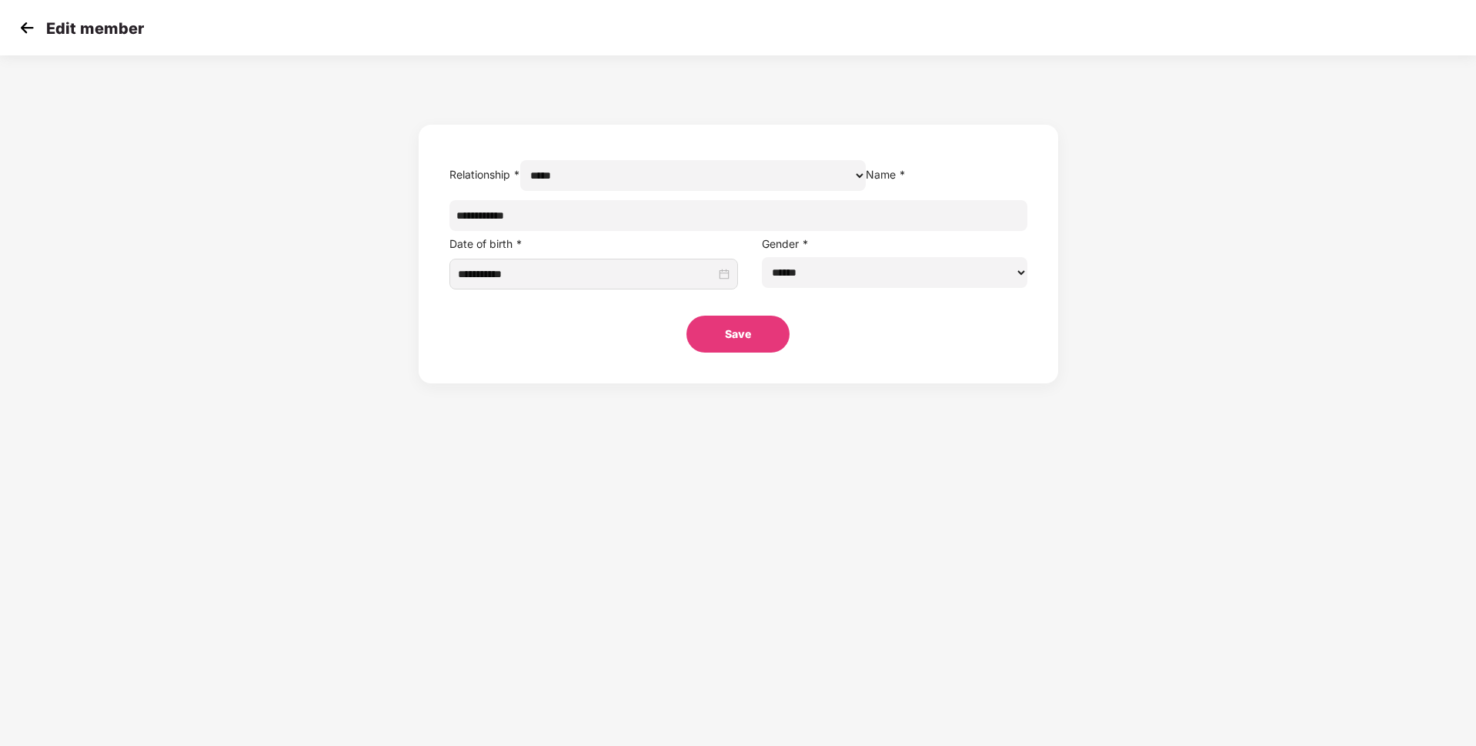
click at [830, 288] on select "****** **** ******" at bounding box center [894, 272] width 265 height 31
select select "****"
click at [762, 288] on select "****** **** ******" at bounding box center [894, 272] width 265 height 31
click at [731, 352] on button "Save" at bounding box center [737, 334] width 103 height 37
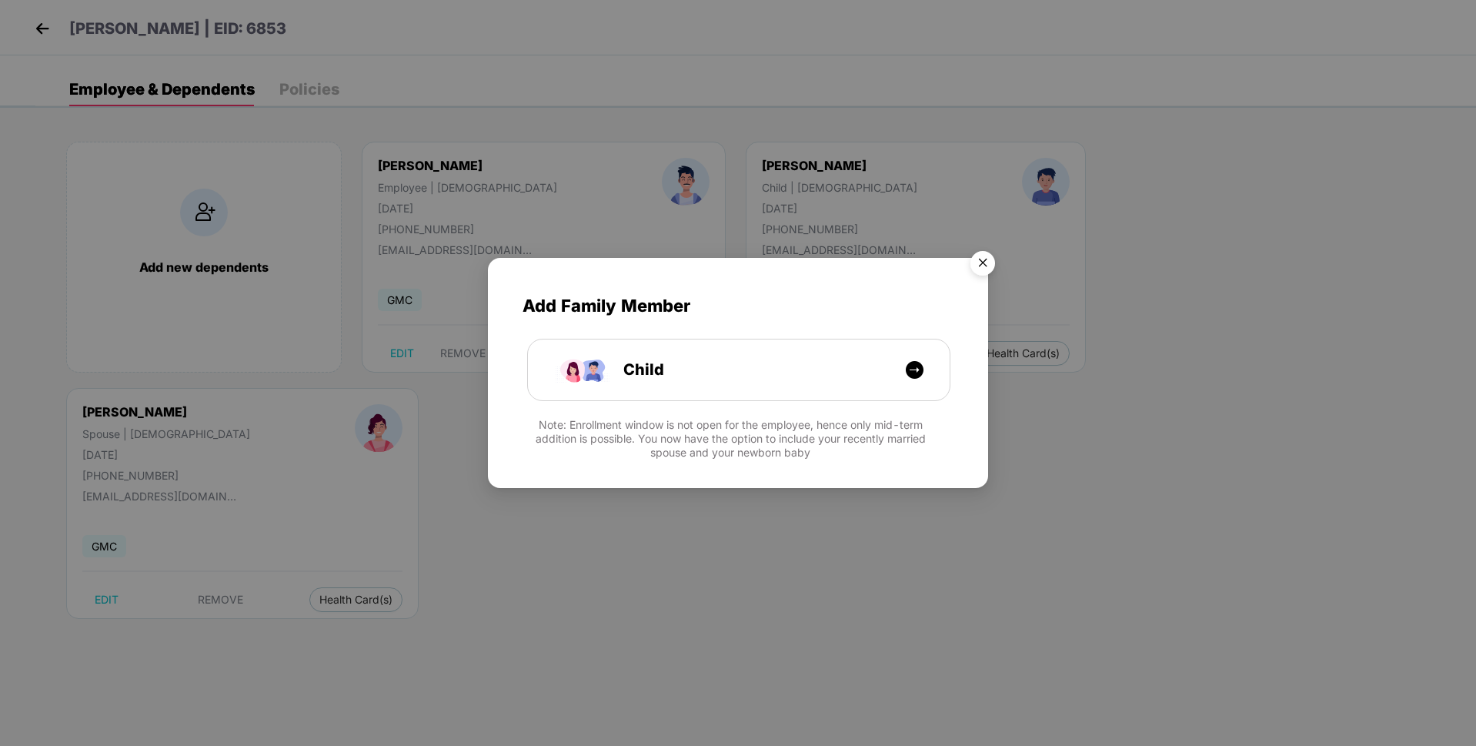
click at [987, 263] on img "Close" at bounding box center [982, 265] width 43 height 43
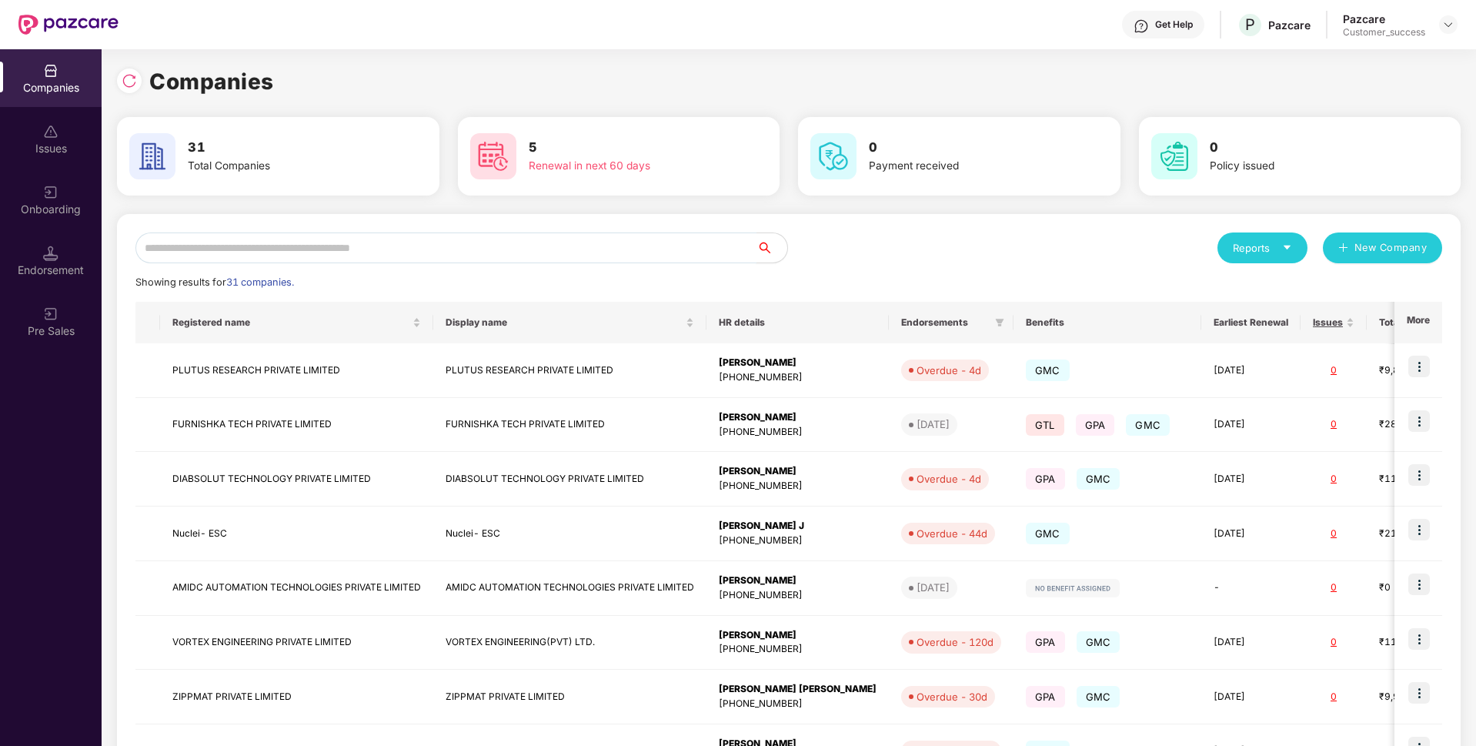
click at [317, 248] on input "text" at bounding box center [445, 247] width 621 height 31
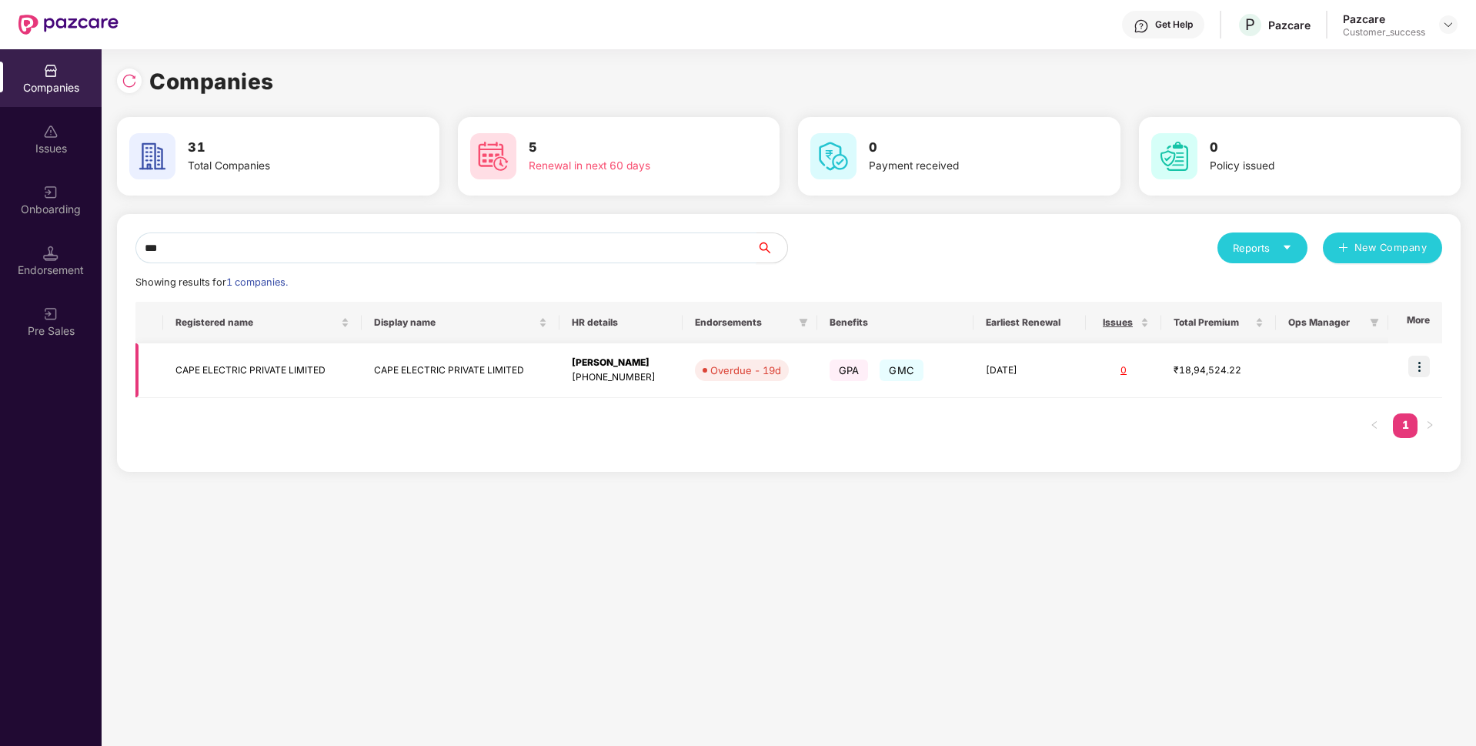
type input "***"
click at [189, 375] on td "CAPE ELECTRIC PRIVATE LIMITED" at bounding box center [262, 370] width 198 height 55
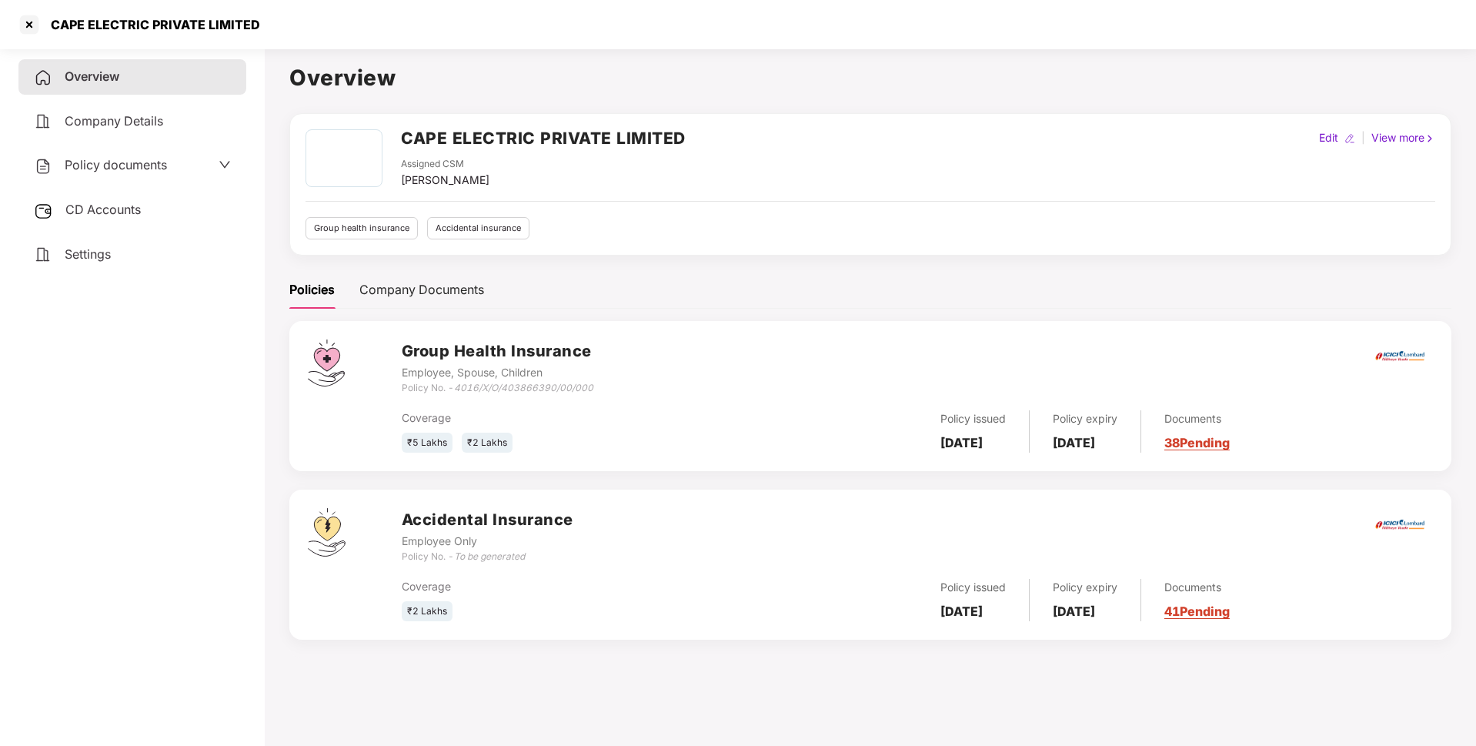
click at [201, 28] on div "CAPE ELECTRIC PRIVATE LIMITED" at bounding box center [151, 24] width 219 height 15
copy div "CAPE ELECTRIC PRIVATE LIMITED"
